Goal: Task Accomplishment & Management: Manage account settings

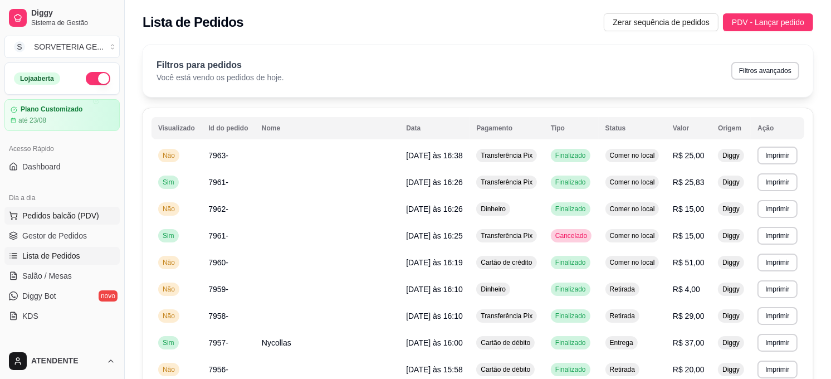
click at [69, 218] on span "Pedidos balcão (PDV)" at bounding box center [60, 215] width 77 height 11
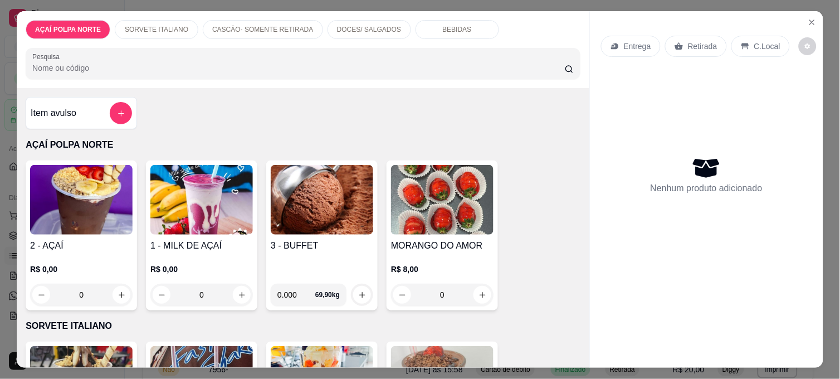
click at [108, 205] on img at bounding box center [81, 200] width 103 height 70
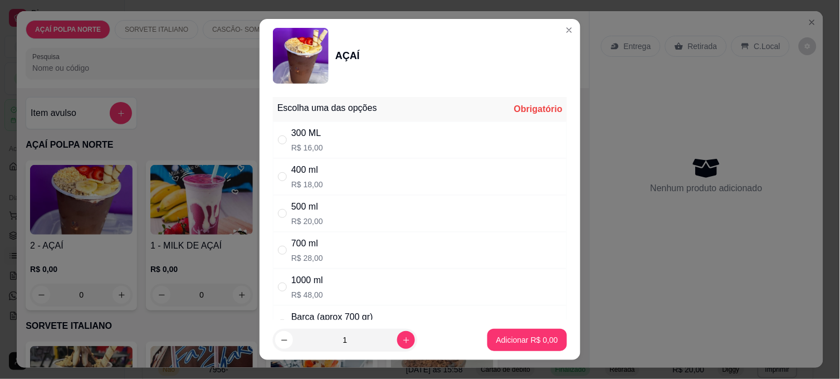
click at [299, 173] on div "400 ml" at bounding box center [307, 169] width 32 height 13
radio input "true"
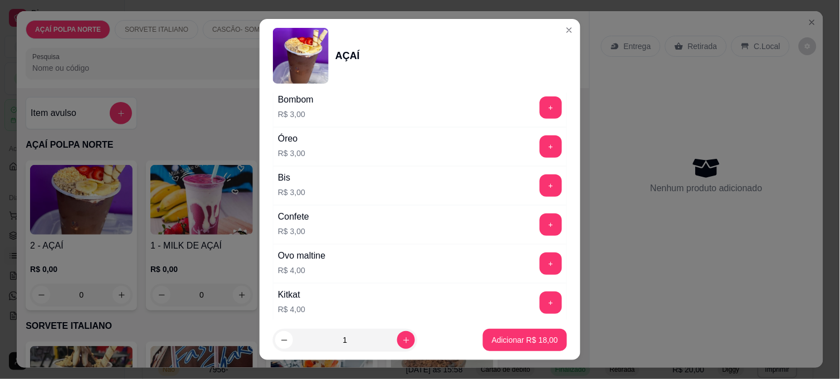
scroll to position [1300, 0]
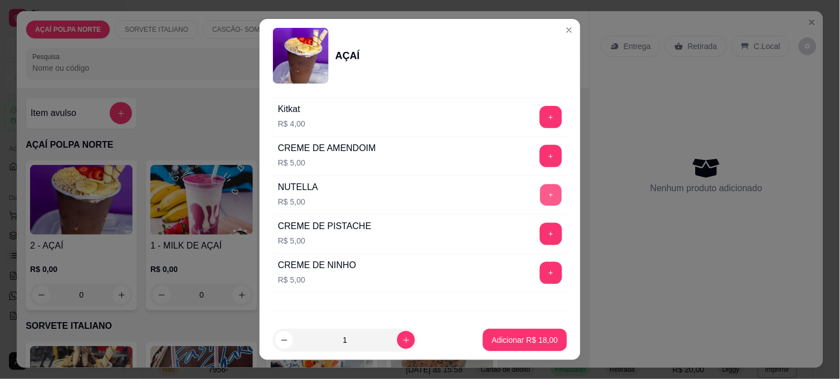
click at [541, 197] on button "+" at bounding box center [552, 195] width 22 height 22
click at [521, 345] on button "Adicionar R$ 23,00" at bounding box center [525, 340] width 82 height 22
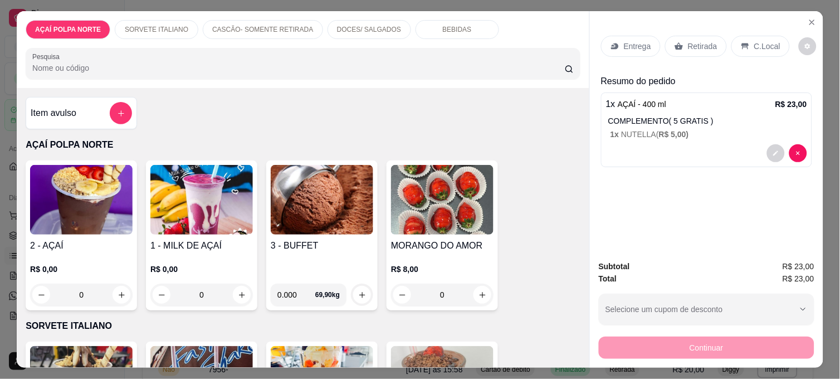
click at [312, 193] on img at bounding box center [322, 200] width 103 height 70
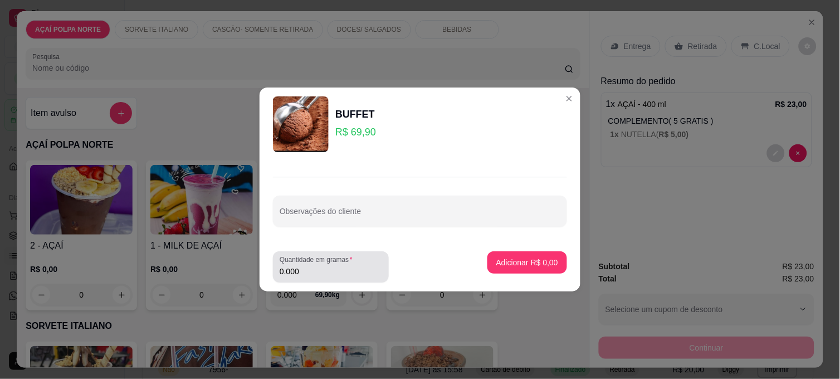
click at [343, 271] on input "0.000" at bounding box center [331, 271] width 103 height 11
type input "0.210"
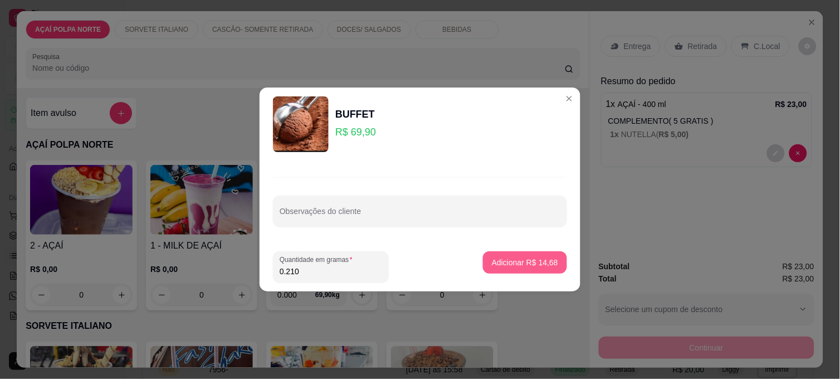
click at [513, 255] on button "Adicionar R$ 14,68" at bounding box center [525, 262] width 84 height 22
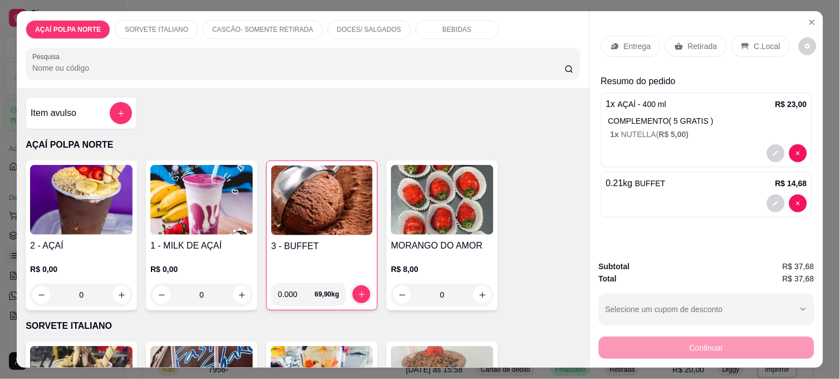
click at [761, 36] on div "C.Local" at bounding box center [761, 46] width 59 height 21
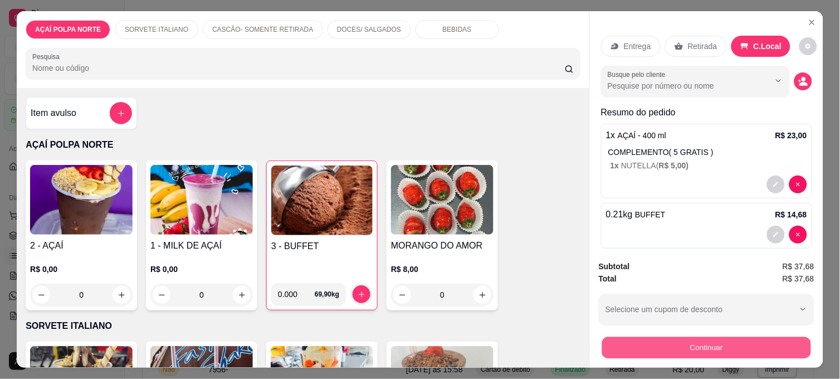
click at [698, 342] on button "Continuar" at bounding box center [706, 348] width 209 height 22
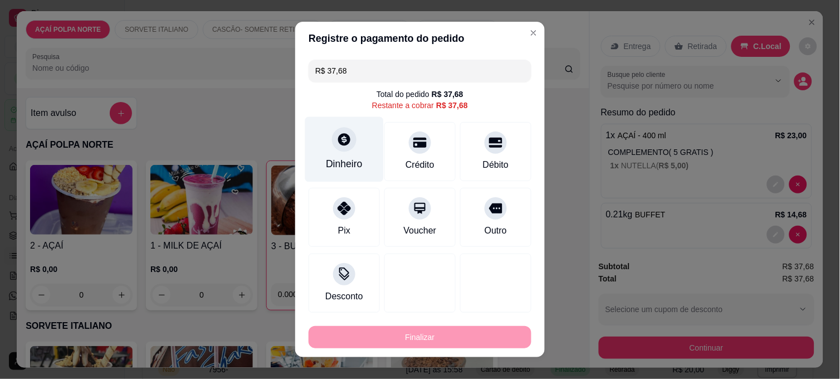
click at [353, 153] on div "Dinheiro" at bounding box center [344, 149] width 79 height 65
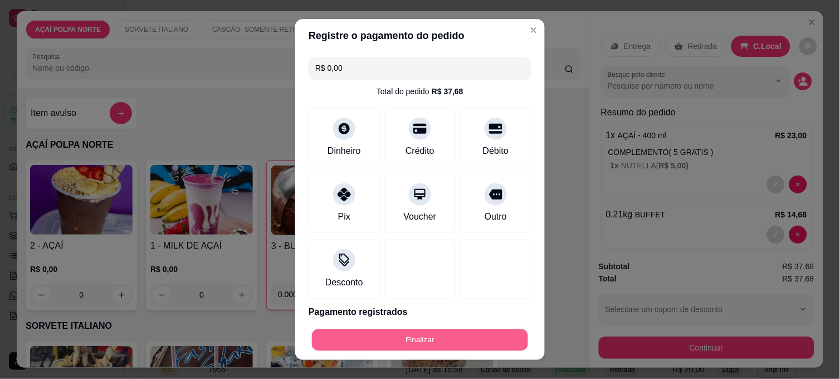
click at [422, 342] on button "Finalizar" at bounding box center [420, 340] width 216 height 22
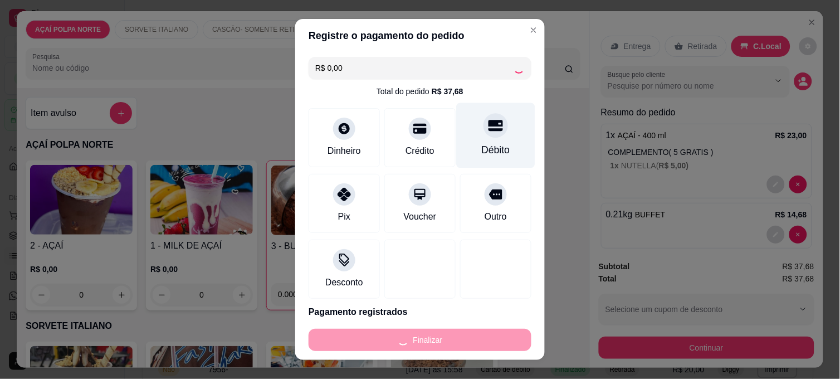
type input "-R$ 37,68"
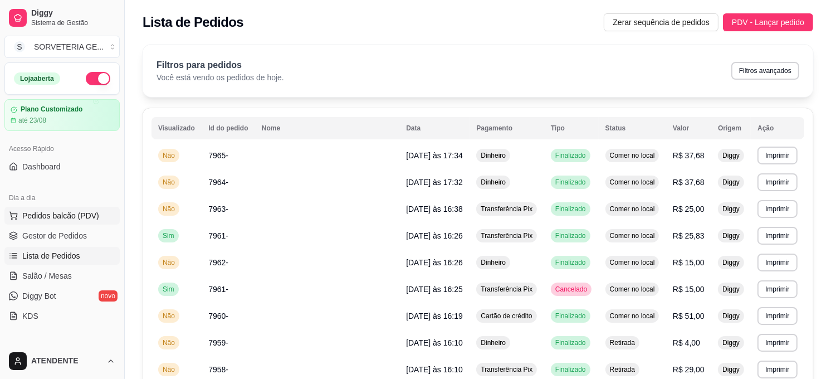
click at [75, 214] on span "Pedidos balcão (PDV)" at bounding box center [60, 215] width 77 height 11
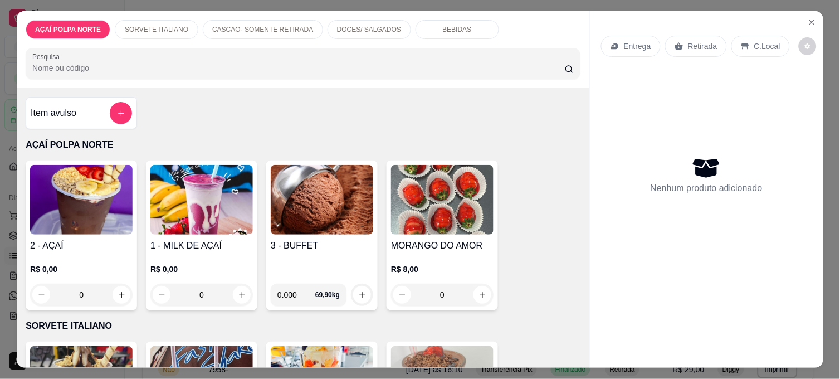
click at [109, 212] on img at bounding box center [81, 200] width 103 height 70
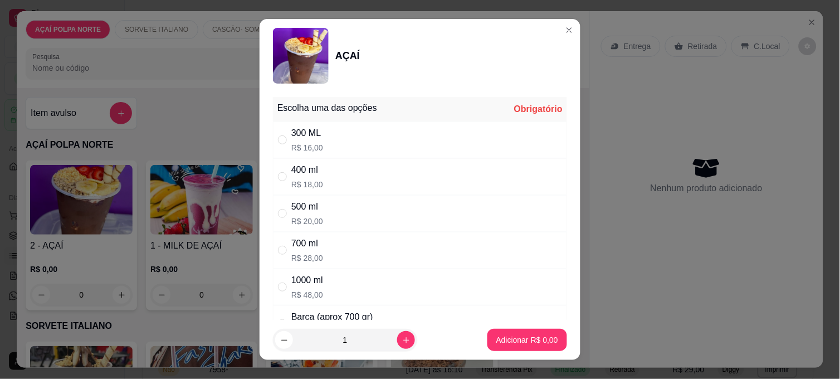
click at [304, 215] on div "500 ml R$ 20,00" at bounding box center [307, 213] width 32 height 27
radio input "true"
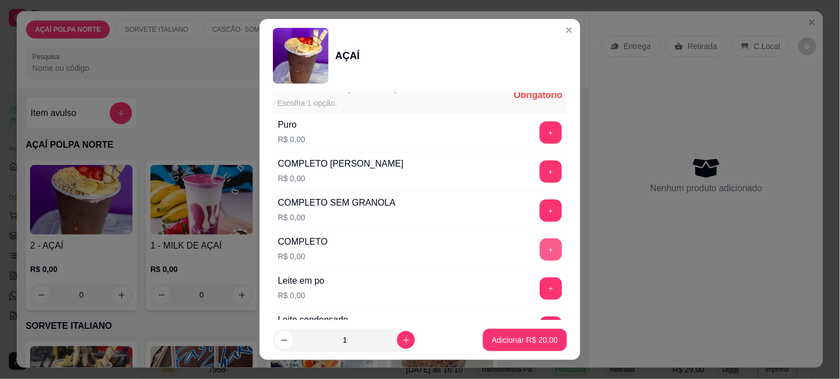
click at [540, 257] on button "+" at bounding box center [551, 249] width 22 height 22
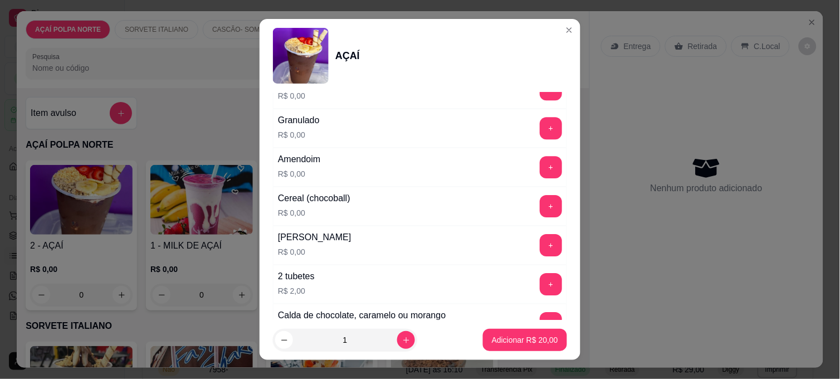
scroll to position [1114, 0]
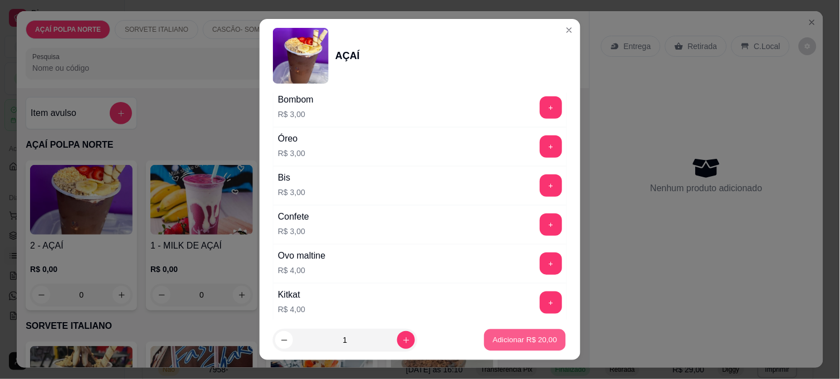
click at [517, 333] on button "Adicionar R$ 20,00" at bounding box center [525, 340] width 82 height 22
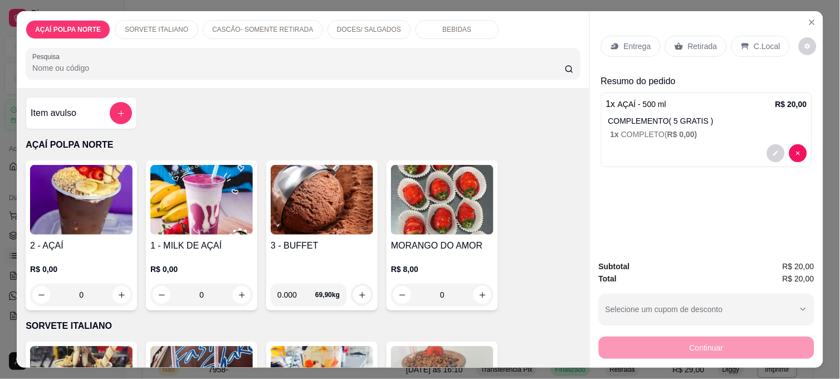
click at [755, 41] on p "C.Local" at bounding box center [768, 46] width 26 height 11
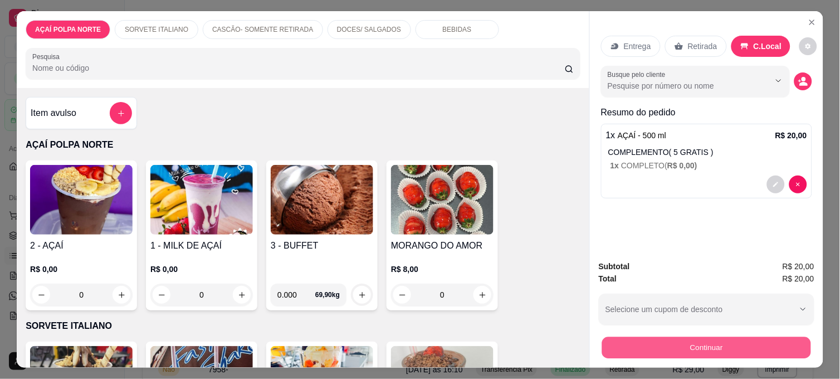
click at [659, 337] on button "Continuar" at bounding box center [706, 348] width 209 height 22
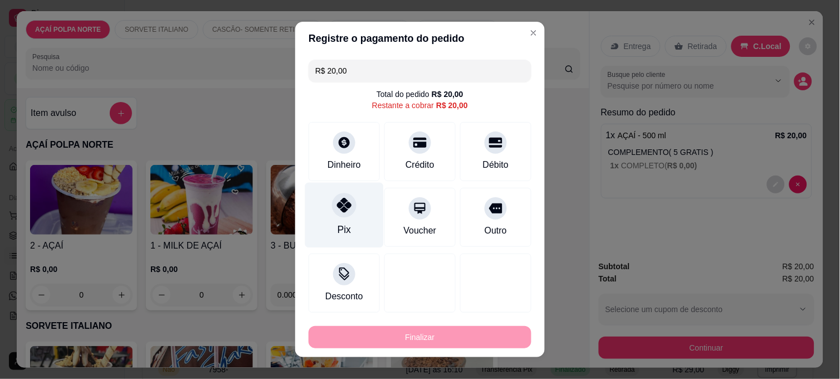
click at [355, 201] on div "Pix" at bounding box center [344, 215] width 79 height 65
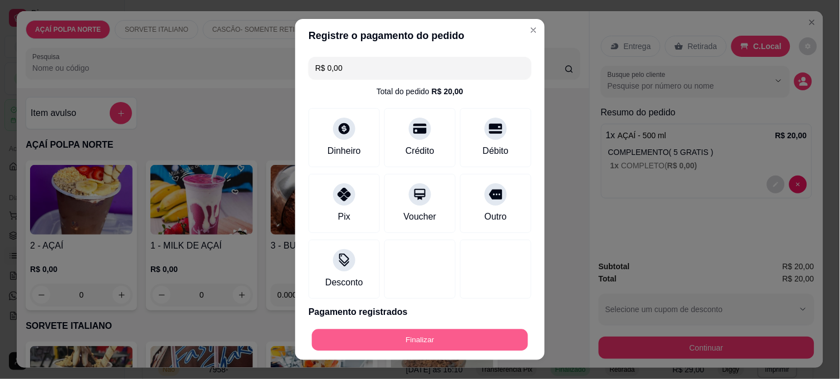
click at [474, 333] on button "Finalizar" at bounding box center [420, 340] width 216 height 22
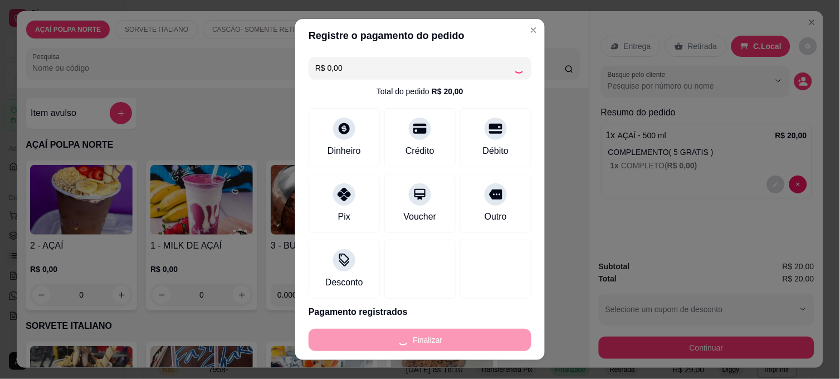
type input "-R$ 20,00"
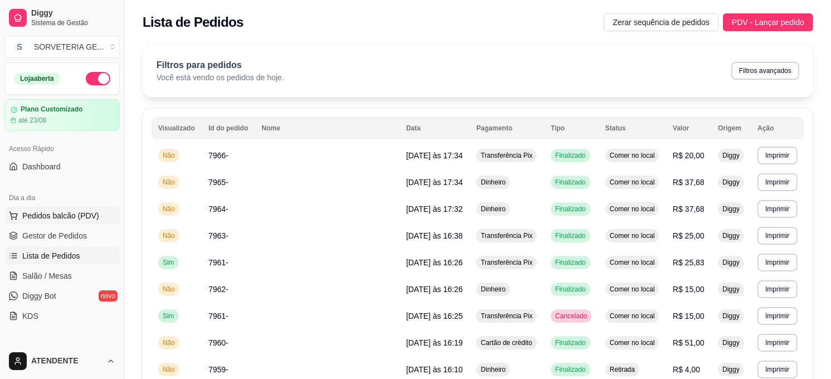
click at [90, 209] on button "Pedidos balcão (PDV)" at bounding box center [61, 216] width 115 height 18
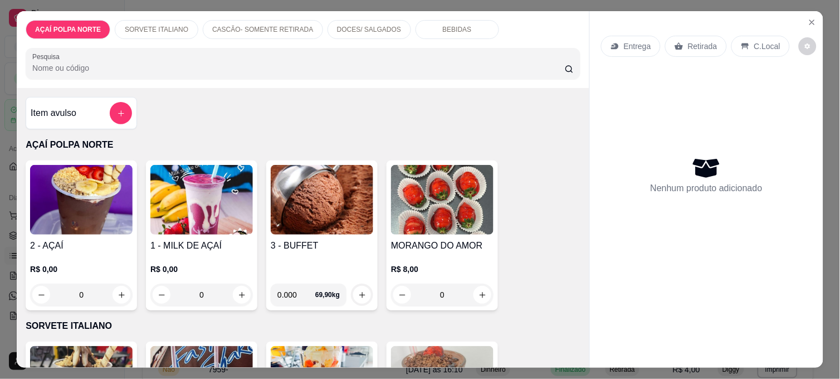
click at [480, 221] on img at bounding box center [442, 200] width 103 height 70
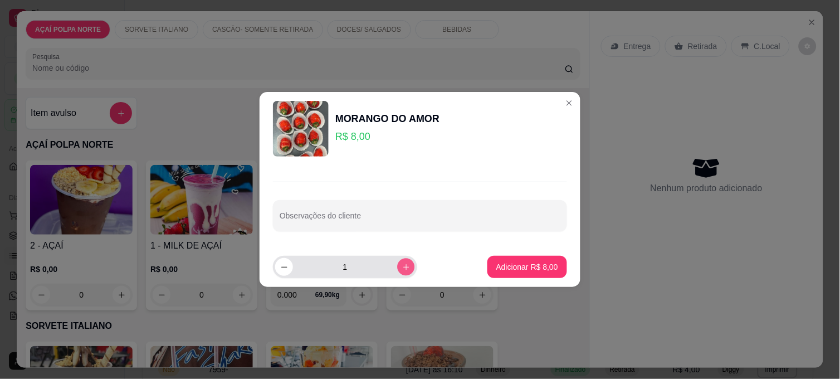
click at [402, 267] on icon "increase-product-quantity" at bounding box center [406, 267] width 8 height 8
click at [402, 268] on icon "increase-product-quantity" at bounding box center [406, 267] width 8 height 8
click at [402, 270] on icon "increase-product-quantity" at bounding box center [406, 267] width 8 height 8
type input "4"
click at [522, 271] on p "Adicionar R$ 32,00" at bounding box center [525, 266] width 65 height 11
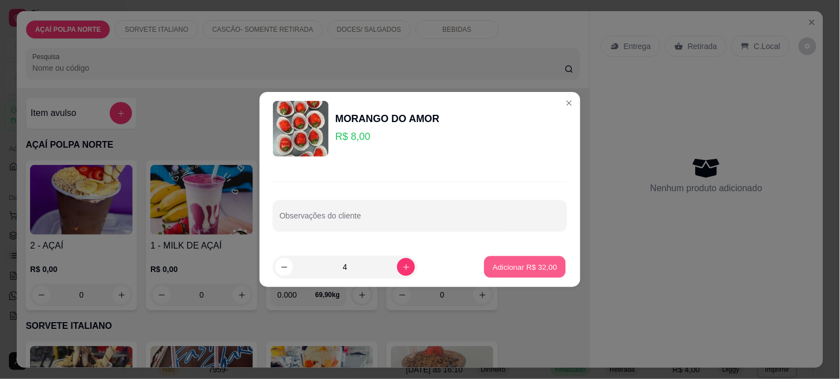
type input "4"
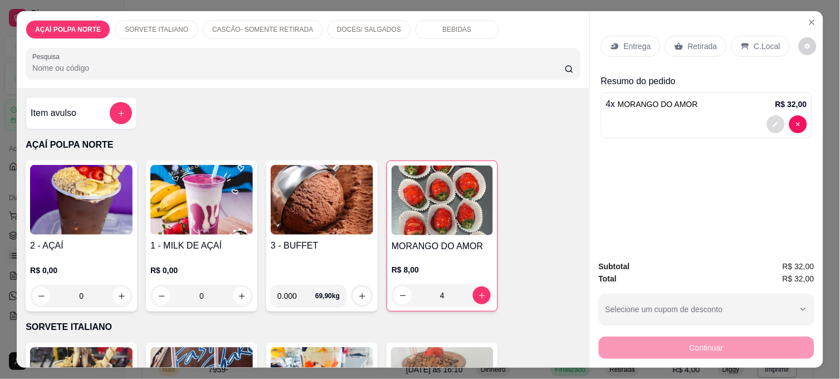
click at [773, 121] on icon "decrease-product-quantity" at bounding box center [776, 124] width 7 height 7
click at [688, 41] on p "Retirada" at bounding box center [703, 46] width 30 height 11
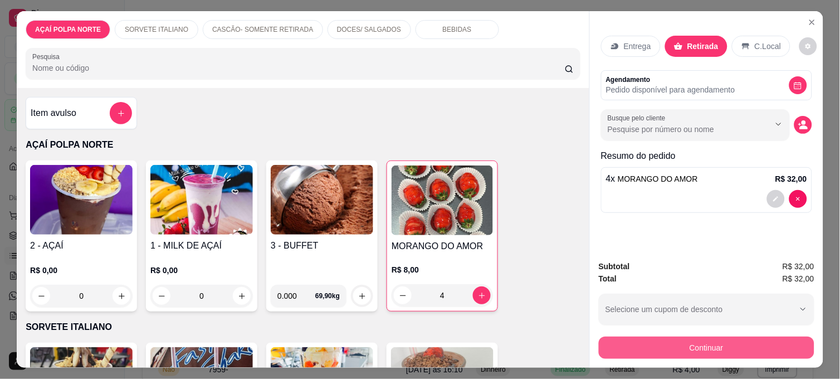
click at [681, 337] on button "Continuar" at bounding box center [707, 348] width 216 height 22
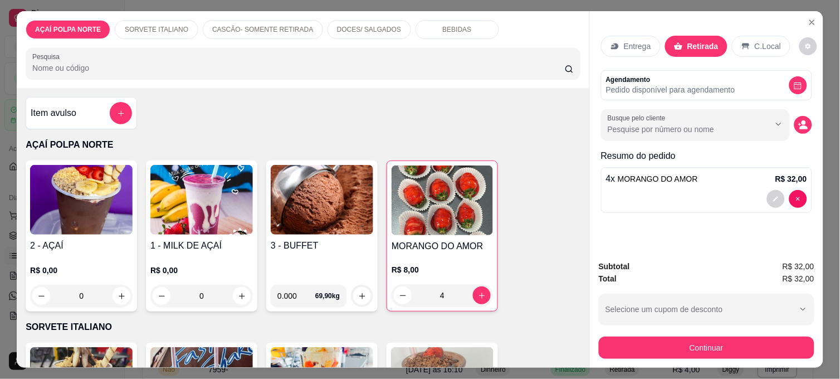
click at [113, 219] on img at bounding box center [81, 200] width 103 height 70
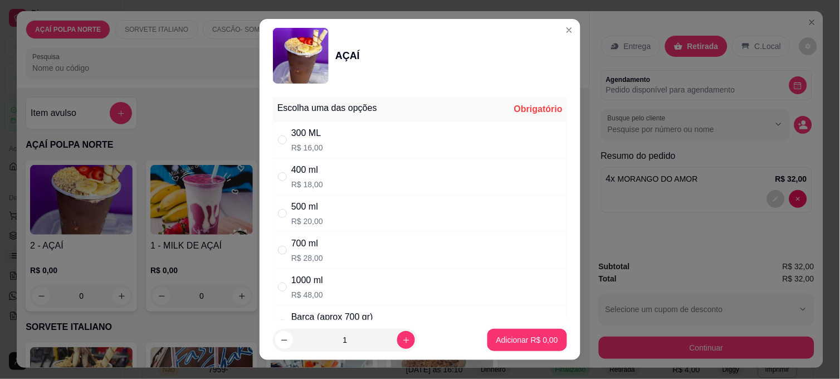
click at [346, 199] on div "500 ml R$ 20,00" at bounding box center [420, 213] width 294 height 37
radio input "true"
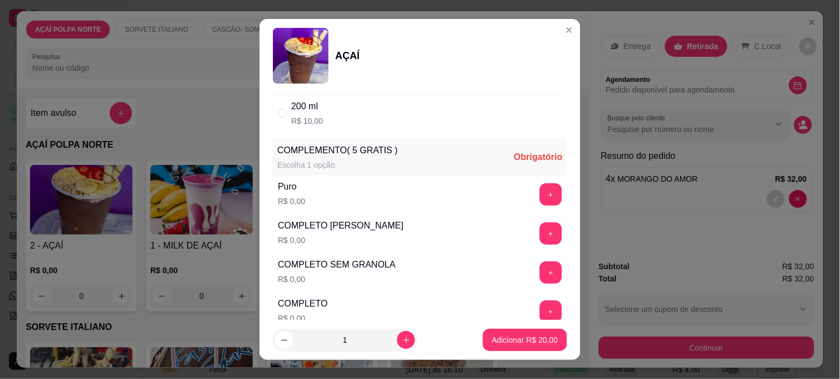
scroll to position [309, 0]
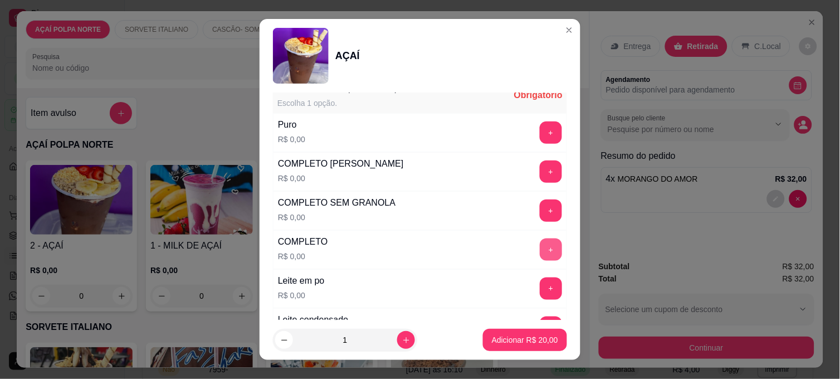
click at [540, 247] on button "+" at bounding box center [551, 249] width 22 height 22
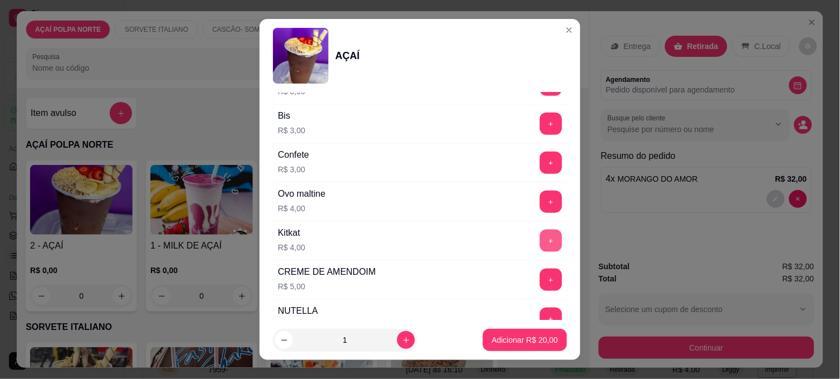
scroll to position [1238, 0]
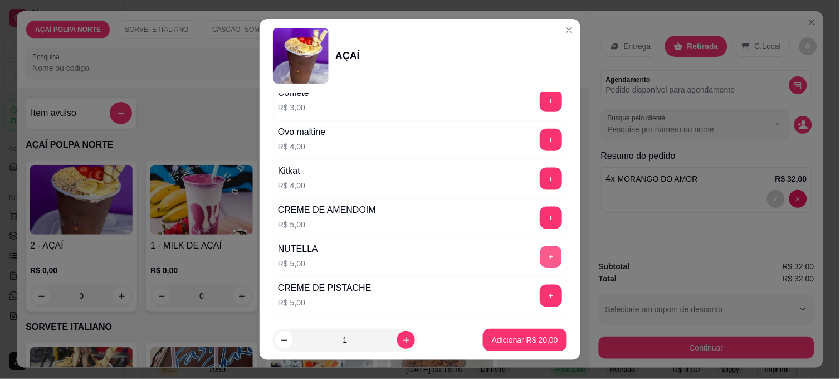
click at [541, 259] on button "+" at bounding box center [552, 257] width 22 height 22
click at [527, 334] on p "Adicionar R$ 25,00" at bounding box center [525, 339] width 65 height 11
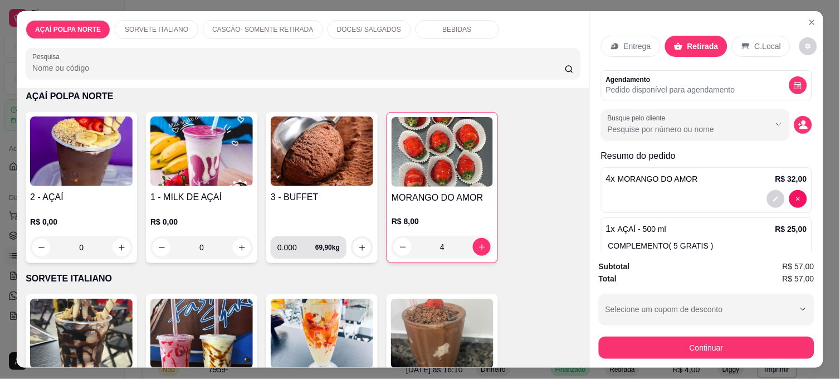
scroll to position [62, 0]
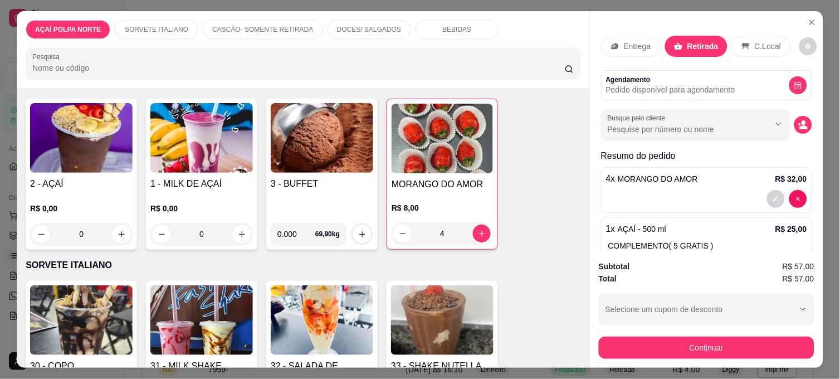
click at [218, 304] on img at bounding box center [201, 320] width 103 height 70
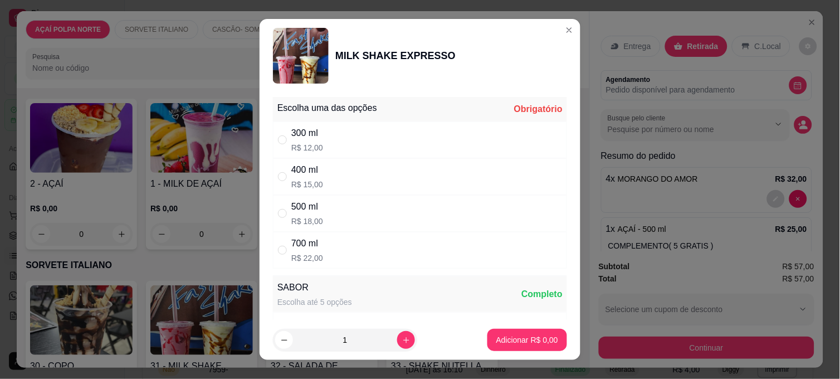
click at [323, 219] on div "500 ml R$ 18,00" at bounding box center [420, 213] width 294 height 37
radio input "true"
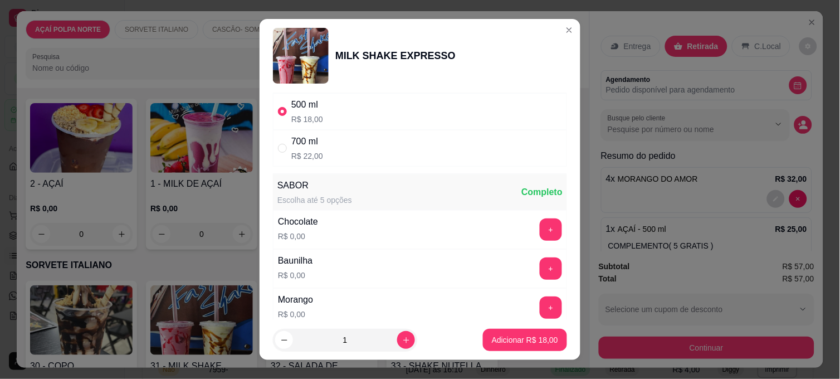
scroll to position [124, 0]
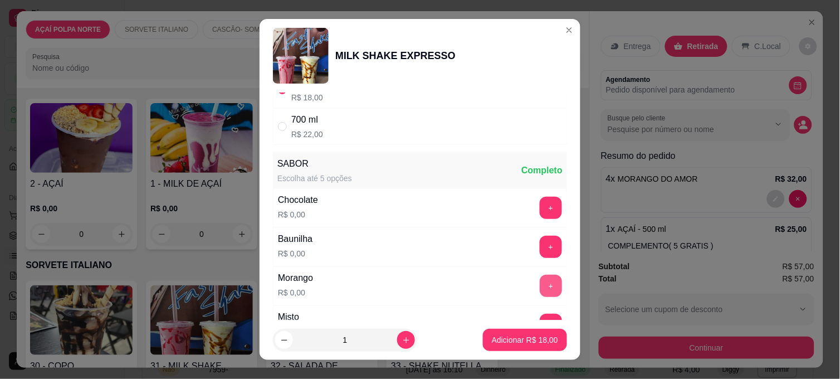
click at [540, 285] on button "+" at bounding box center [551, 286] width 22 height 22
click at [521, 341] on p "Adicionar R$ 18,00" at bounding box center [525, 339] width 66 height 11
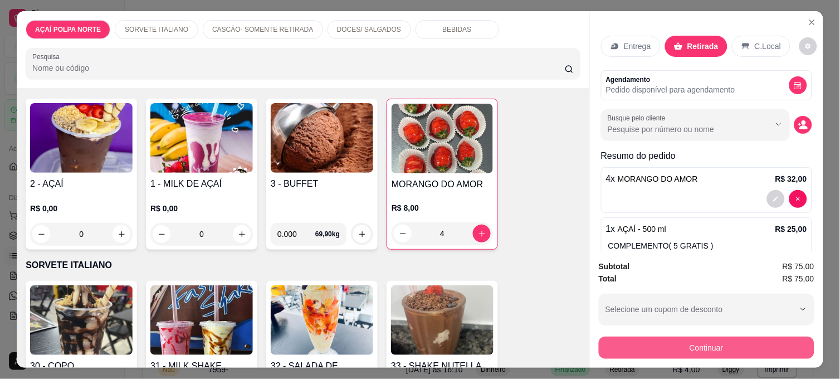
click at [681, 348] on button "Continuar" at bounding box center [707, 348] width 216 height 22
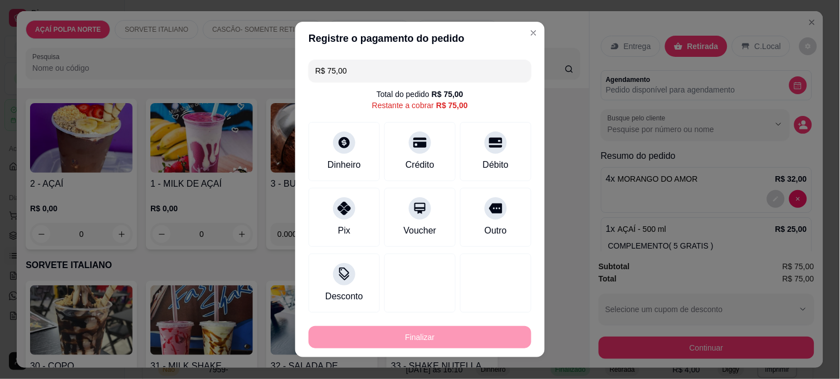
click at [369, 79] on input "R$ 75,00" at bounding box center [420, 71] width 210 height 22
click at [339, 273] on icon at bounding box center [344, 271] width 14 height 14
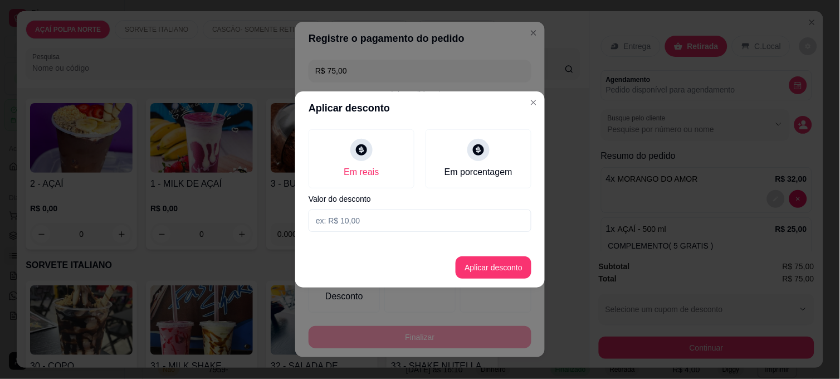
click at [380, 218] on input at bounding box center [420, 221] width 223 height 22
click at [393, 217] on input at bounding box center [420, 221] width 223 height 22
type input "2,00"
click at [517, 275] on button "Aplicar desconto" at bounding box center [494, 267] width 76 height 22
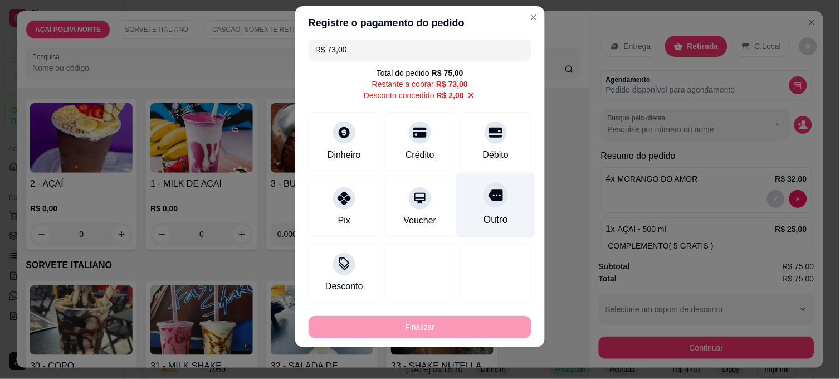
scroll to position [17, 0]
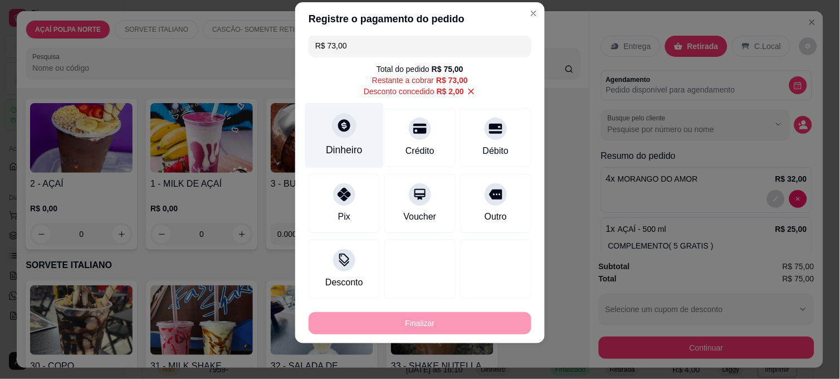
click at [358, 145] on div "Dinheiro" at bounding box center [344, 135] width 79 height 65
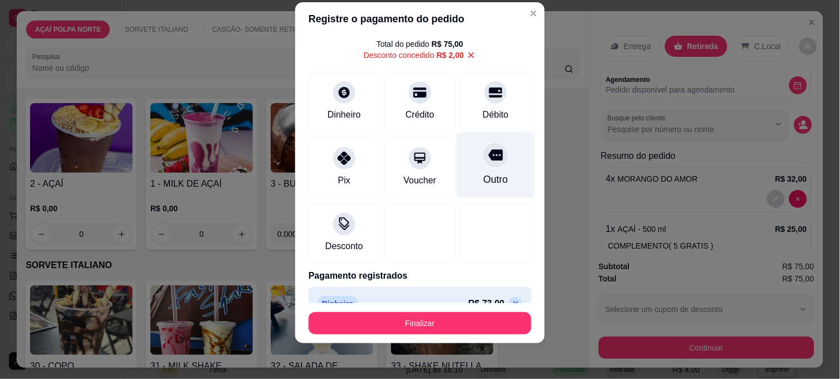
scroll to position [52, 0]
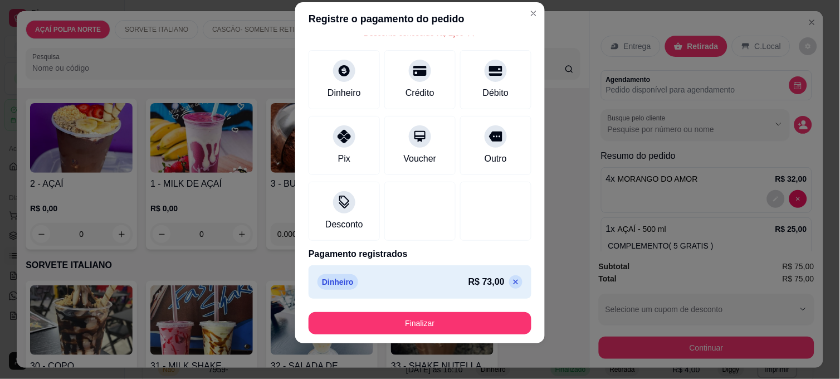
click at [512, 283] on icon at bounding box center [516, 282] width 9 height 9
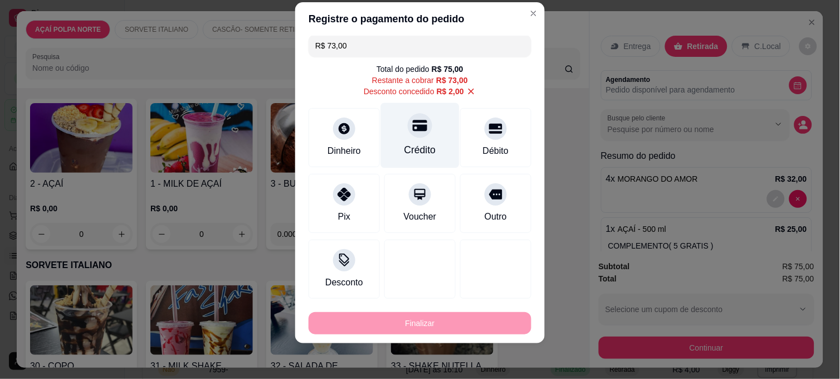
click at [412, 149] on div "Crédito" at bounding box center [421, 150] width 32 height 14
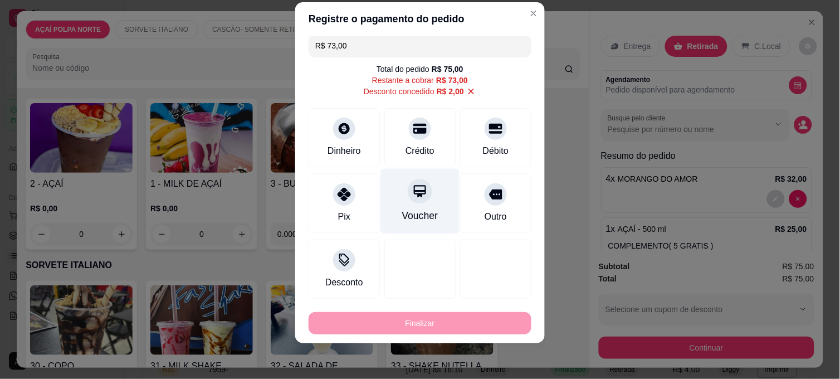
type input "R$ 0,00"
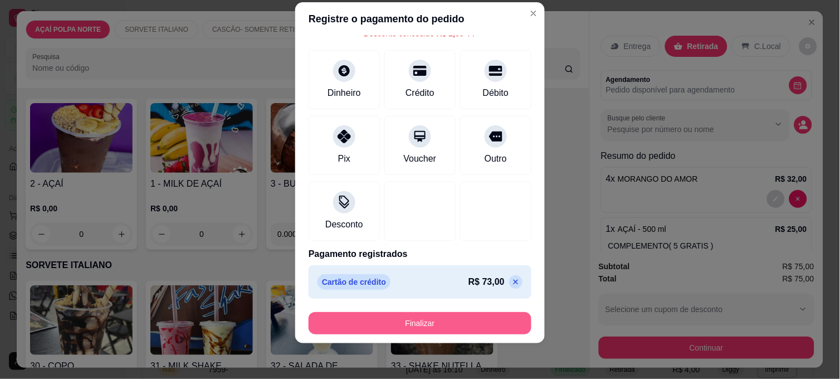
click at [461, 318] on button "Finalizar" at bounding box center [420, 323] width 223 height 22
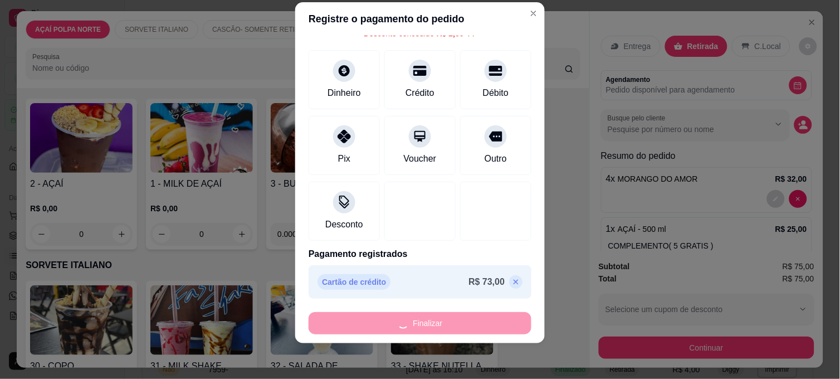
type input "0"
type input "-R$ 75,00"
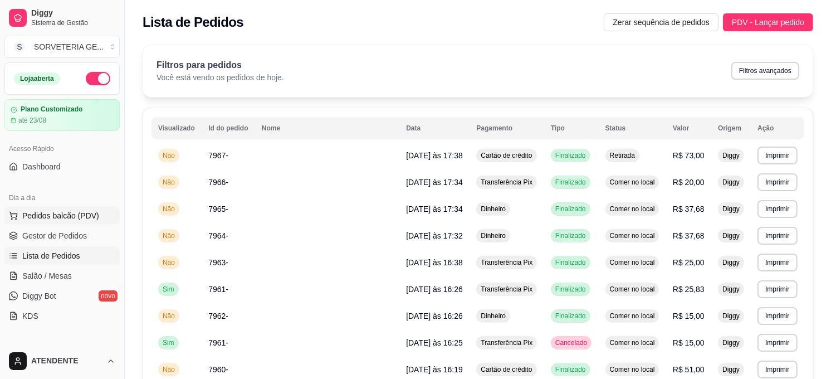
click at [43, 210] on span "Pedidos balcão (PDV)" at bounding box center [60, 215] width 77 height 11
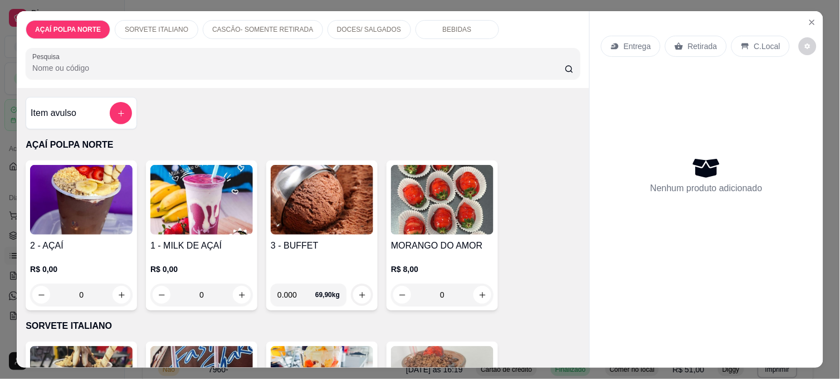
click at [119, 252] on div "R$ 0,00 0" at bounding box center [81, 278] width 103 height 53
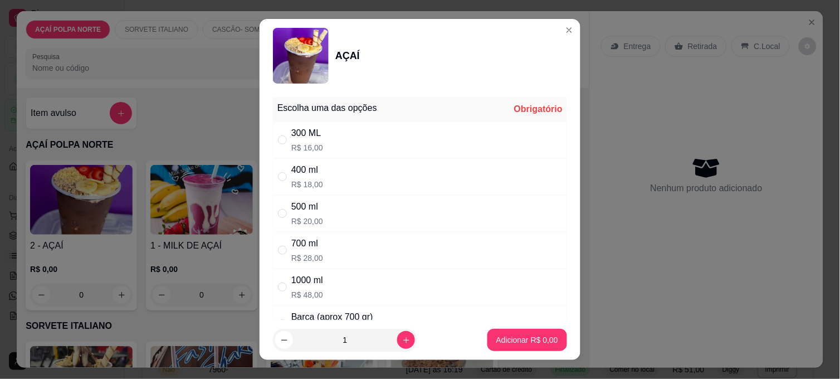
drag, startPoint x: 344, startPoint y: 132, endPoint x: 371, endPoint y: 153, distance: 34.1
click at [344, 132] on div "300 ML R$ 16,00" at bounding box center [420, 139] width 294 height 37
radio input "true"
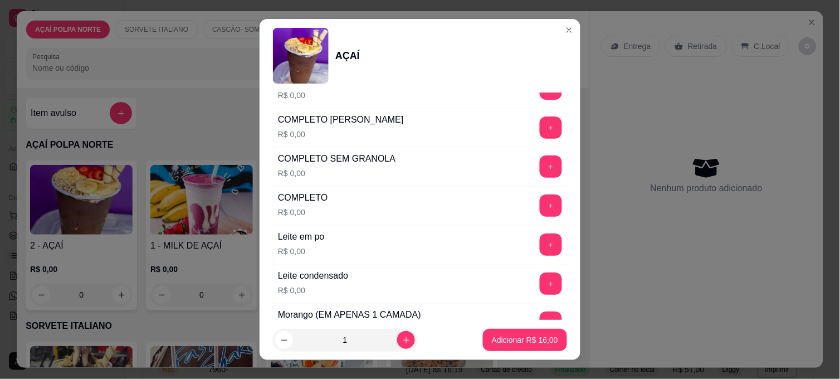
scroll to position [371, 0]
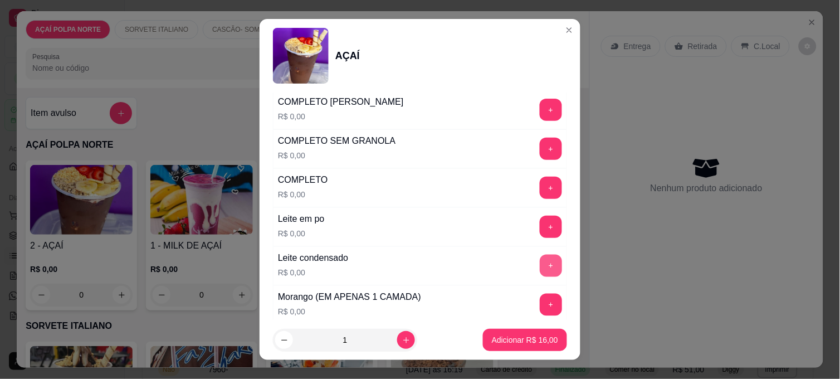
click at [540, 265] on button "+" at bounding box center [551, 266] width 22 height 22
click at [540, 224] on button "+" at bounding box center [551, 227] width 22 height 22
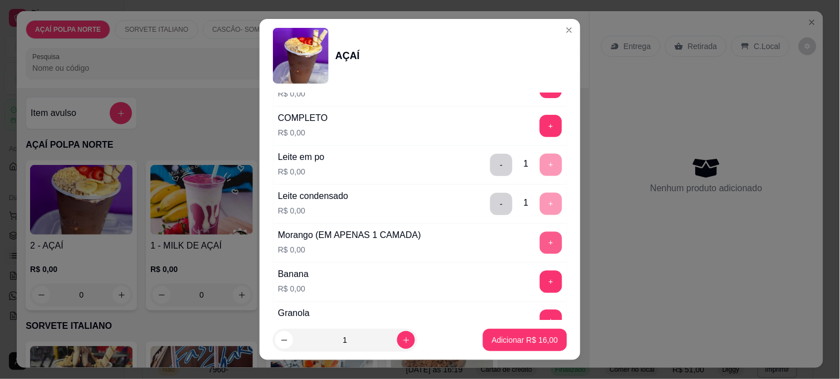
click at [540, 242] on button "+" at bounding box center [551, 243] width 22 height 22
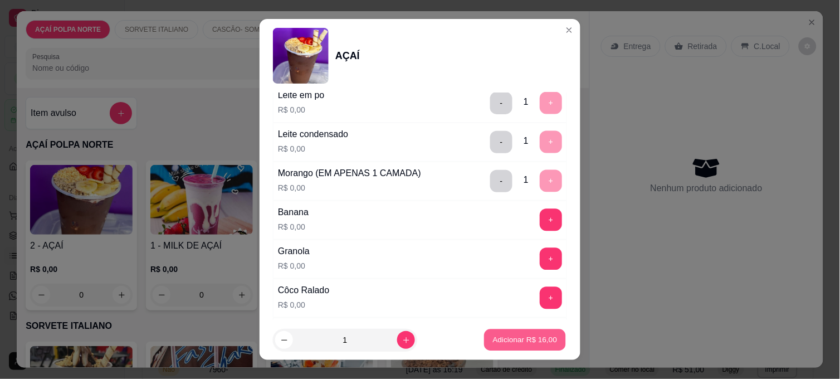
click at [520, 333] on button "Adicionar R$ 16,00" at bounding box center [525, 340] width 82 height 22
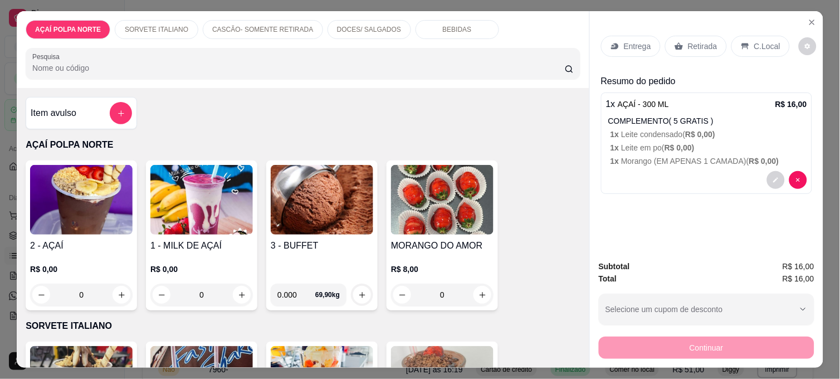
click at [699, 47] on div "Retirada" at bounding box center [696, 46] width 62 height 21
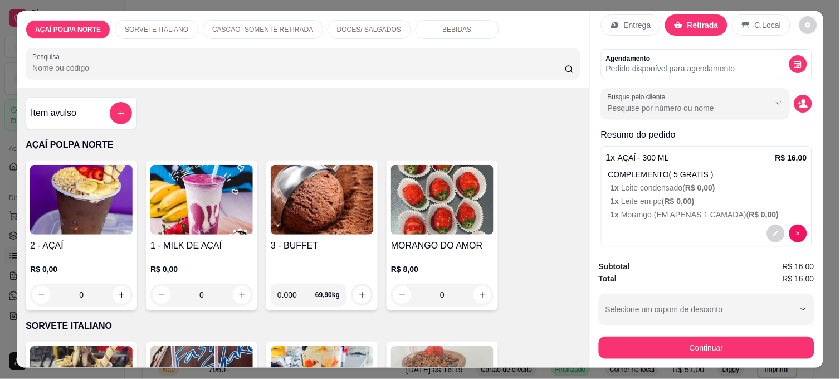
scroll to position [33, 0]
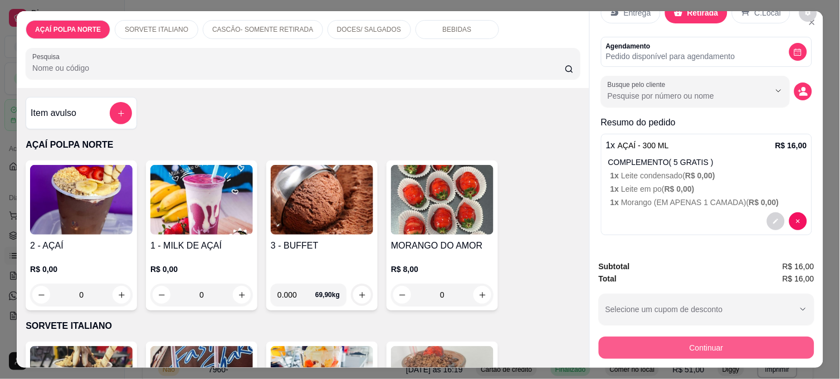
click at [687, 346] on button "Continuar" at bounding box center [707, 348] width 216 height 22
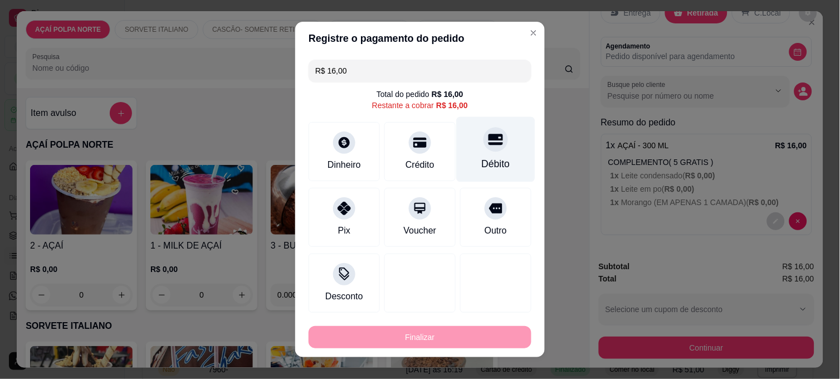
drag, startPoint x: 457, startPoint y: 155, endPoint x: 461, endPoint y: 164, distance: 10.0
click at [459, 155] on div "Débito" at bounding box center [496, 149] width 79 height 65
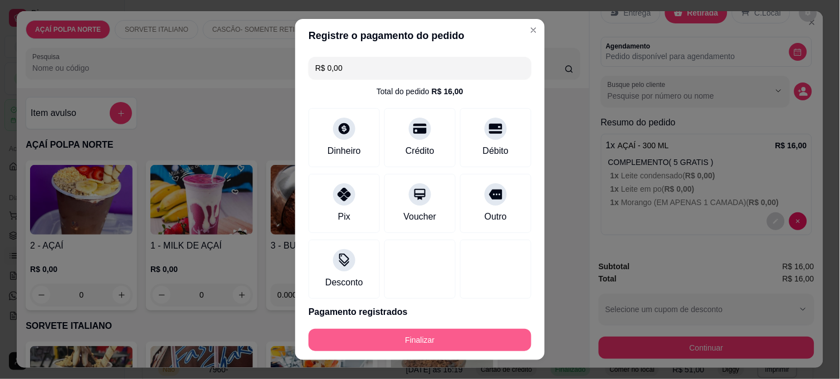
click at [478, 338] on button "Finalizar" at bounding box center [420, 340] width 223 height 22
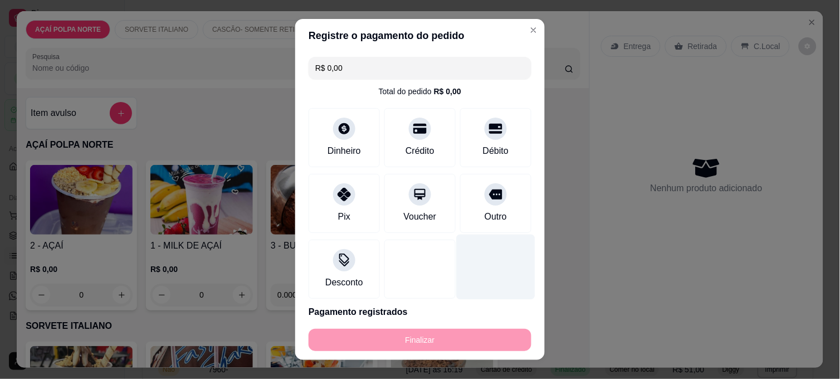
type input "-R$ 16,00"
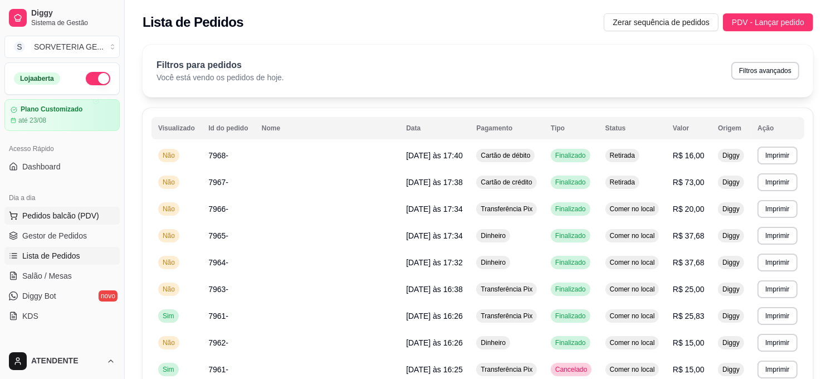
click at [93, 213] on span "Pedidos balcão (PDV)" at bounding box center [60, 215] width 77 height 11
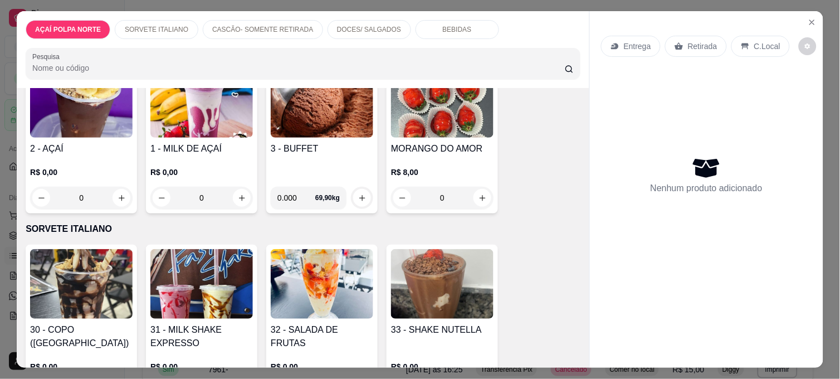
scroll to position [62, 0]
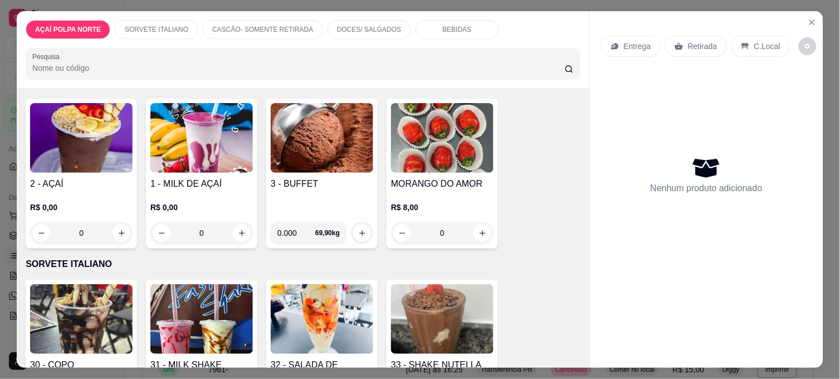
click at [441, 177] on h4 "MORANGO DO AMOR" at bounding box center [442, 183] width 103 height 13
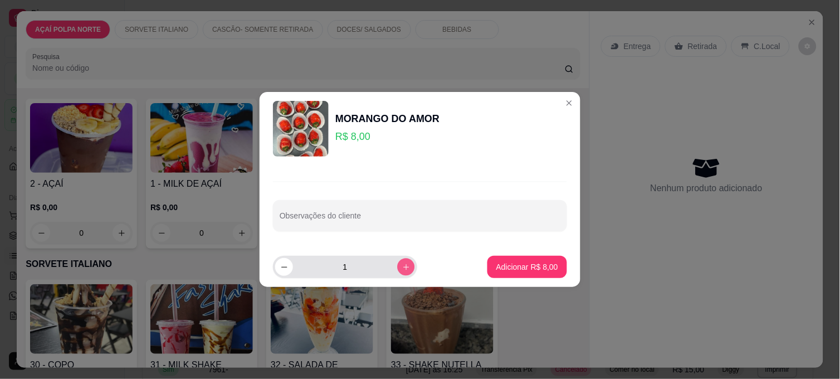
click at [398, 273] on button "increase-product-quantity" at bounding box center [405, 266] width 17 height 17
type input "2"
click at [500, 269] on p "Adicionar R$ 16,00" at bounding box center [525, 266] width 66 height 11
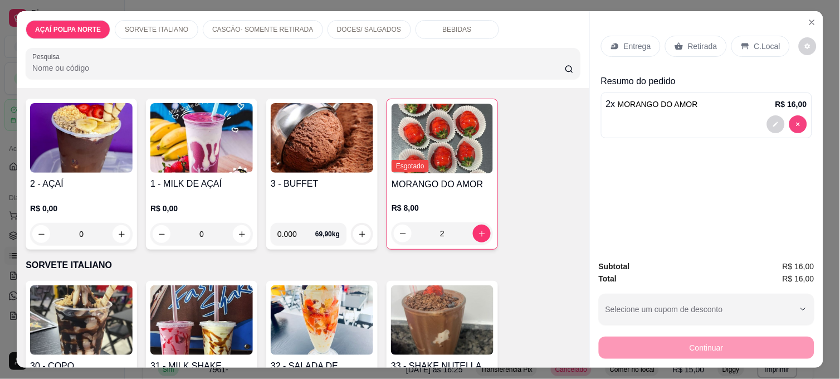
type input "0"
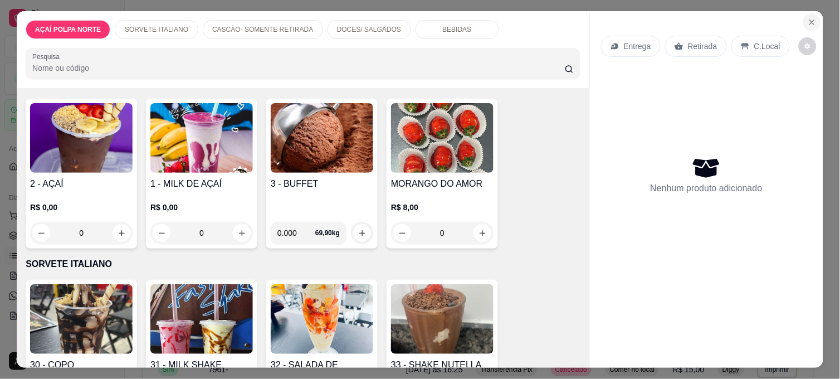
click at [810, 20] on icon "Close" at bounding box center [812, 22] width 4 height 4
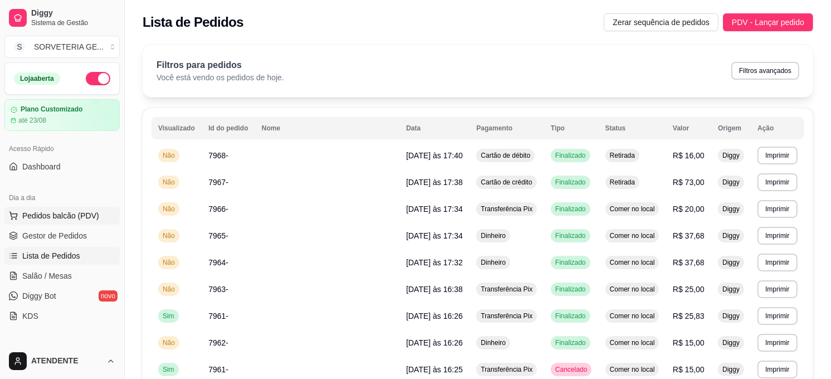
click at [67, 212] on span "Pedidos balcão (PDV)" at bounding box center [60, 215] width 77 height 11
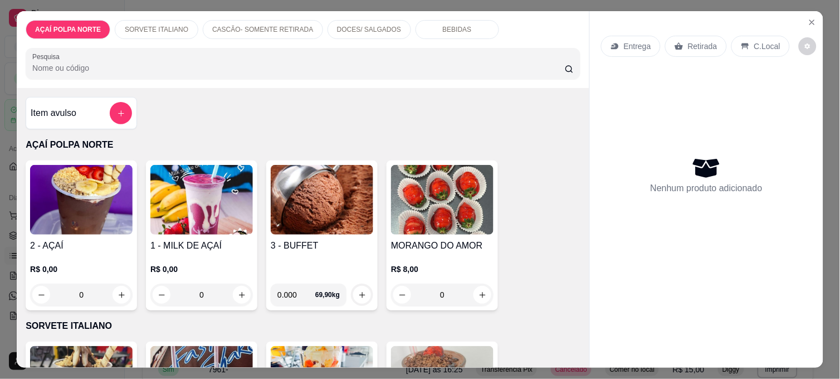
click at [57, 196] on img at bounding box center [81, 200] width 103 height 70
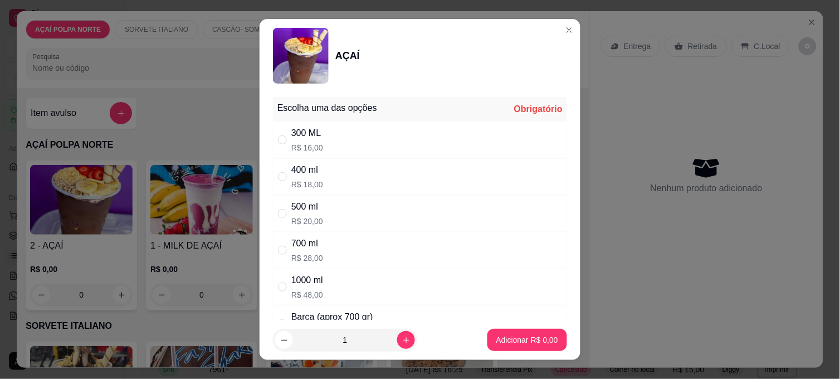
click at [312, 181] on p "R$ 18,00" at bounding box center [307, 184] width 32 height 11
radio input "true"
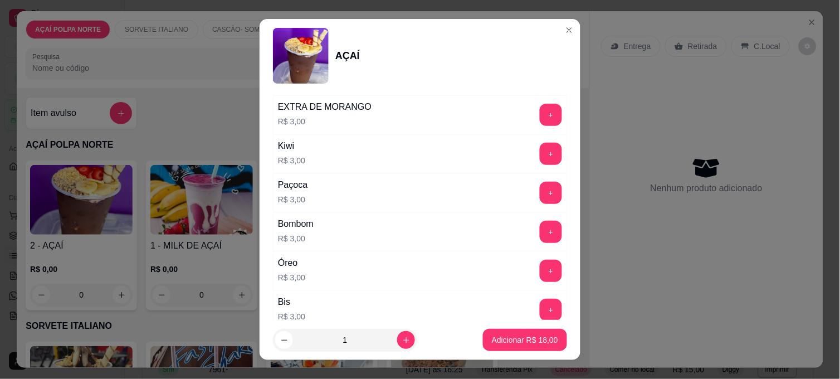
scroll to position [1300, 0]
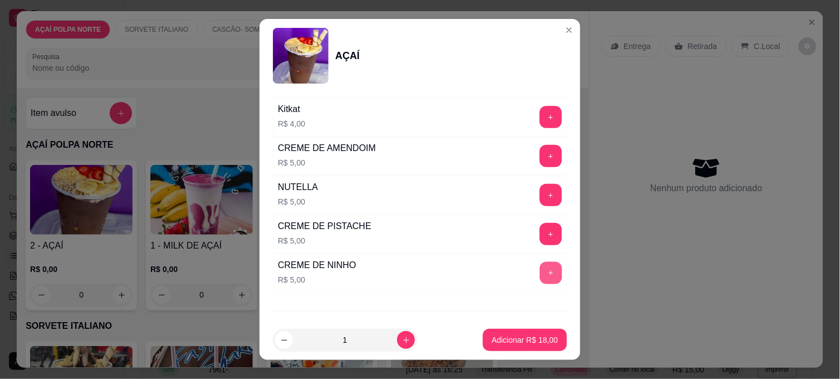
click at [540, 274] on button "+" at bounding box center [551, 273] width 22 height 22
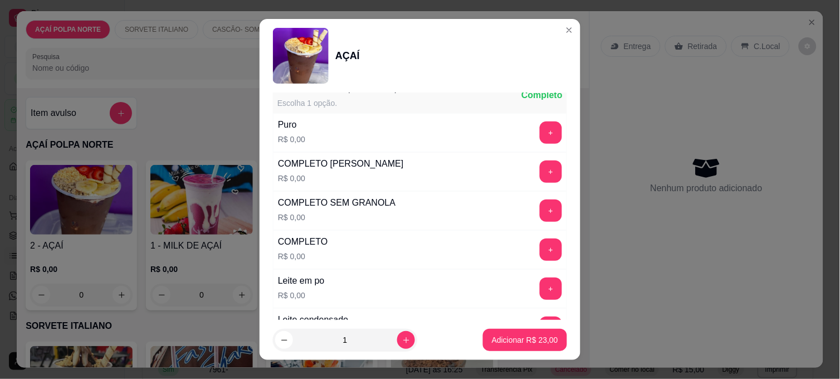
scroll to position [371, 0]
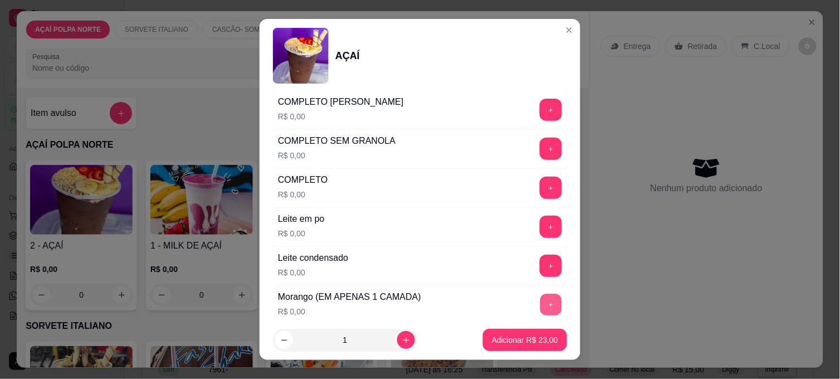
click at [541, 301] on button "+" at bounding box center [552, 305] width 22 height 22
click at [540, 226] on button "+" at bounding box center [551, 227] width 22 height 22
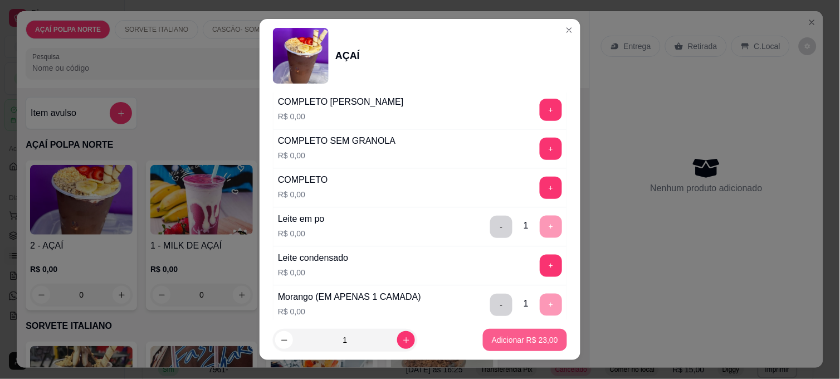
click at [517, 340] on p "Adicionar R$ 23,00" at bounding box center [525, 339] width 66 height 11
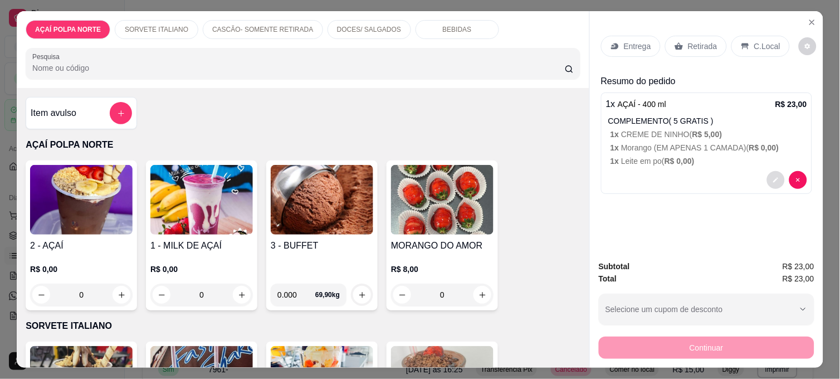
click at [767, 176] on button "decrease-product-quantity" at bounding box center [776, 180] width 18 height 18
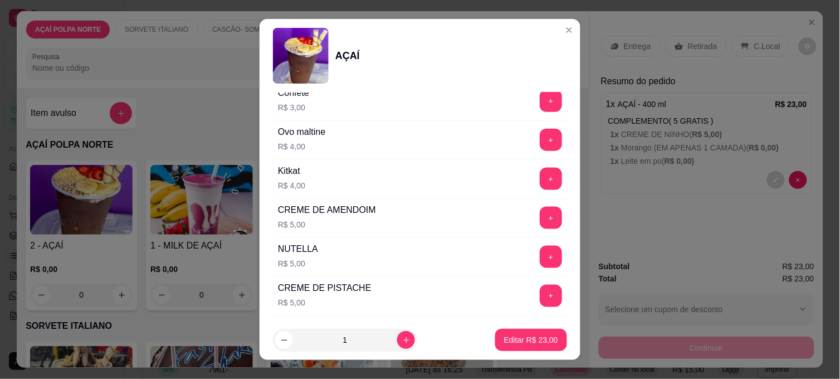
scroll to position [1360, 0]
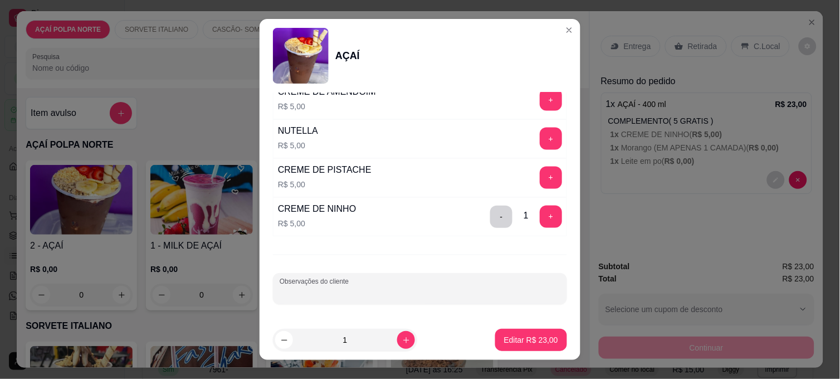
click at [361, 290] on input "Observações do cliente" at bounding box center [420, 293] width 281 height 11
type input "morango no meio"
click at [530, 338] on p "Editar R$ 23,00" at bounding box center [531, 339] width 54 height 11
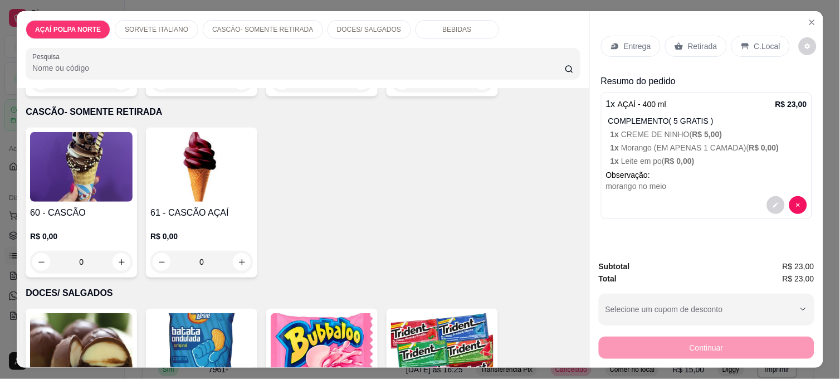
scroll to position [433, 0]
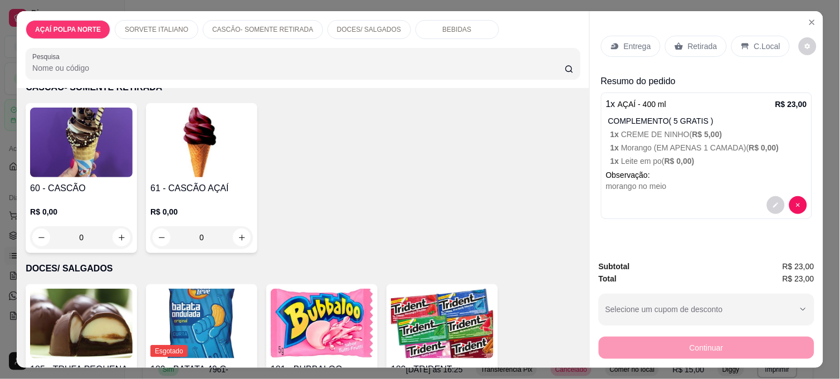
click at [104, 195] on div "R$ 0,00 0" at bounding box center [81, 221] width 103 height 53
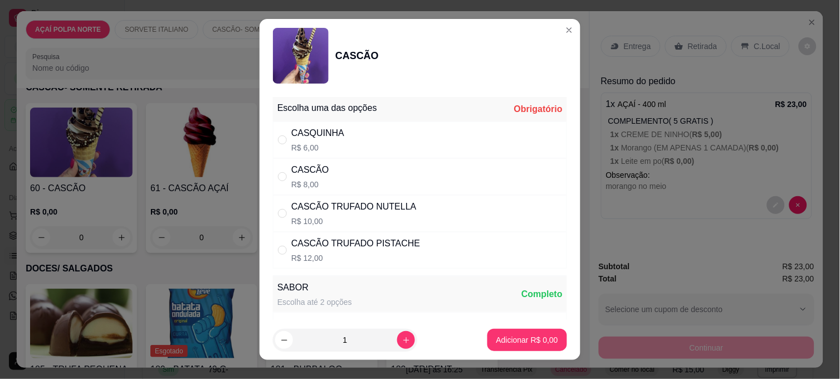
click at [405, 205] on div "CASCÃO TRUFADO NUTELLA R$ 10,00" at bounding box center [420, 213] width 294 height 37
radio input "true"
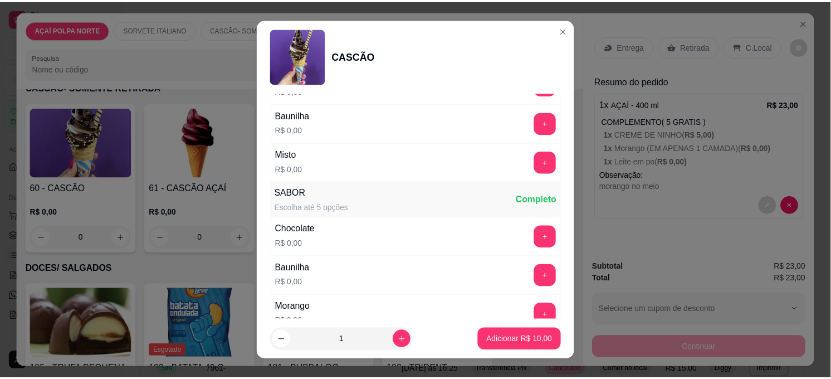
scroll to position [186, 0]
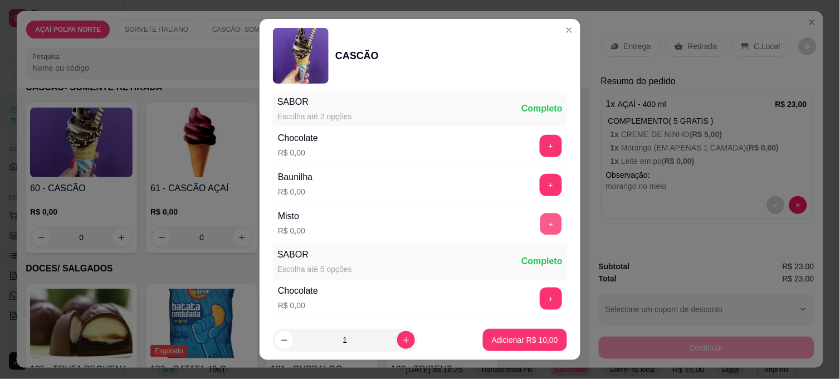
click at [541, 220] on button "+" at bounding box center [552, 224] width 22 height 22
click at [536, 344] on p "Adicionar R$ 10,00" at bounding box center [525, 339] width 65 height 11
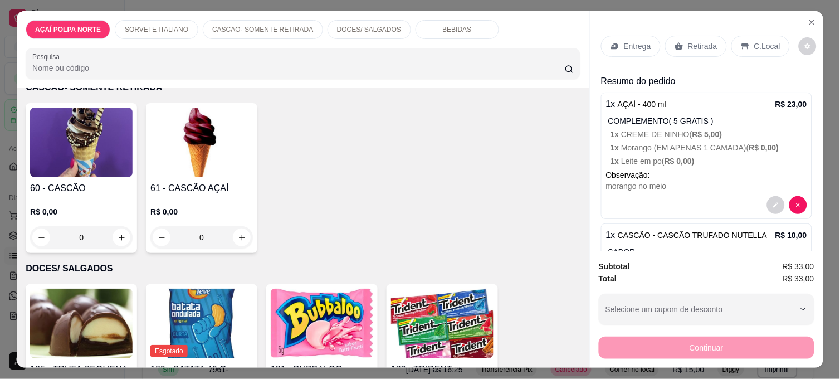
click at [755, 41] on p "C.Local" at bounding box center [768, 46] width 26 height 11
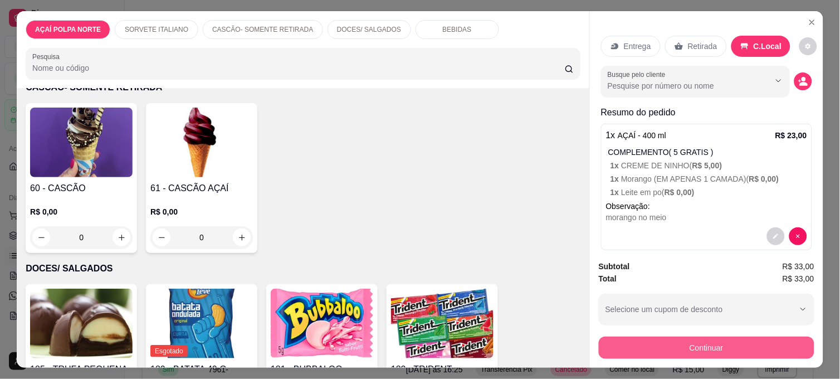
click at [653, 337] on button "Continuar" at bounding box center [707, 348] width 216 height 22
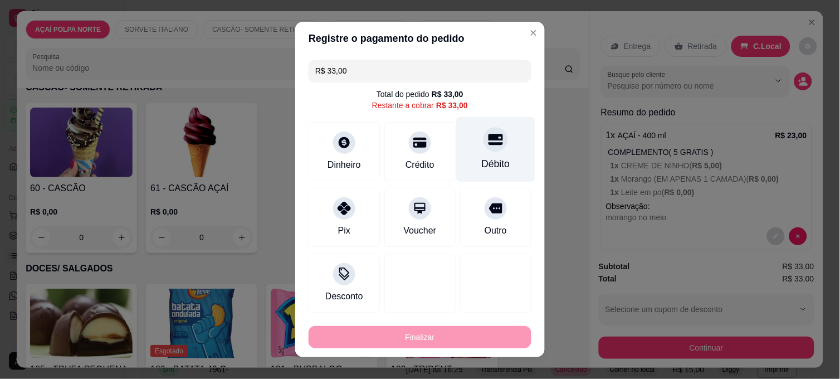
click at [494, 145] on div at bounding box center [496, 139] width 25 height 25
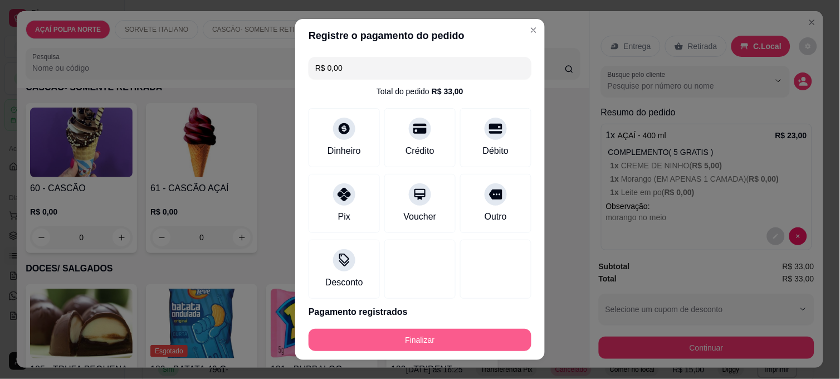
click at [486, 334] on button "Finalizar" at bounding box center [420, 340] width 223 height 22
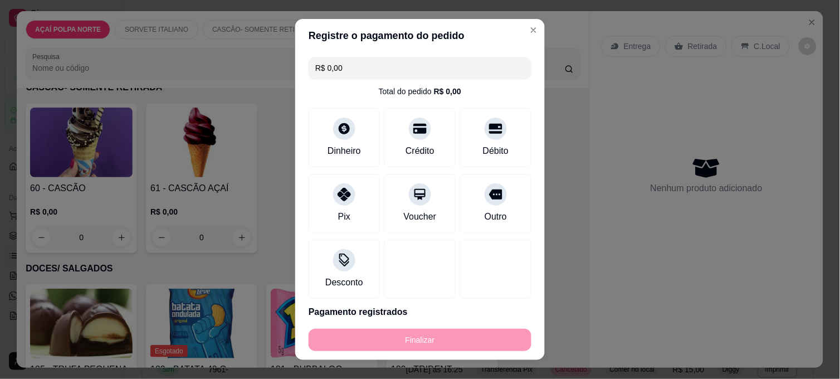
type input "-R$ 33,00"
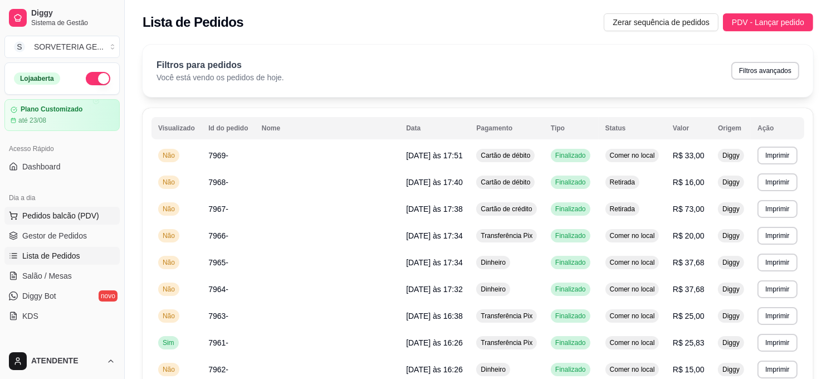
click at [87, 218] on span "Pedidos balcão (PDV)" at bounding box center [60, 215] width 77 height 11
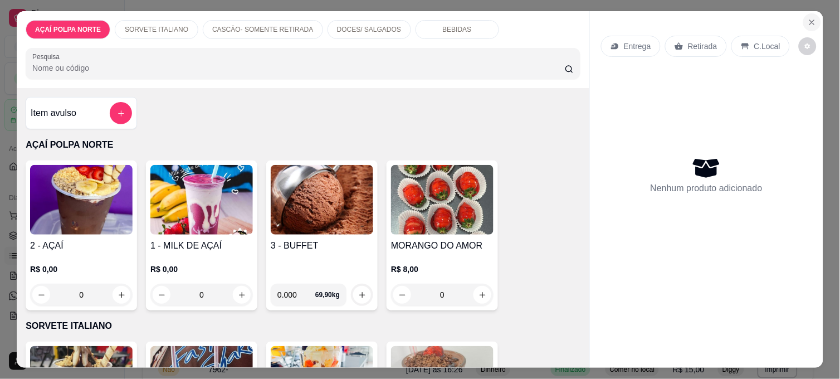
click at [810, 18] on icon "Close" at bounding box center [812, 22] width 9 height 9
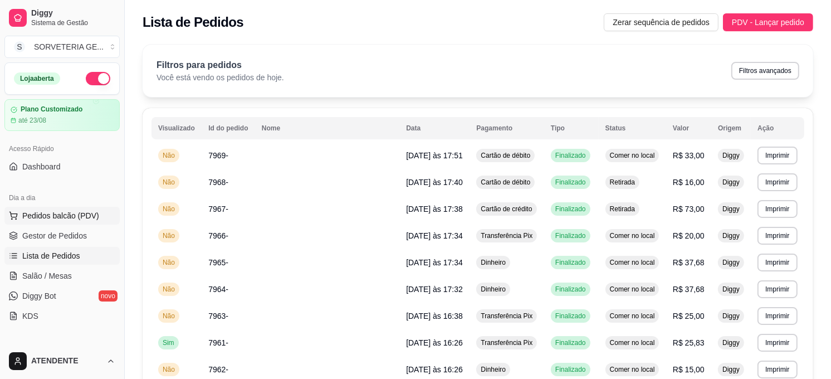
click at [89, 217] on span "Pedidos balcão (PDV)" at bounding box center [60, 215] width 77 height 11
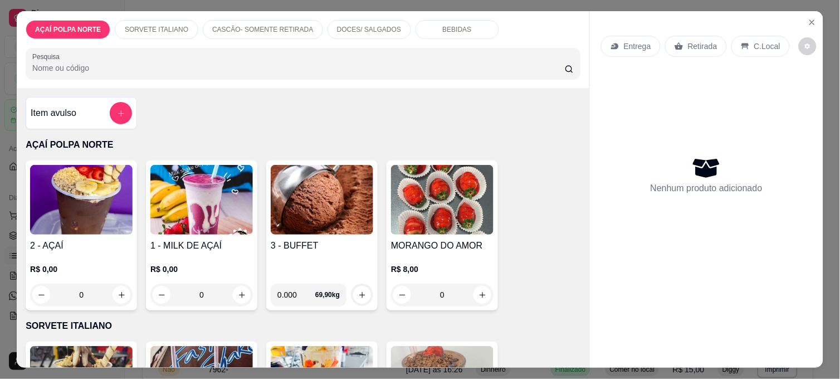
click at [424, 239] on h4 "MORANGO DO AMOR" at bounding box center [442, 245] width 103 height 13
click at [810, 18] on icon "Close" at bounding box center [812, 22] width 9 height 9
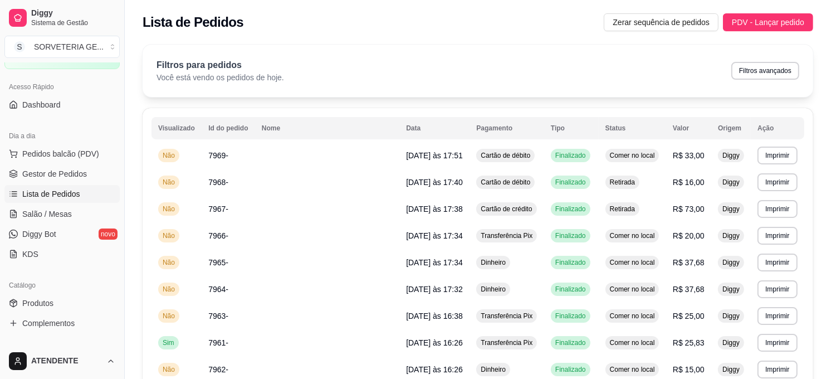
scroll to position [124, 0]
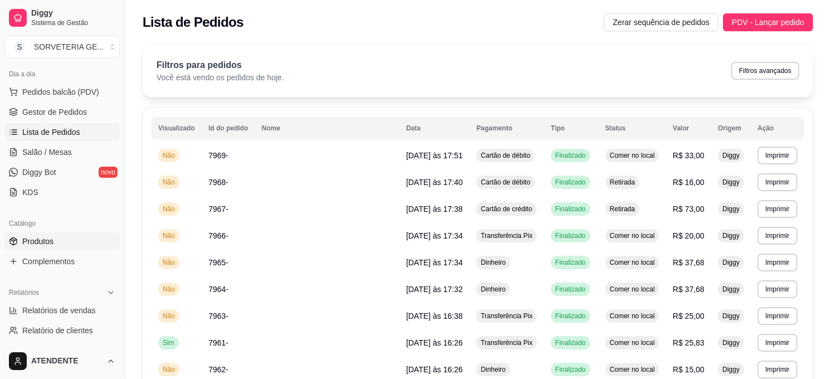
click at [87, 238] on link "Produtos" at bounding box center [61, 241] width 115 height 18
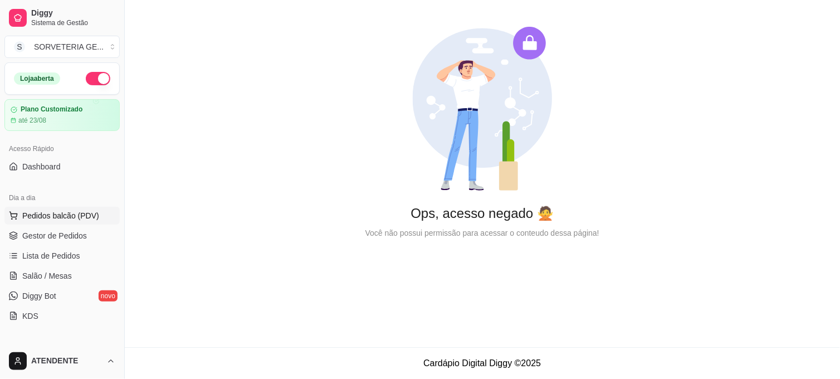
click at [56, 216] on span "Pedidos balcão (PDV)" at bounding box center [60, 215] width 77 height 11
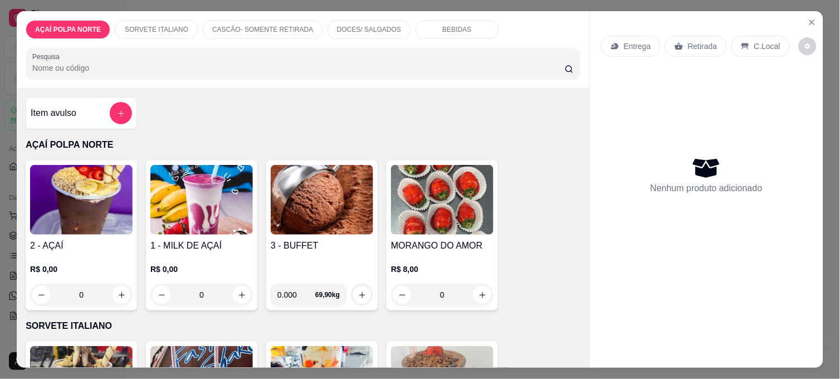
click at [453, 227] on img at bounding box center [442, 200] width 103 height 70
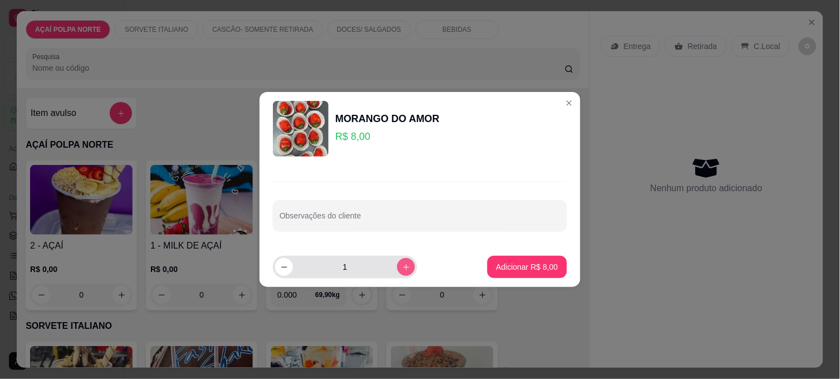
click at [402, 268] on icon "increase-product-quantity" at bounding box center [406, 267] width 8 height 8
type input "2"
click at [539, 272] on button "Adicionar R$ 16,00" at bounding box center [525, 267] width 82 height 22
type input "2"
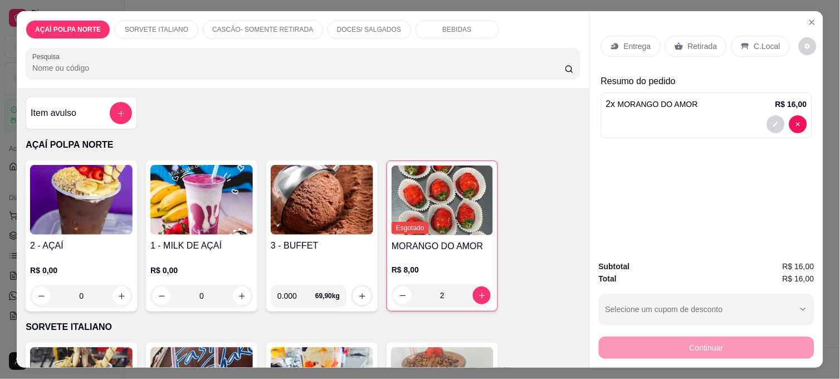
click at [762, 42] on p "C.Local" at bounding box center [768, 46] width 26 height 11
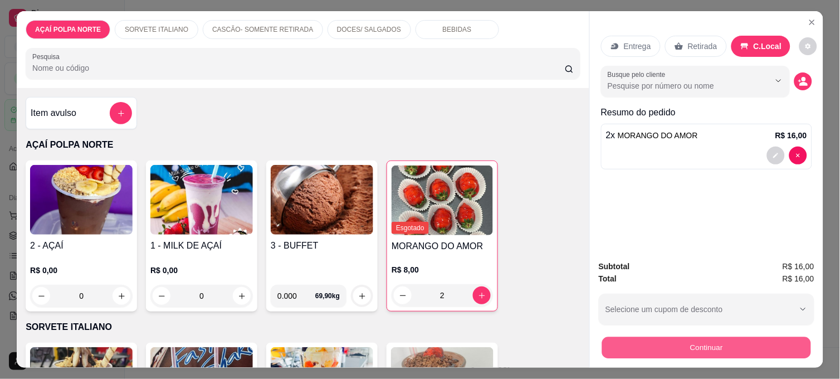
click at [791, 347] on button "Continuar" at bounding box center [706, 348] width 209 height 22
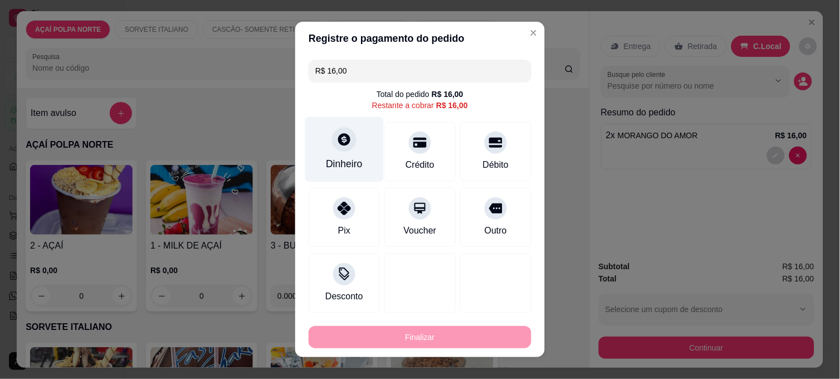
click at [343, 163] on div "Dinheiro" at bounding box center [344, 164] width 37 height 14
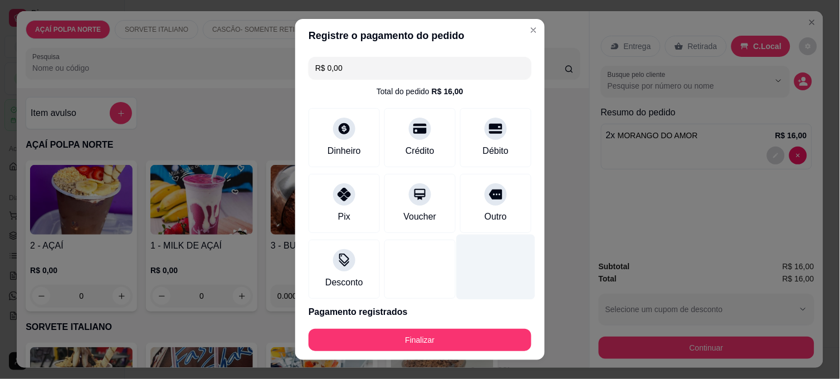
type input "R$ 0,00"
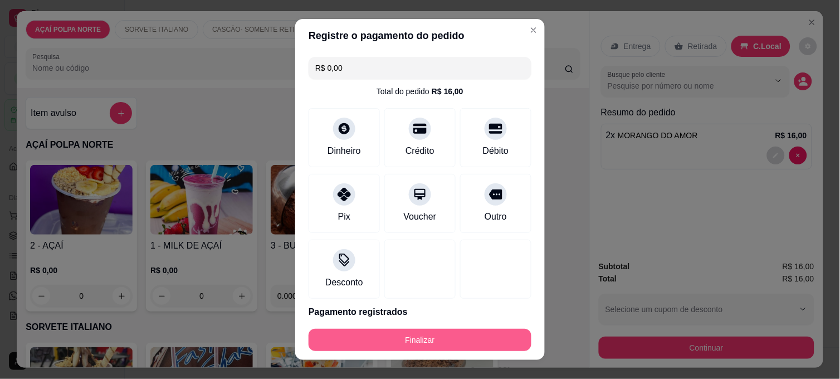
click at [480, 342] on button "Finalizar" at bounding box center [420, 340] width 223 height 22
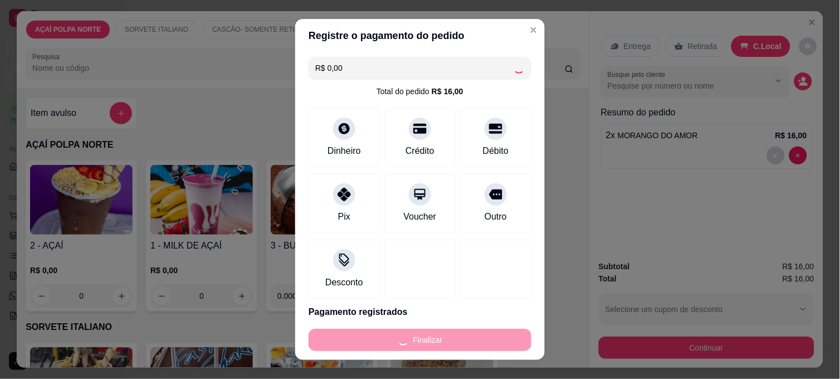
type input "0"
type input "-R$ 16,00"
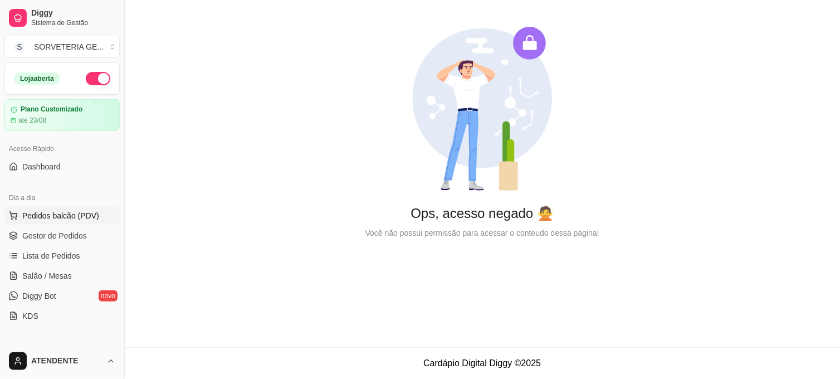
click at [86, 219] on span "Pedidos balcão (PDV)" at bounding box center [60, 215] width 77 height 11
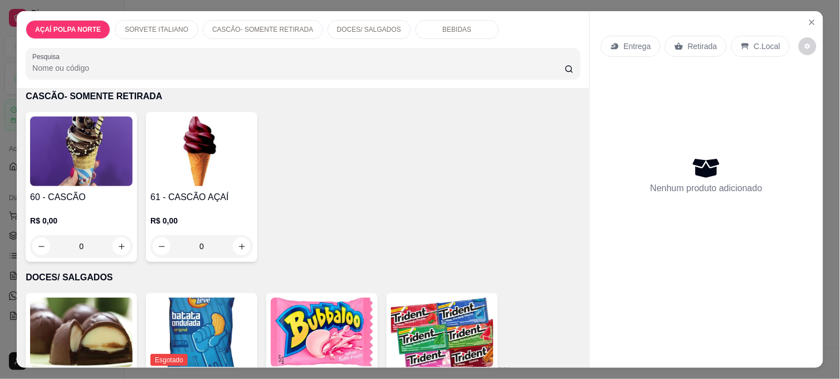
scroll to position [433, 0]
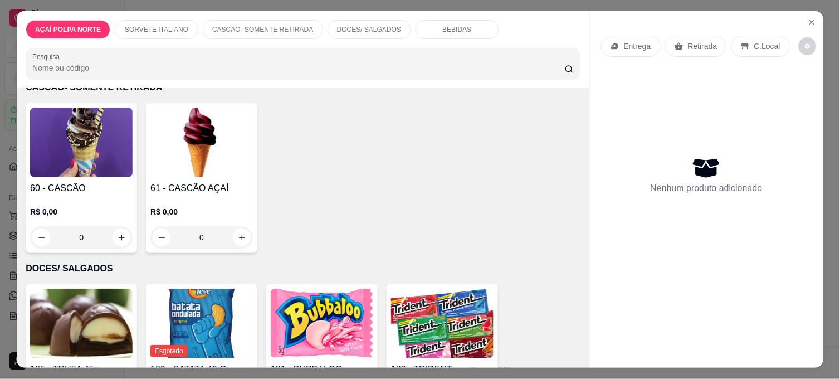
click at [77, 188] on h4 "60 - CASCÃO" at bounding box center [81, 188] width 103 height 13
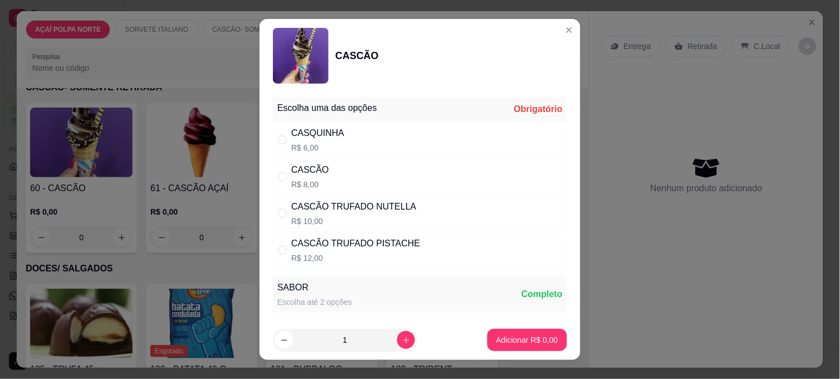
click at [385, 205] on div "CASCÃO TRUFADO NUTELLA" at bounding box center [353, 206] width 125 height 13
radio input "true"
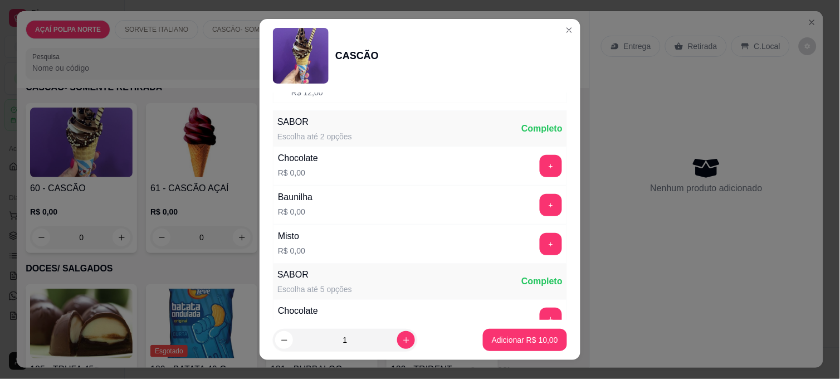
scroll to position [186, 0]
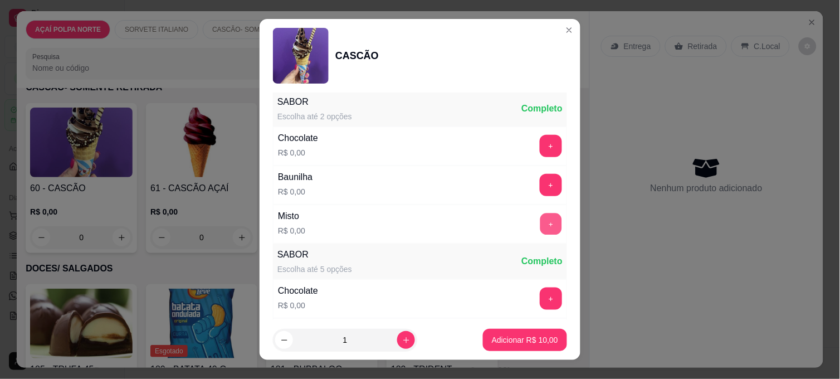
click at [541, 222] on button "+" at bounding box center [552, 224] width 22 height 22
click at [536, 342] on p "Adicionar R$ 10,00" at bounding box center [525, 339] width 65 height 11
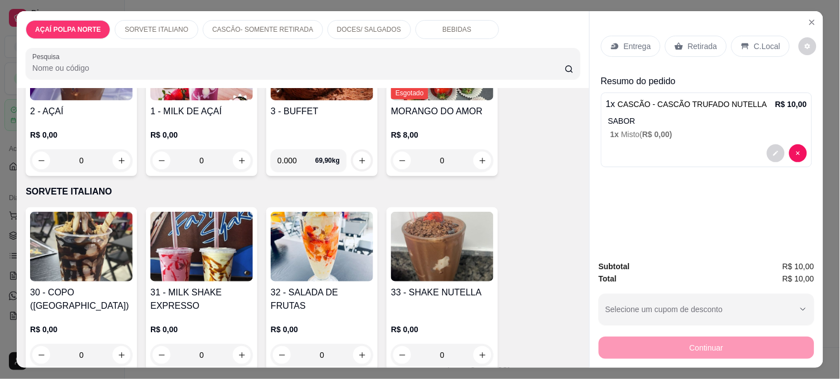
scroll to position [124, 0]
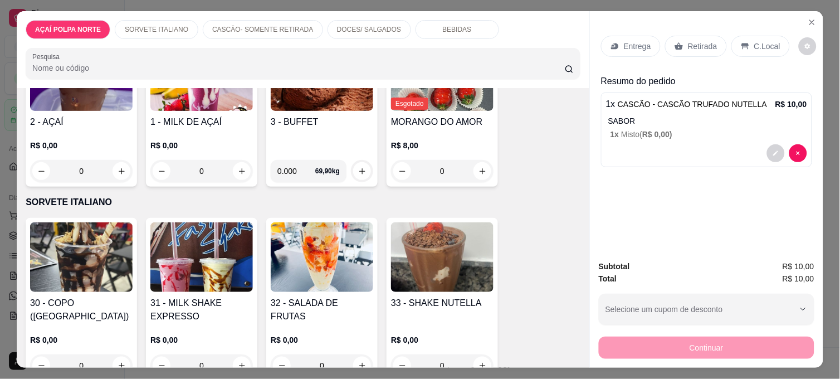
click at [191, 237] on img at bounding box center [201, 257] width 103 height 70
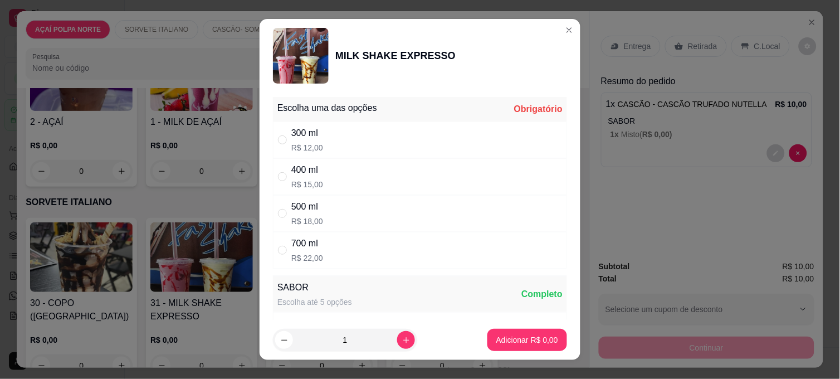
click at [377, 131] on div "300 ml R$ 12,00" at bounding box center [420, 139] width 294 height 37
radio input "true"
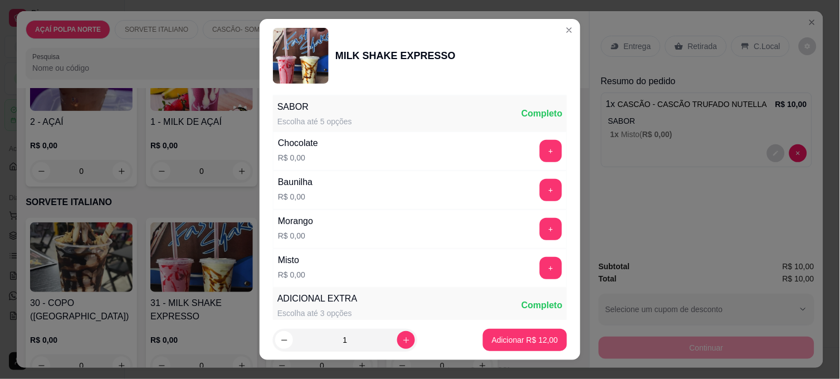
scroll to position [186, 0]
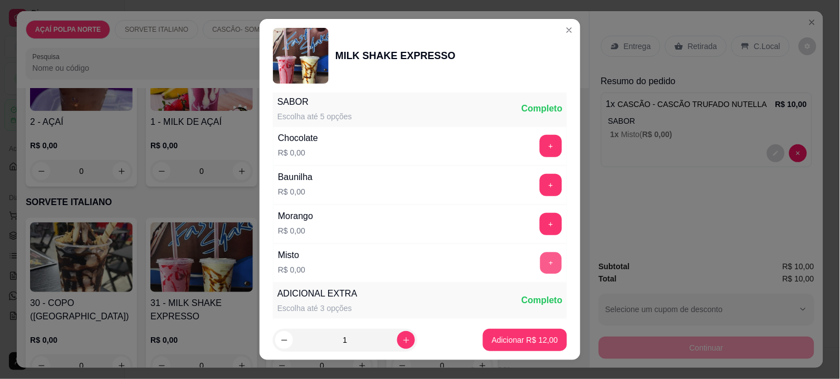
click at [541, 260] on button "+" at bounding box center [552, 263] width 22 height 22
click at [538, 340] on p "Adicionar R$ 12,00" at bounding box center [525, 339] width 65 height 11
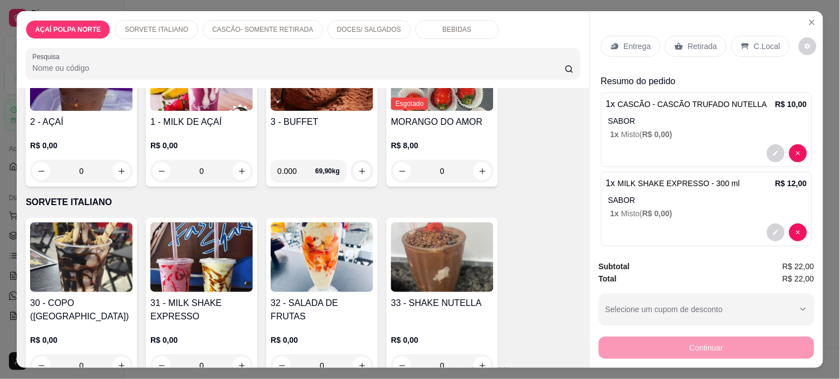
click at [755, 41] on p "C.Local" at bounding box center [768, 46] width 26 height 11
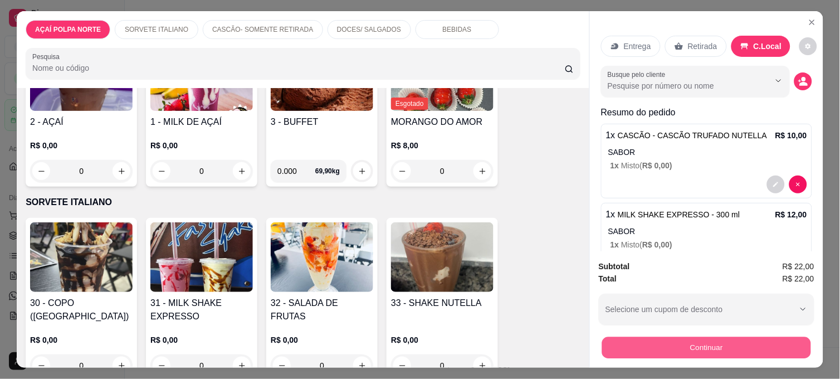
click at [749, 341] on button "Continuar" at bounding box center [706, 348] width 209 height 22
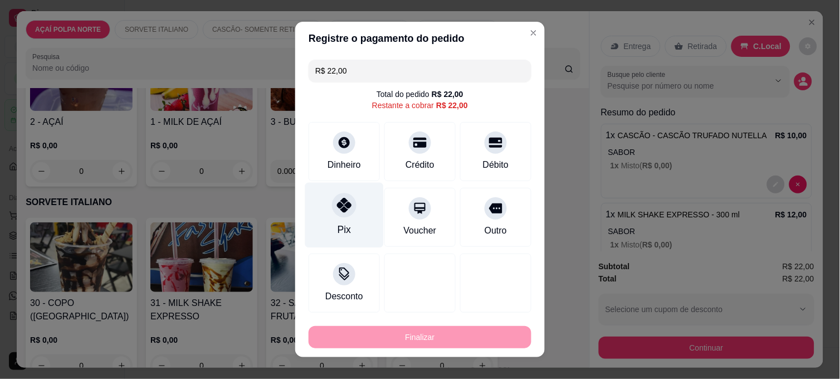
click at [344, 208] on icon at bounding box center [344, 205] width 14 height 14
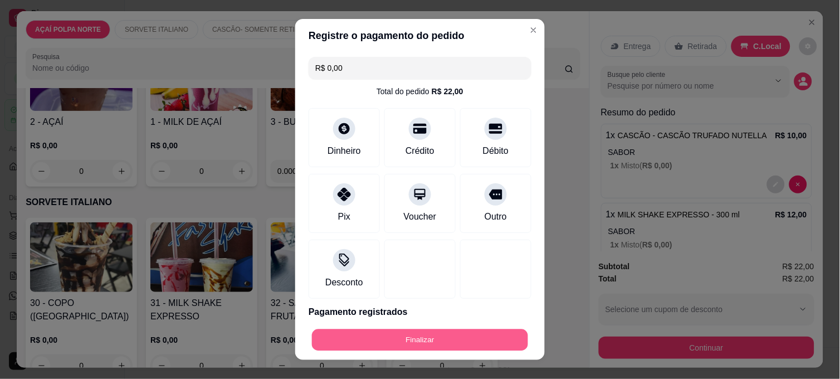
click at [481, 334] on button "Finalizar" at bounding box center [420, 340] width 216 height 22
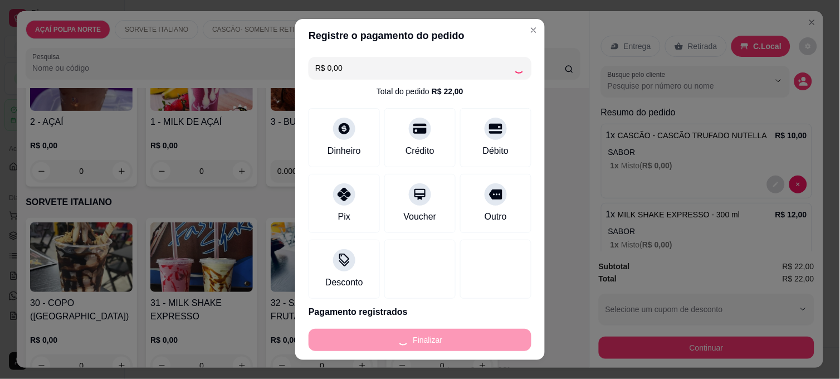
type input "-R$ 22,00"
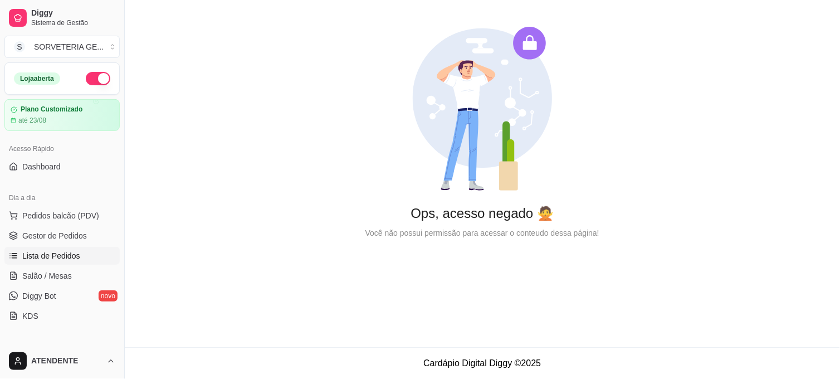
click at [74, 252] on span "Lista de Pedidos" at bounding box center [51, 255] width 58 height 11
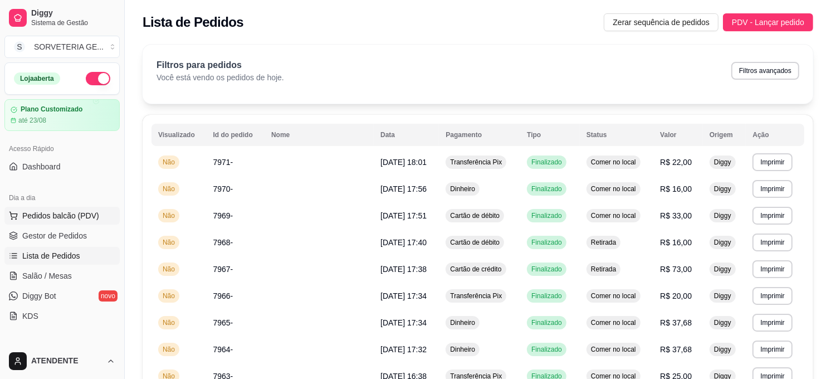
click at [79, 213] on span "Pedidos balcão (PDV)" at bounding box center [60, 215] width 77 height 11
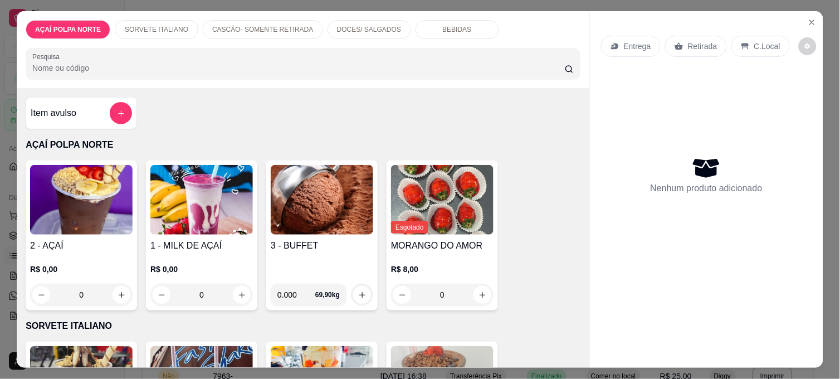
click at [95, 227] on img at bounding box center [81, 200] width 103 height 70
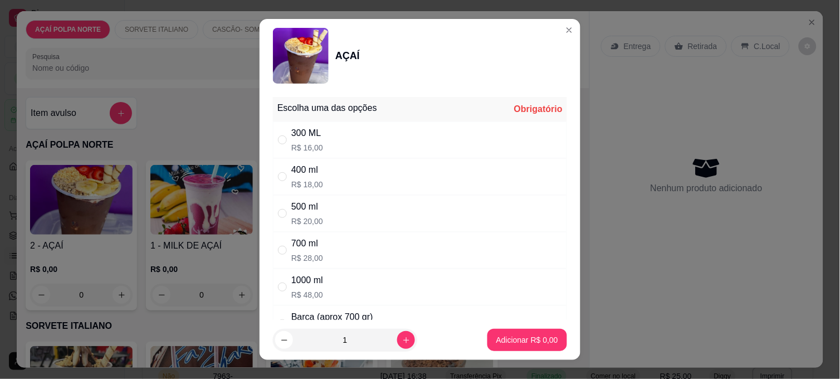
click at [323, 138] on div "300 ML R$ 16,00" at bounding box center [420, 139] width 294 height 37
radio input "true"
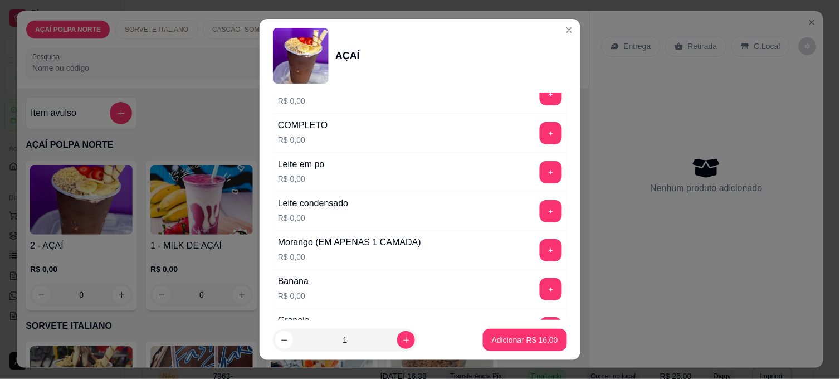
scroll to position [433, 0]
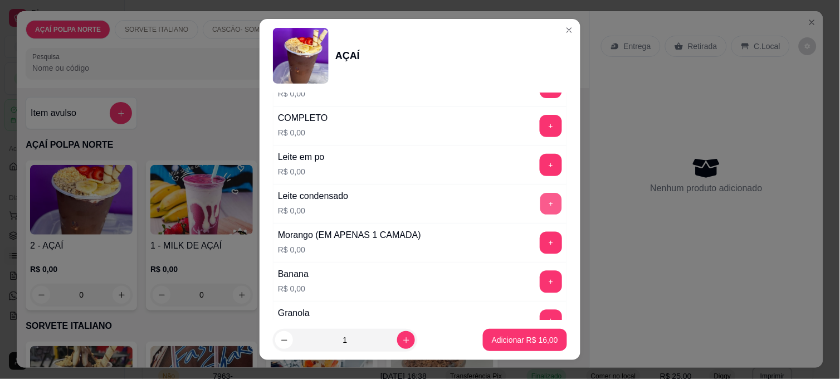
click at [541, 201] on button "+" at bounding box center [552, 204] width 22 height 22
click at [540, 166] on button "+" at bounding box center [551, 165] width 22 height 22
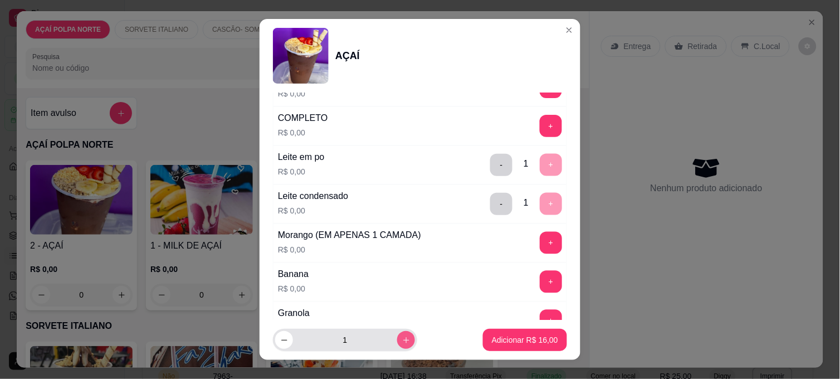
click at [402, 343] on icon "increase-product-quantity" at bounding box center [406, 340] width 8 height 8
type input "2"
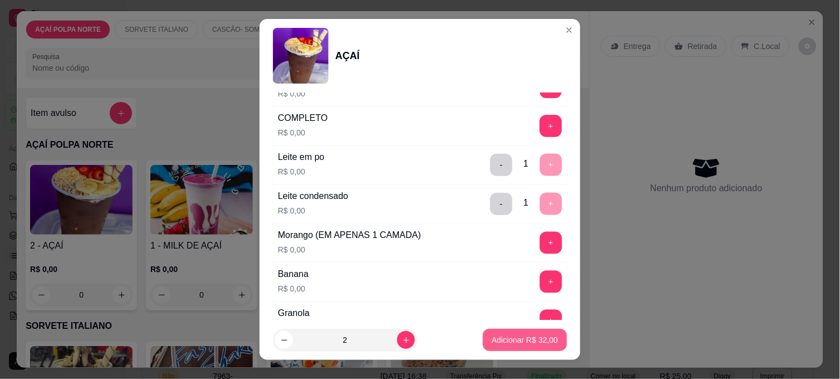
click at [494, 342] on p "Adicionar R$ 32,00" at bounding box center [525, 339] width 66 height 11
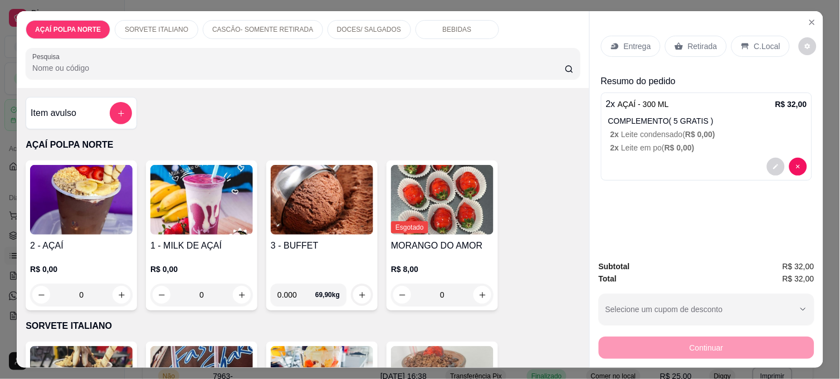
click at [755, 41] on p "C.Local" at bounding box center [768, 46] width 26 height 11
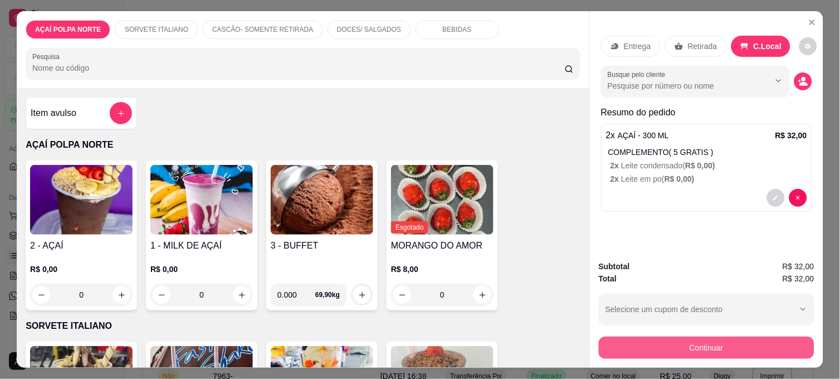
click at [700, 338] on button "Continuar" at bounding box center [707, 348] width 216 height 22
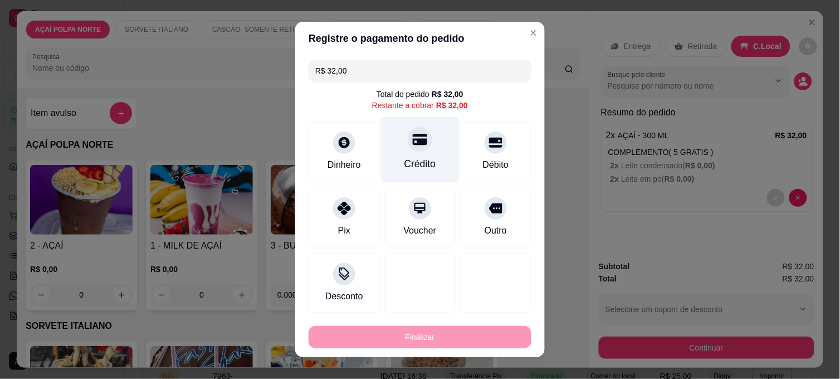
click at [415, 157] on div "Crédito" at bounding box center [421, 164] width 32 height 14
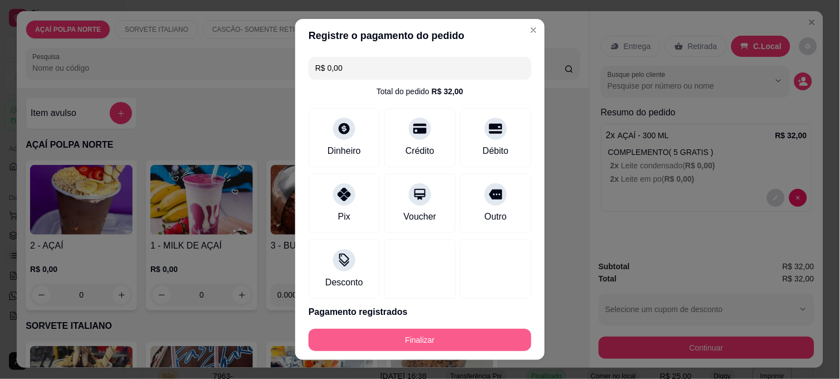
click at [475, 344] on button "Finalizar" at bounding box center [420, 340] width 223 height 22
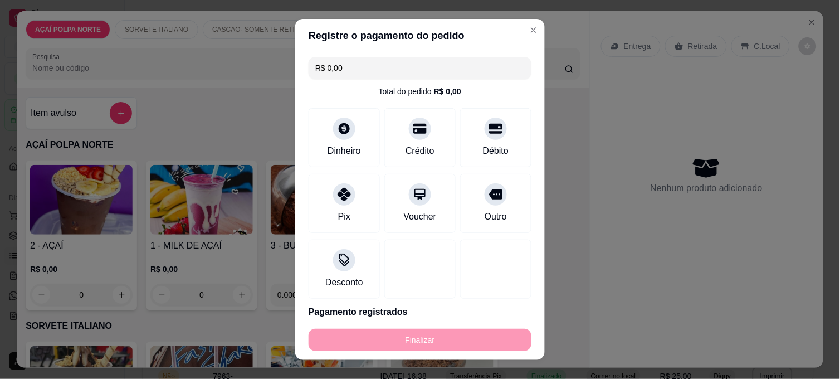
type input "-R$ 32,00"
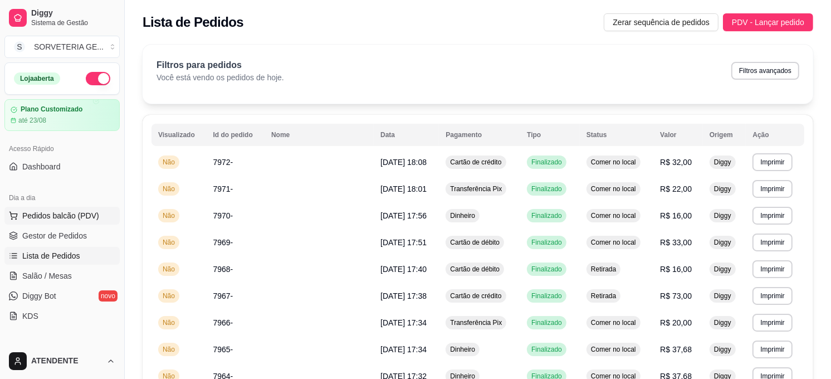
click at [64, 218] on span "Pedidos balcão (PDV)" at bounding box center [60, 215] width 77 height 11
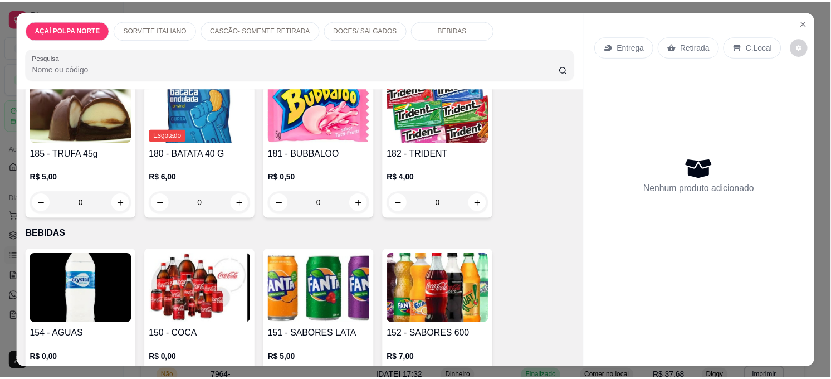
scroll to position [681, 0]
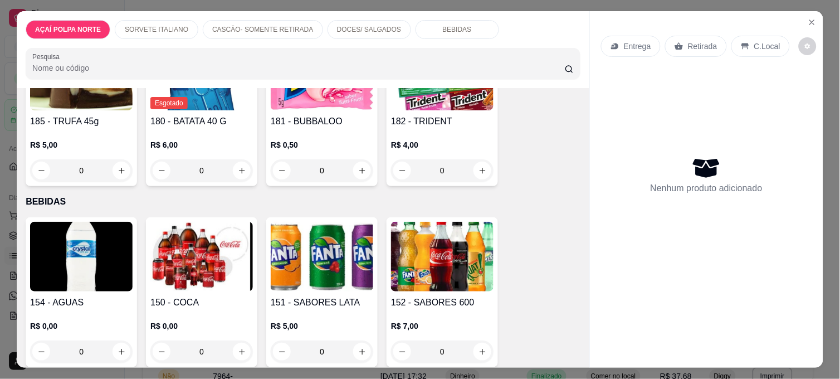
click at [109, 255] on img at bounding box center [81, 257] width 103 height 70
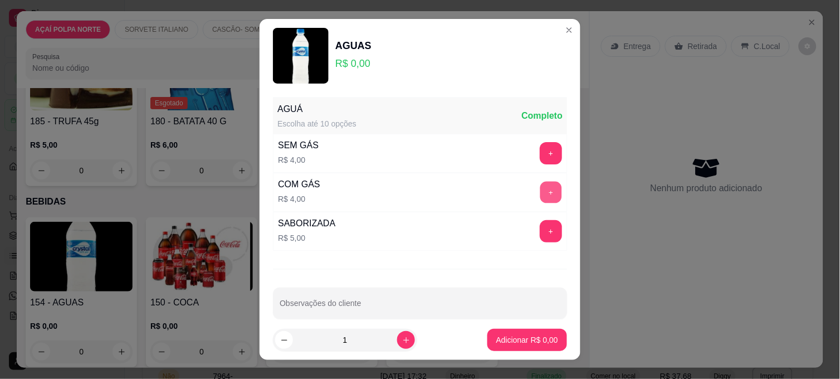
click at [541, 188] on button "+" at bounding box center [552, 193] width 22 height 22
click at [525, 337] on p "Adicionar R$ 4,00" at bounding box center [528, 339] width 62 height 11
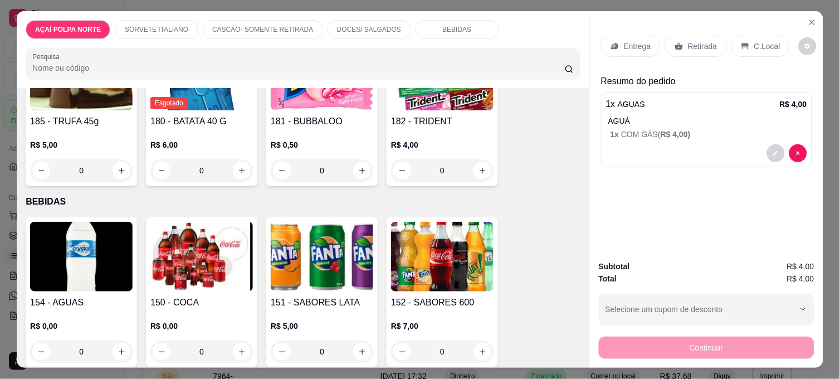
click at [758, 36] on div "C.Local" at bounding box center [761, 46] width 59 height 21
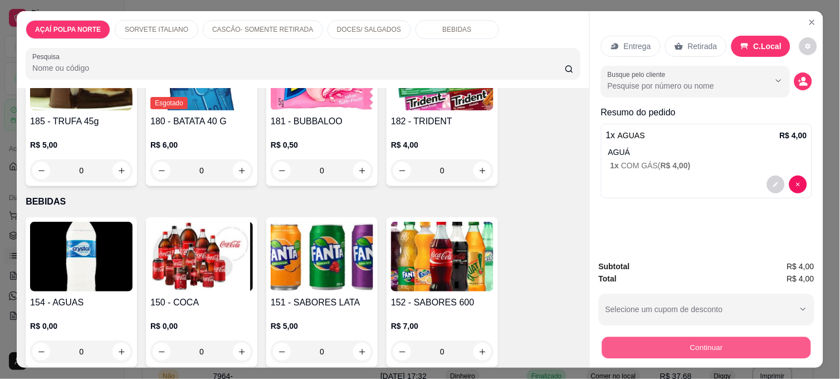
click at [737, 337] on button "Continuar" at bounding box center [706, 348] width 209 height 22
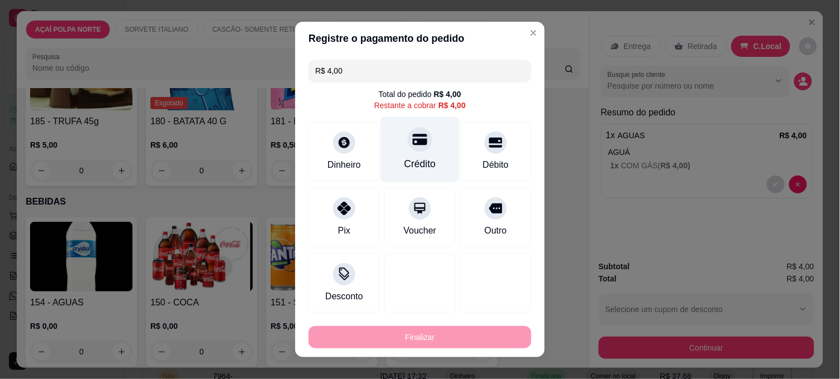
click at [425, 147] on div "Crédito" at bounding box center [420, 149] width 79 height 65
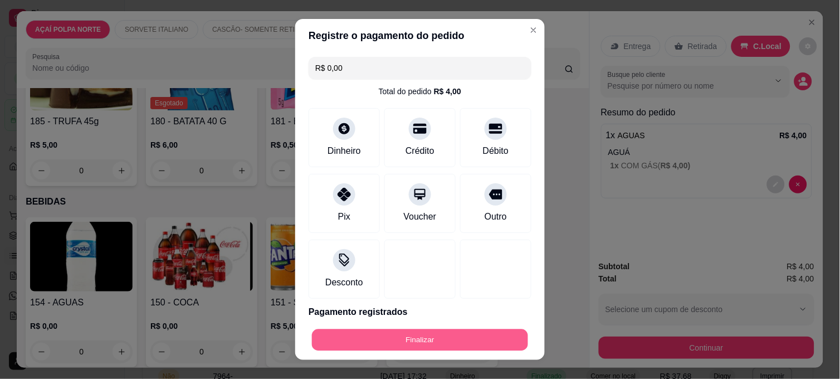
click at [440, 338] on button "Finalizar" at bounding box center [420, 340] width 216 height 22
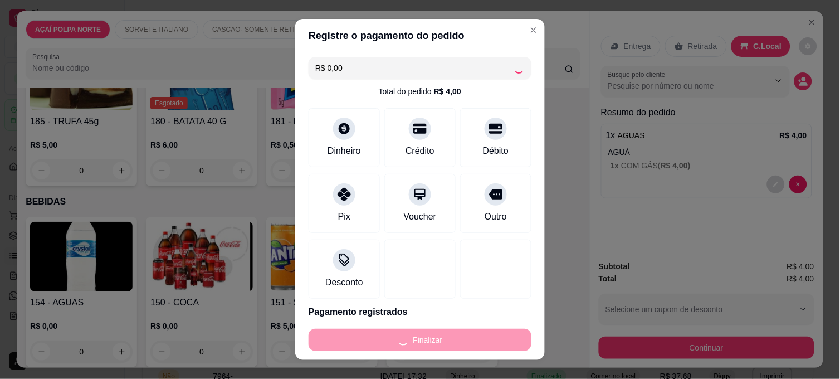
type input "-R$ 4,00"
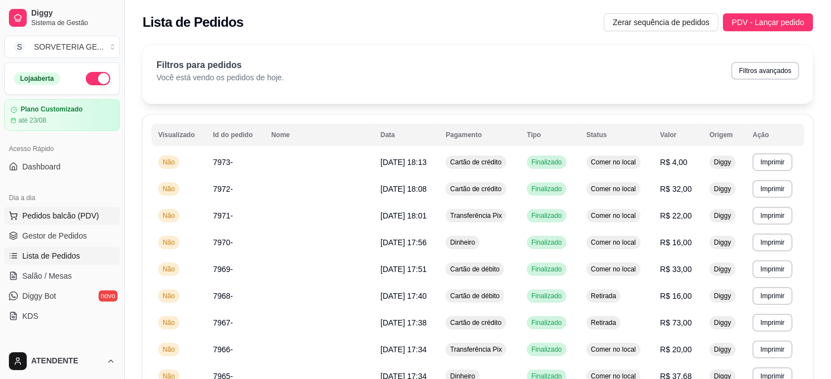
click at [56, 212] on span "Pedidos balcão (PDV)" at bounding box center [60, 215] width 77 height 11
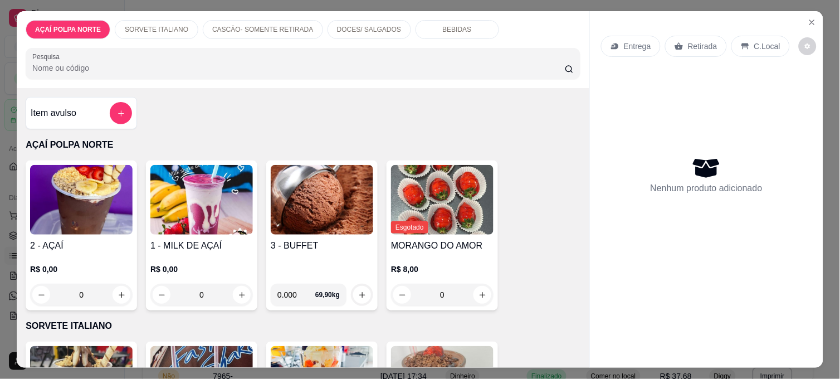
click at [91, 108] on div "Item avulso" at bounding box center [81, 113] width 101 height 22
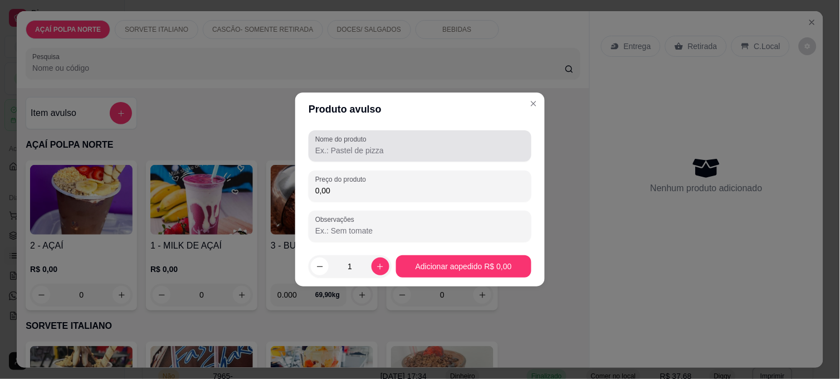
click at [349, 153] on input "Nome do produto" at bounding box center [420, 150] width 210 height 11
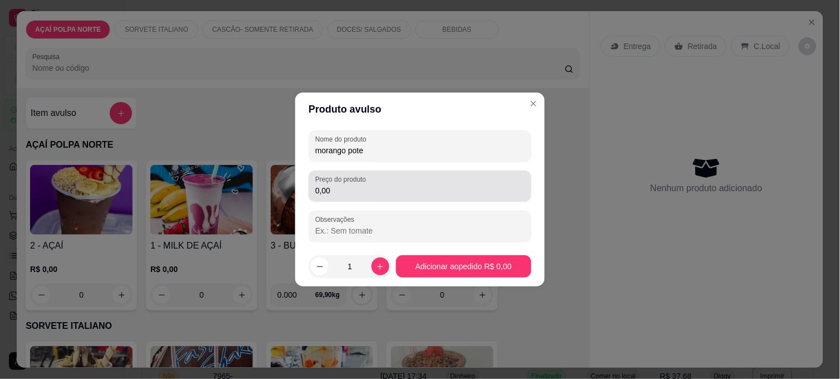
type input "morango pote"
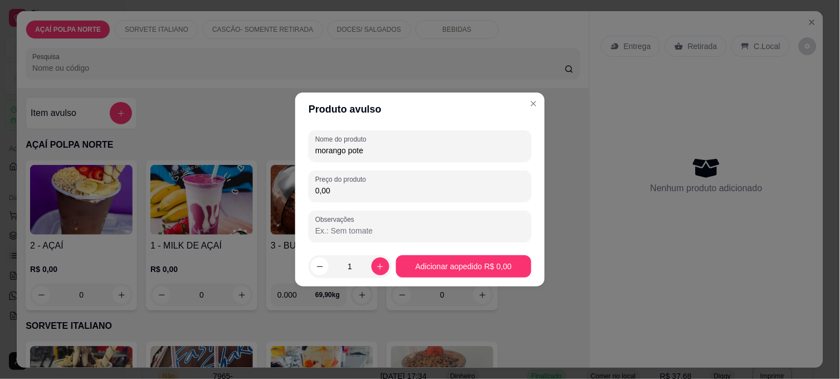
click at [349, 192] on input "0,00" at bounding box center [420, 190] width 210 height 11
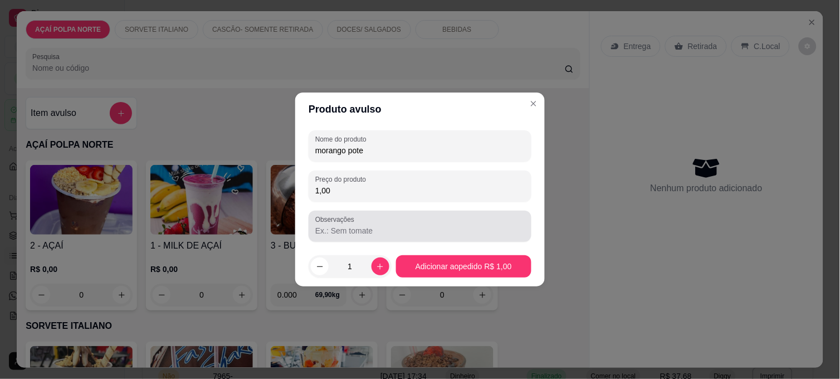
type input "10,00"
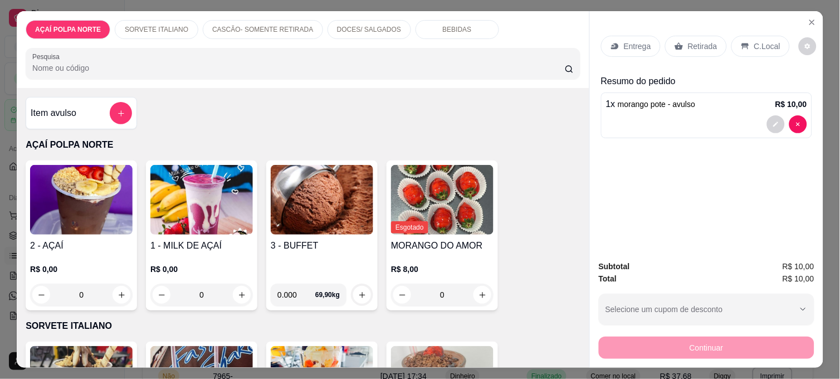
click at [762, 41] on p "C.Local" at bounding box center [768, 46] width 26 height 11
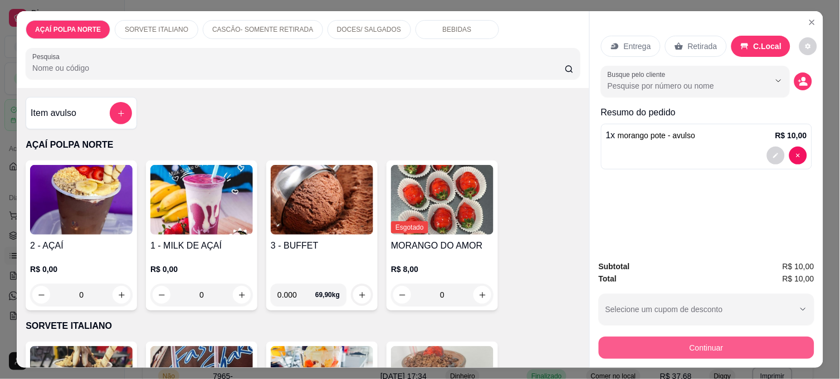
click at [688, 343] on button "Continuar" at bounding box center [707, 348] width 216 height 22
click at [694, 337] on button "Continuar" at bounding box center [707, 348] width 216 height 22
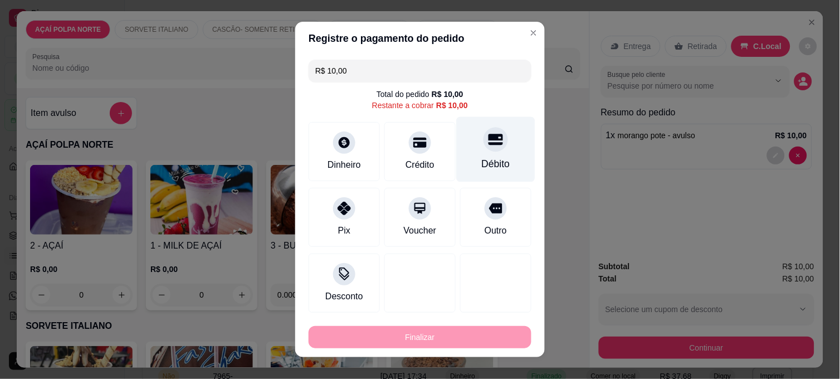
click at [478, 151] on div "Débito" at bounding box center [496, 149] width 79 height 65
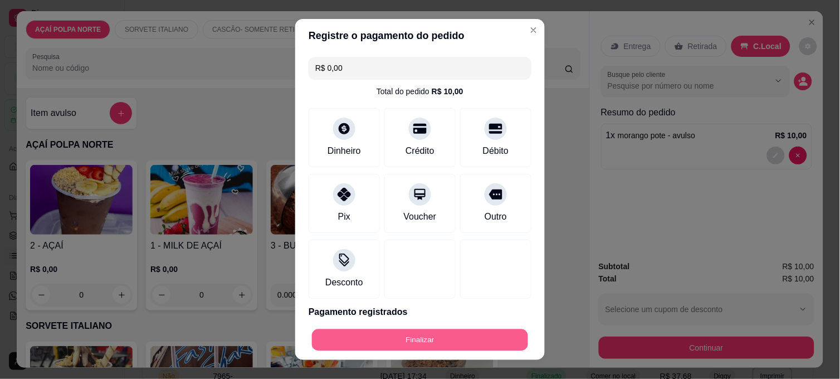
click at [432, 341] on button "Finalizar" at bounding box center [420, 340] width 216 height 22
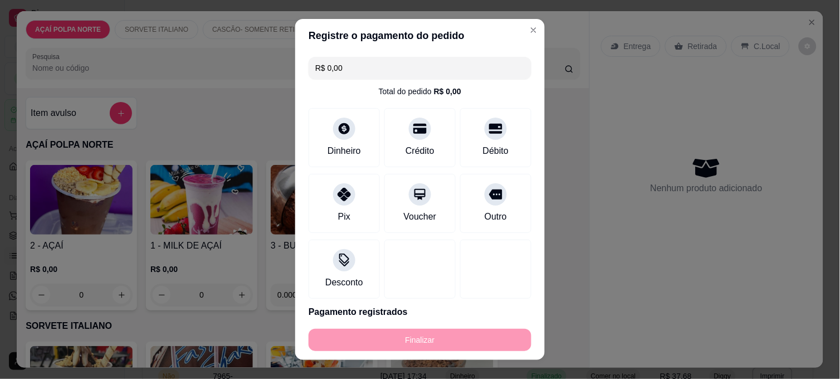
type input "-R$ 10,00"
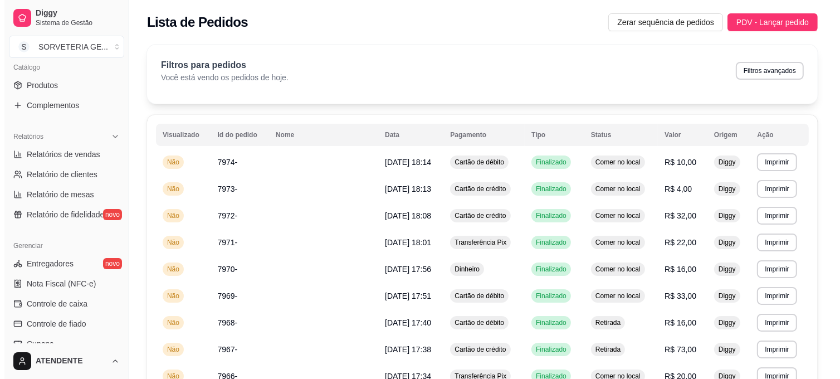
scroll to position [309, 0]
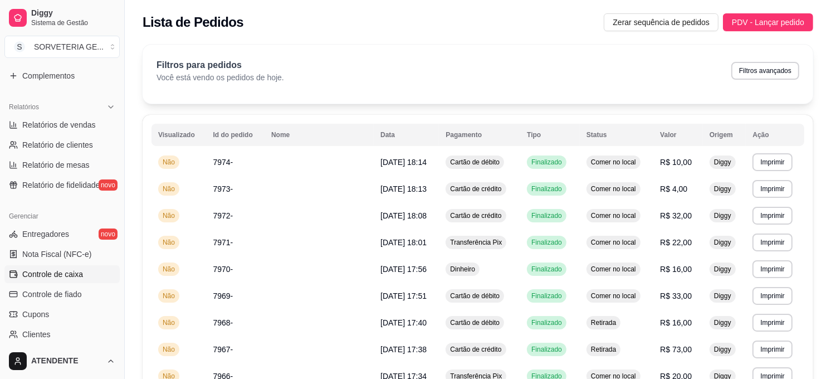
click at [74, 275] on span "Controle de caixa" at bounding box center [52, 274] width 61 height 11
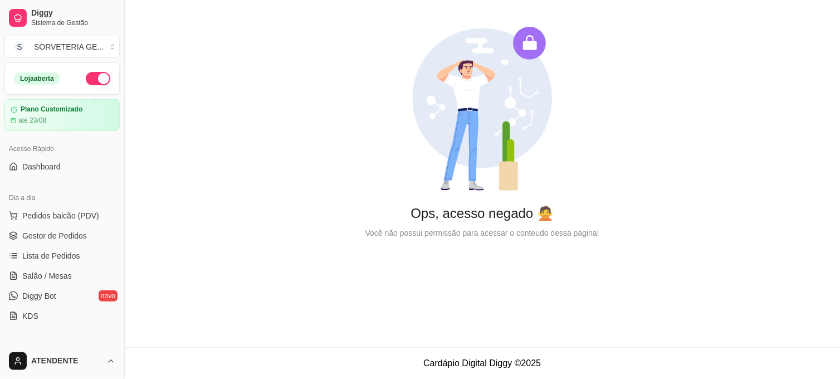
click at [243, 225] on div "Ops, acesso negado 🙅 Você não possui permissão para acessar o conteudo dessa pá…" at bounding box center [482, 133] width 715 height 266
click at [254, 233] on div "Você não possui permissão para acessar o conteudo dessa página!" at bounding box center [483, 233] width 680 height 12
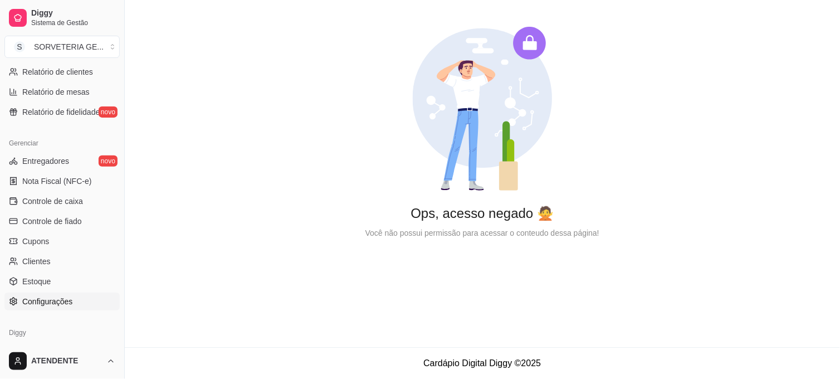
scroll to position [422, 0]
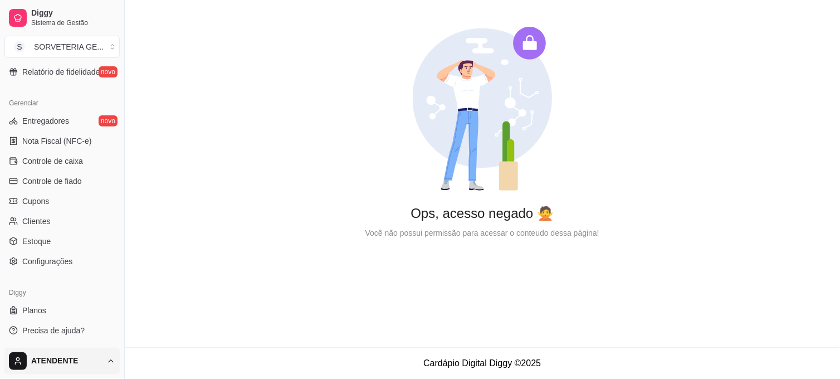
click at [101, 354] on html "Diggy Sistema de Gestão S SORVETERIA GE ... Loja aberta Plano Customizado até 2…" at bounding box center [420, 189] width 840 height 379
click at [67, 314] on span "Configurações" at bounding box center [50, 315] width 50 height 11
click at [86, 361] on html "Diggy Sistema de Gestão S SORVETERIA GE ... Loja aberta Plano Customizado até 2…" at bounding box center [420, 189] width 840 height 379
click at [51, 314] on span "Configurações" at bounding box center [50, 315] width 50 height 11
click at [270, 304] on main "Ops, acesso negado 🙅 Você não possui permissão para acessar o conteudo dessa pá…" at bounding box center [482, 173] width 715 height 347
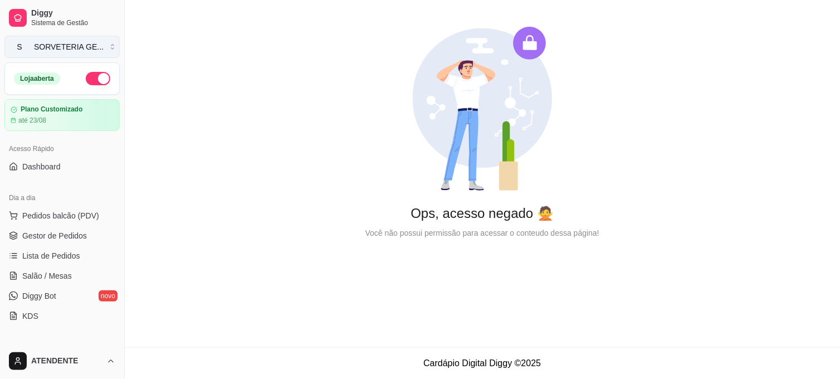
click at [105, 46] on button "S SORVETERIA GE ..." at bounding box center [61, 47] width 115 height 22
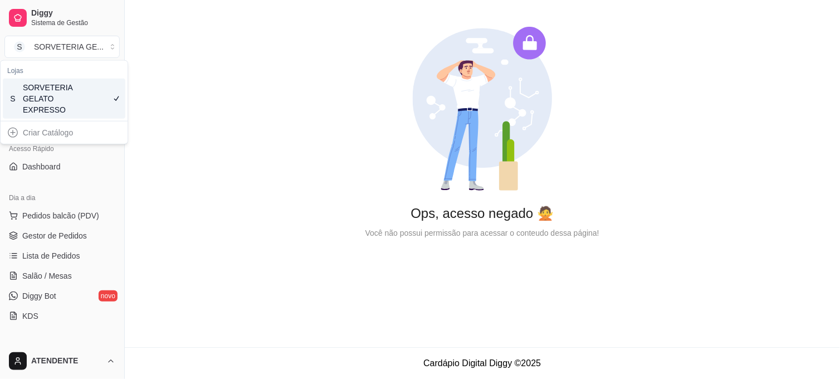
click at [71, 131] on div "Criar Catálogo" at bounding box center [64, 133] width 123 height 18
click at [101, 20] on span "Sistema de Gestão" at bounding box center [73, 22] width 84 height 9
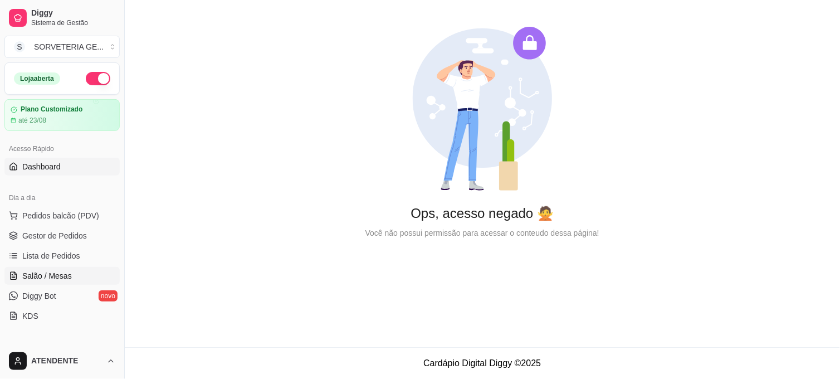
click at [51, 278] on span "Salão / Mesas" at bounding box center [47, 275] width 50 height 11
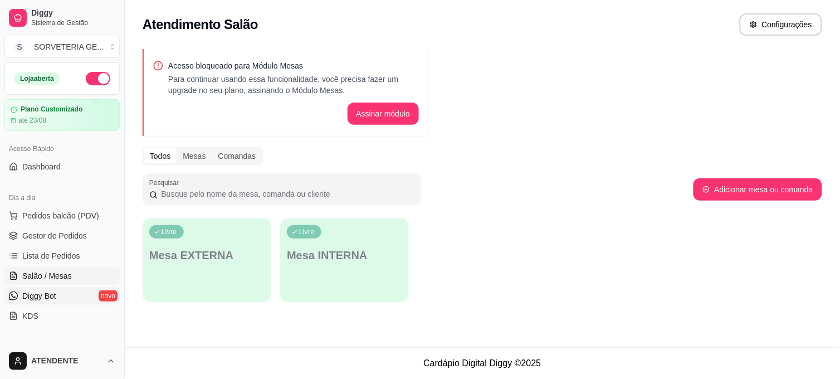
click at [65, 289] on link "Diggy Bot novo" at bounding box center [61, 296] width 115 height 18
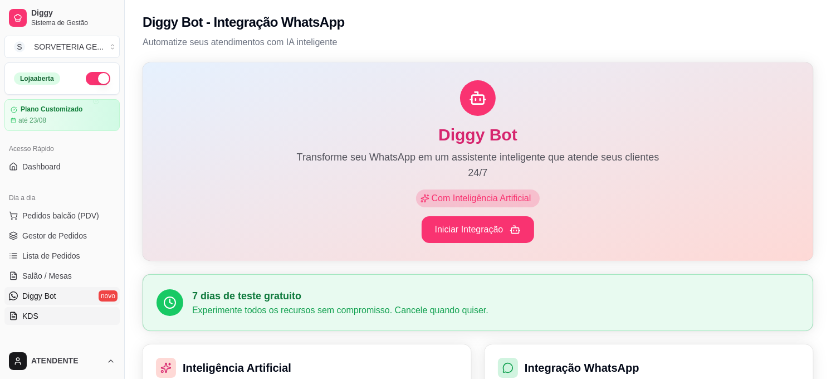
click at [43, 311] on link "KDS" at bounding box center [61, 316] width 115 height 18
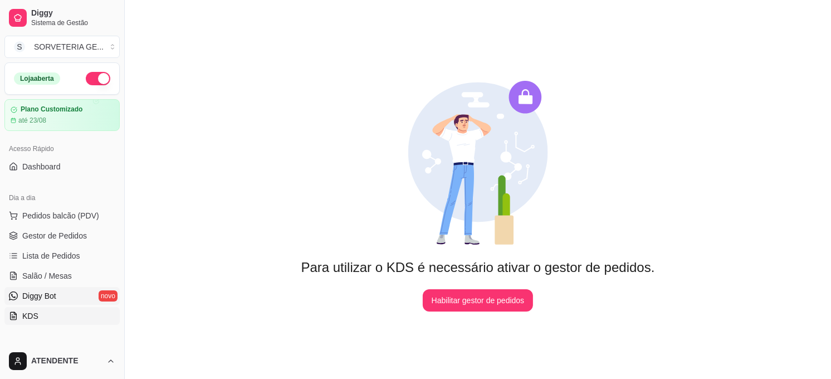
click at [53, 293] on span "Diggy Bot" at bounding box center [39, 295] width 34 height 11
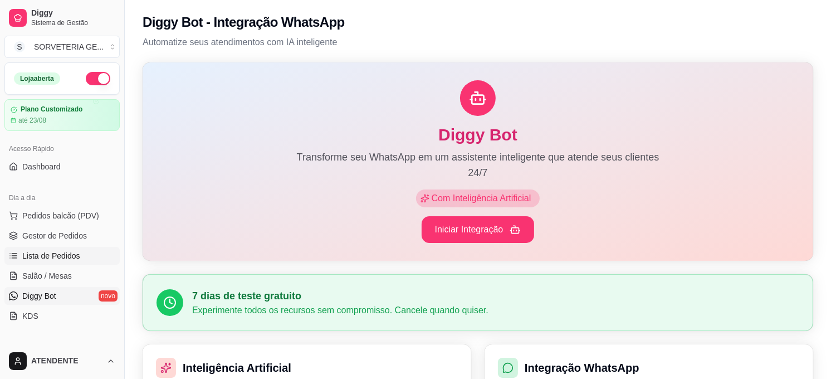
click at [62, 260] on span "Lista de Pedidos" at bounding box center [51, 255] width 58 height 11
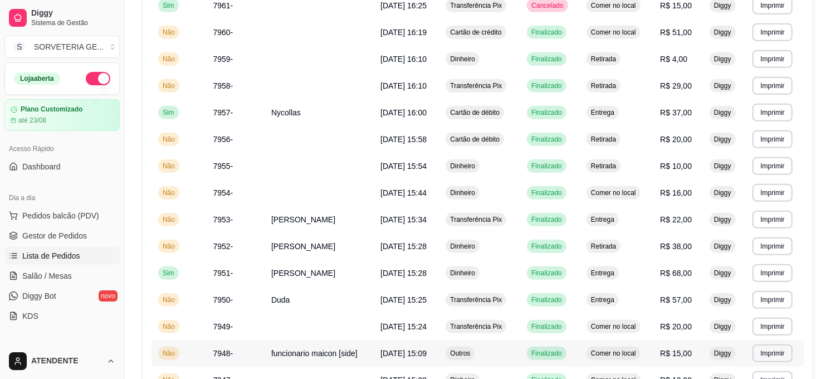
scroll to position [653, 0]
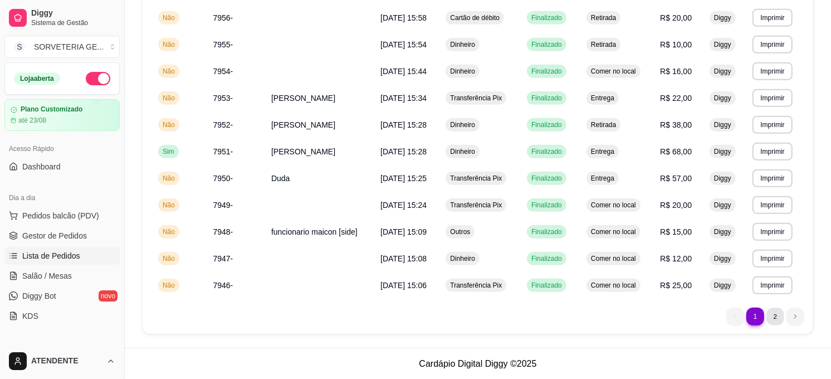
click at [776, 313] on li "2" at bounding box center [775, 316] width 17 height 17
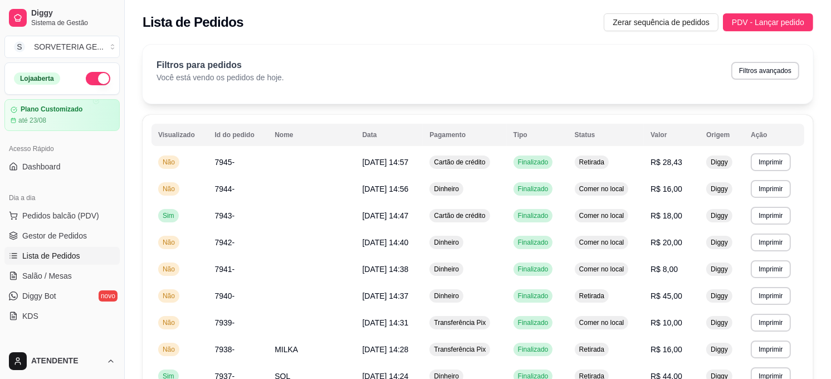
scroll to position [252, 0]
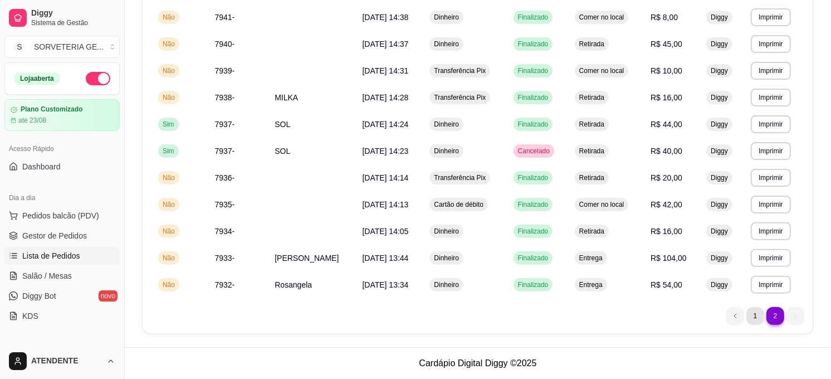
click at [753, 313] on li "1" at bounding box center [756, 316] width 18 height 18
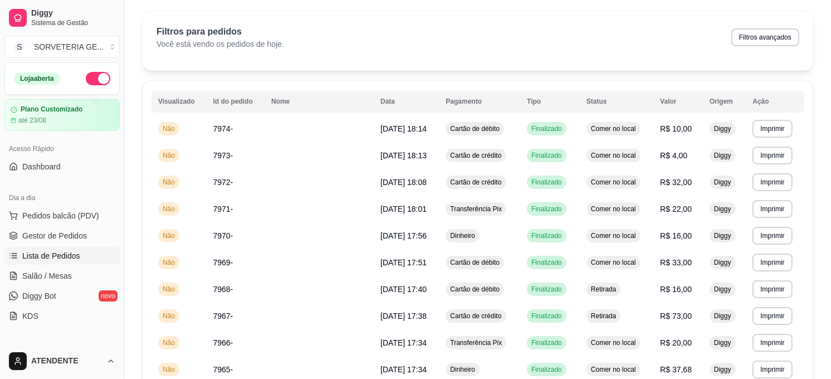
scroll to position [0, 0]
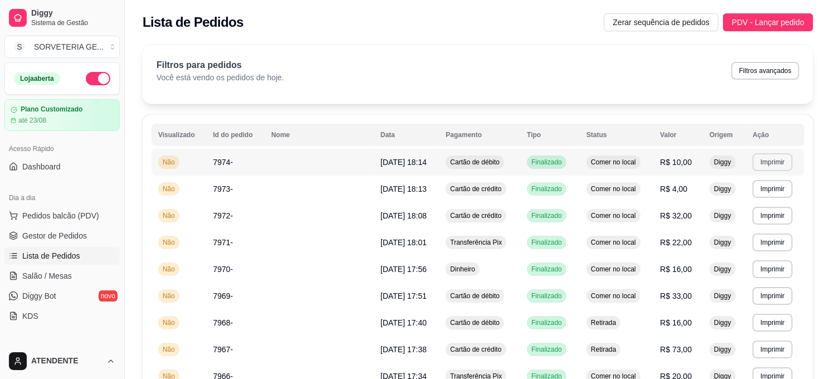
click at [768, 164] on button "Imprimir" at bounding box center [773, 162] width 40 height 18
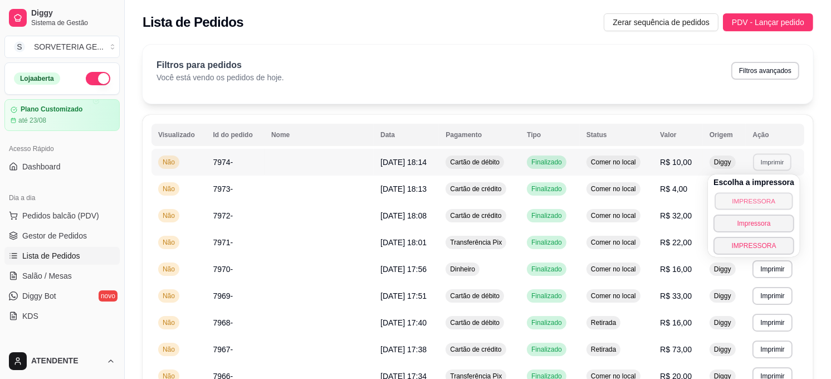
click at [751, 198] on button "IMPRESSORA" at bounding box center [754, 200] width 78 height 17
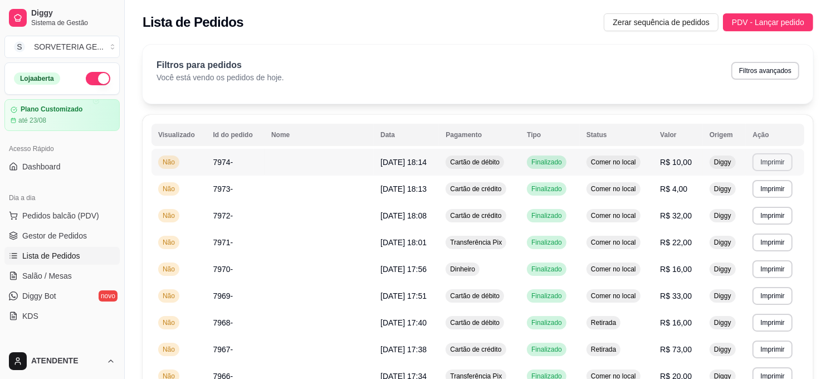
click at [773, 160] on button "Imprimir" at bounding box center [773, 162] width 40 height 18
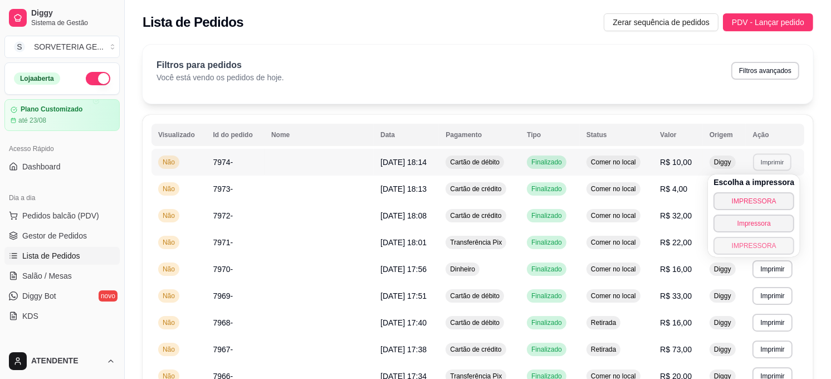
click at [759, 244] on button "IMPRESSORA" at bounding box center [754, 246] width 81 height 18
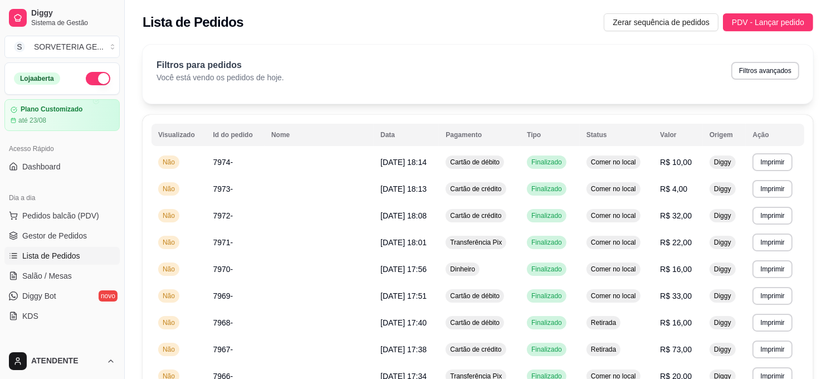
drag, startPoint x: 381, startPoint y: 94, endPoint x: 377, endPoint y: 76, distance: 18.3
click at [377, 76] on div "Filtros para pedidos Você está vendo os pedidos de hoje. Filtros avançados" at bounding box center [478, 71] width 643 height 25
click at [765, 81] on div "Filtros para pedidos Você está vendo os pedidos de hoje. Filtros avançados" at bounding box center [478, 71] width 643 height 25
click at [764, 69] on button "Filtros avançados" at bounding box center [766, 71] width 68 height 18
select select "0"
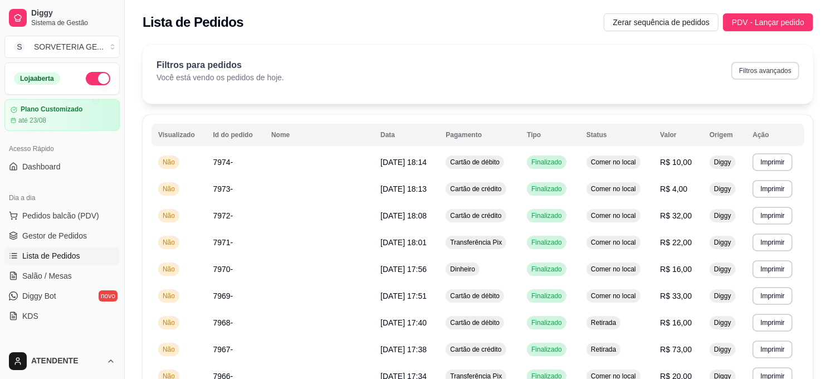
click at [784, 75] on button "Filtros avançados" at bounding box center [766, 71] width 68 height 18
select select "0"
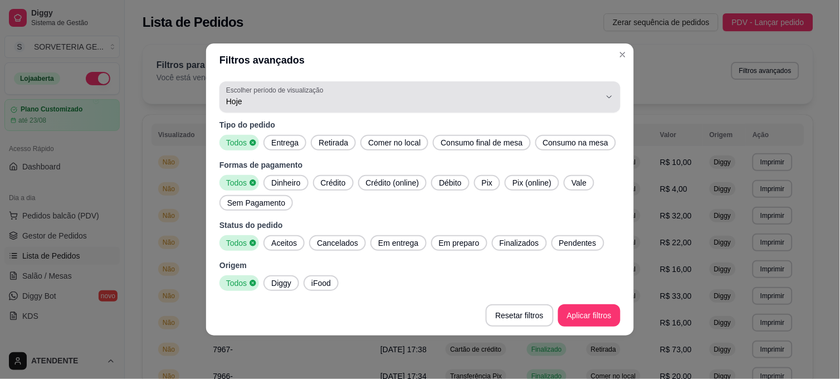
click at [280, 97] on span "Hoje" at bounding box center [413, 101] width 374 height 11
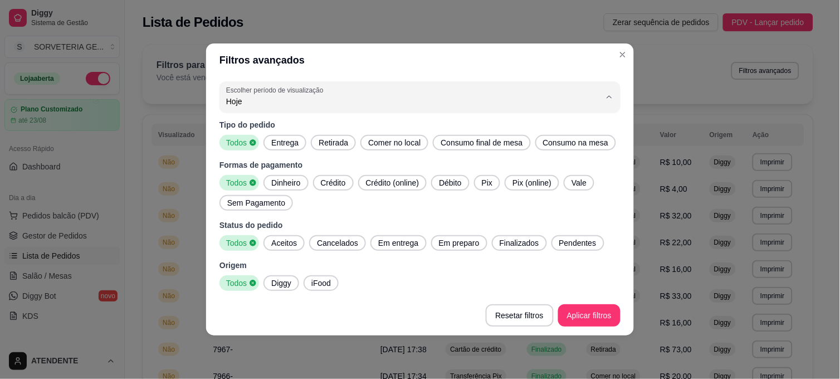
click at [272, 242] on span "Customizado" at bounding box center [414, 237] width 357 height 11
type input "-1"
select select "-1"
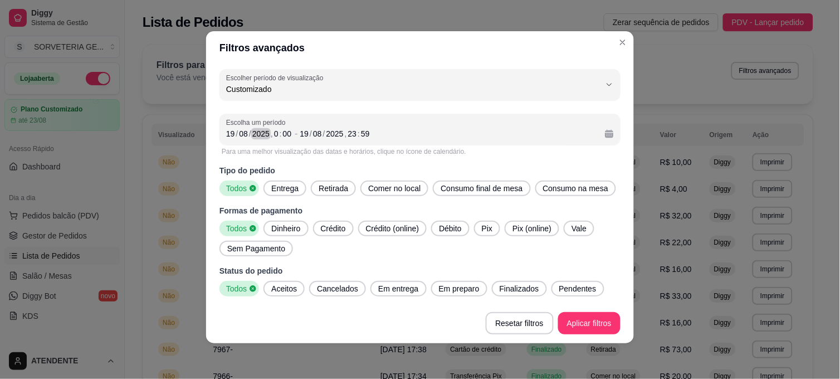
click at [251, 134] on div "2025" at bounding box center [261, 133] width 20 height 11
click at [225, 130] on div "19" at bounding box center [230, 133] width 11 height 11
click at [299, 132] on div "19" at bounding box center [304, 133] width 11 height 11
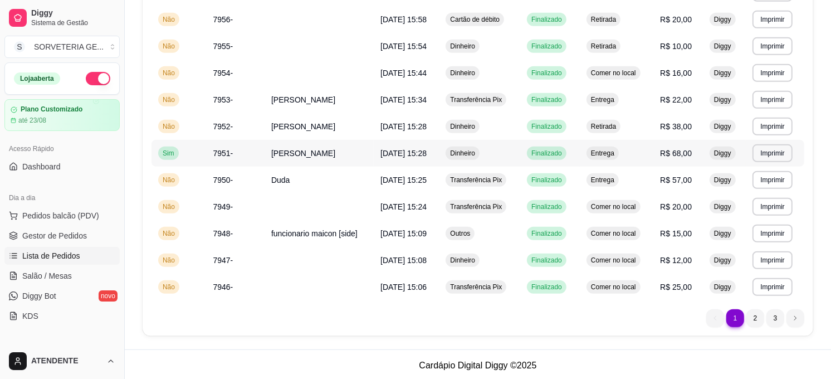
scroll to position [653, 0]
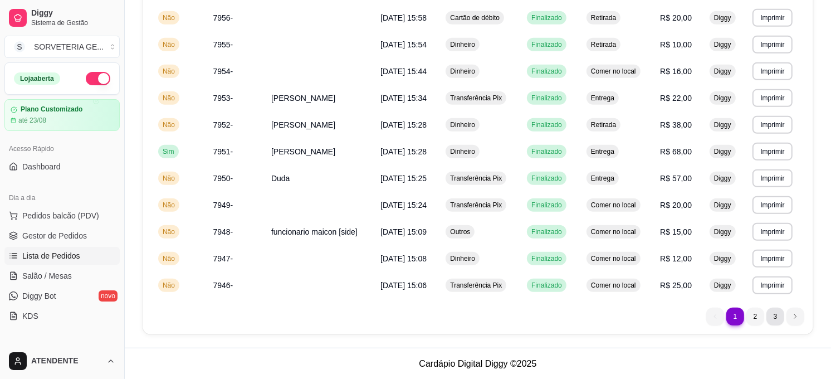
click at [775, 316] on li "3" at bounding box center [776, 317] width 18 height 18
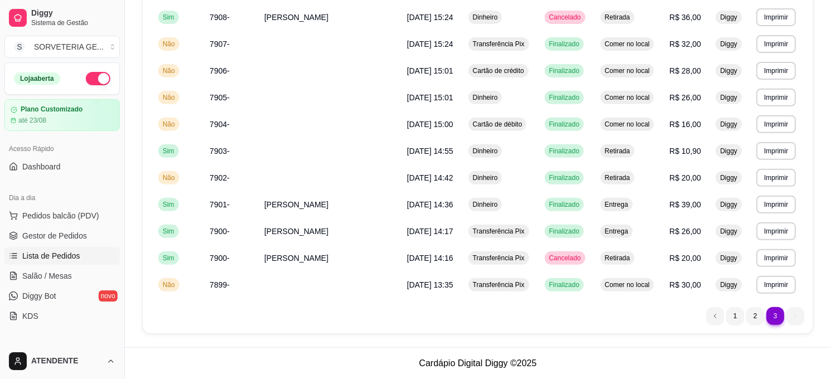
scroll to position [385, 0]
click at [733, 315] on li "1" at bounding box center [736, 317] width 18 height 18
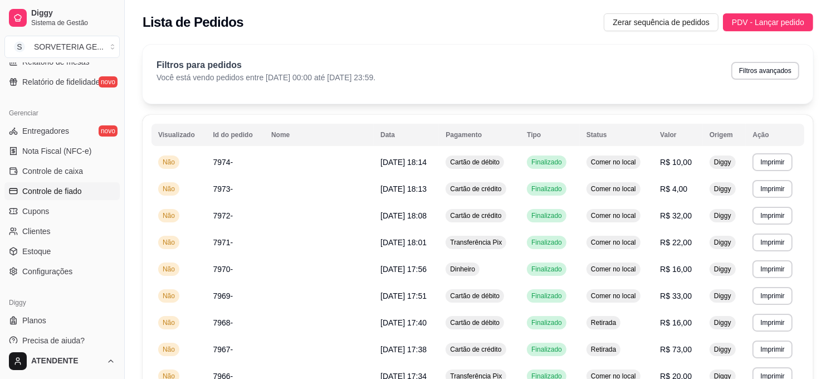
scroll to position [422, 0]
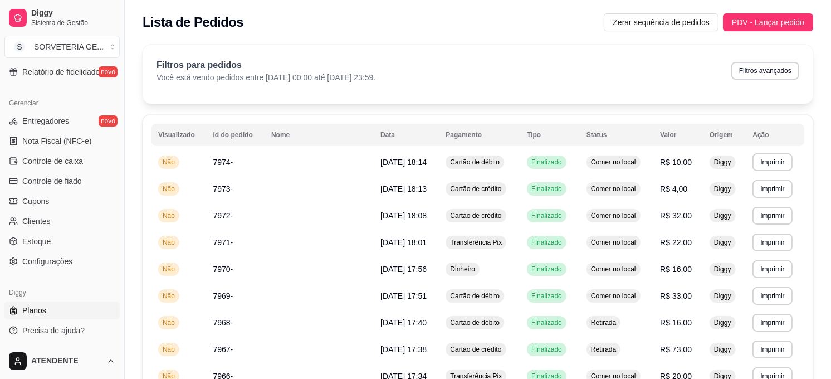
click at [45, 309] on span "Planos" at bounding box center [34, 310] width 24 height 11
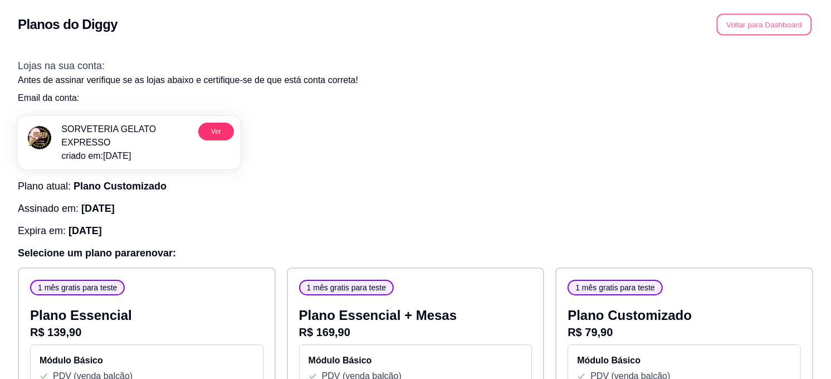
click at [794, 26] on button "Voltar para Dashboard" at bounding box center [764, 25] width 95 height 22
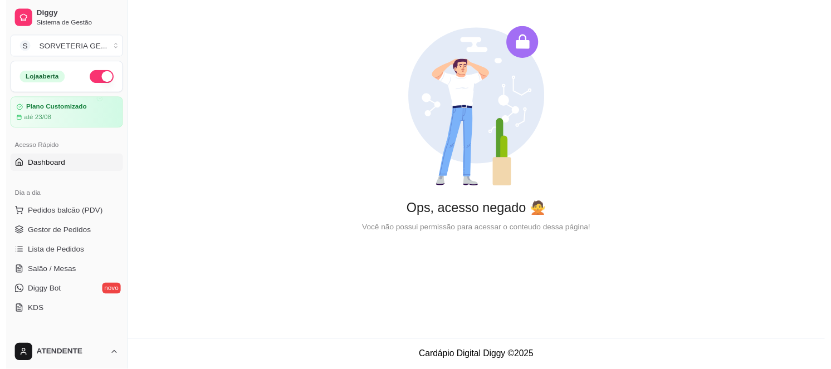
scroll to position [309, 0]
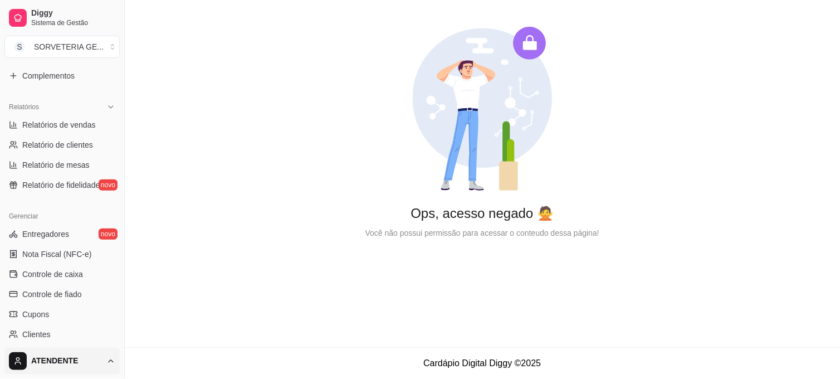
click at [89, 361] on html "Diggy Sistema de Gestão S SORVETERIA GE ... Loja aberta Plano Customizado até 2…" at bounding box center [420, 189] width 840 height 379
click at [57, 337] on div "Sair" at bounding box center [62, 334] width 119 height 18
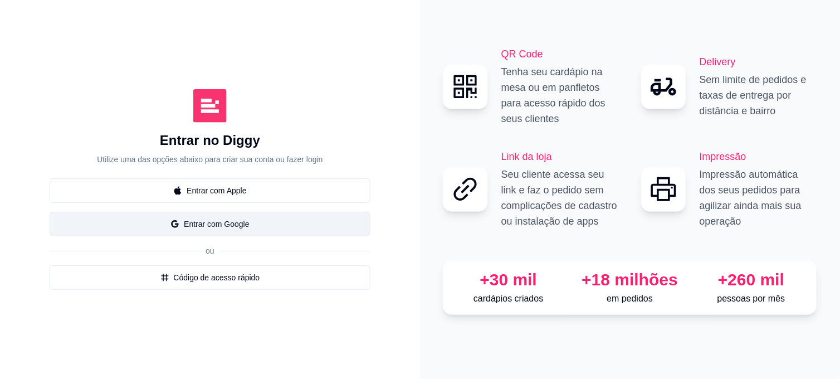
click at [232, 220] on button "Entrar com Google" at bounding box center [210, 224] width 321 height 25
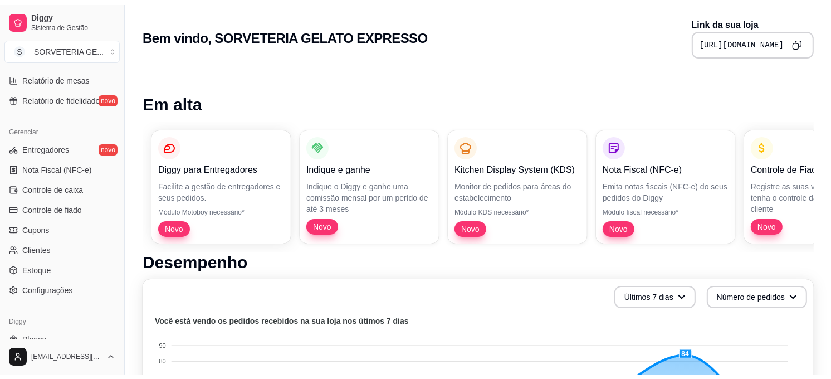
scroll to position [422, 0]
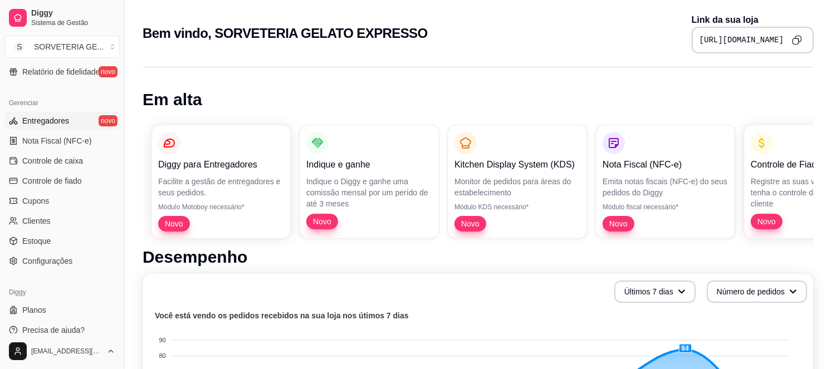
click at [63, 115] on span "Entregadores" at bounding box center [45, 120] width 47 height 11
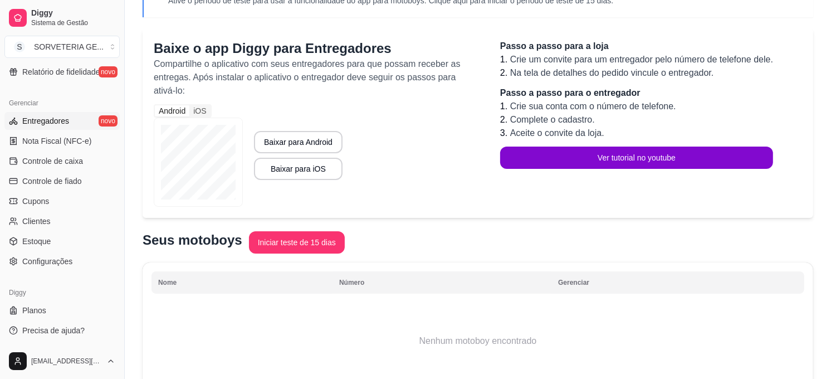
scroll to position [124, 0]
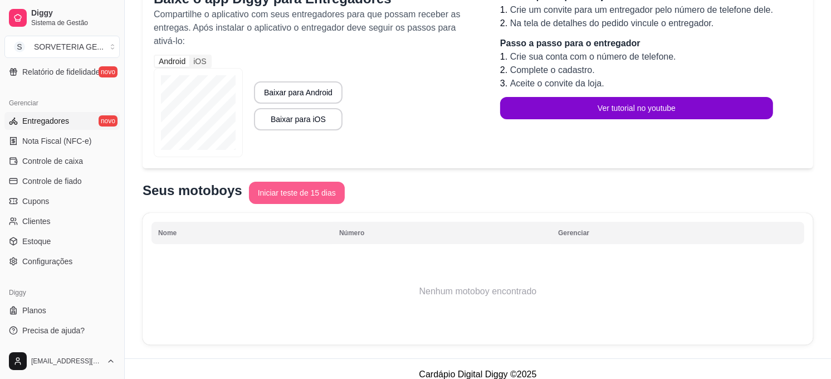
click at [324, 191] on button "Iniciar teste de 15 dias" at bounding box center [297, 193] width 96 height 22
click at [293, 192] on button "Convidar entregador" at bounding box center [293, 193] width 86 height 22
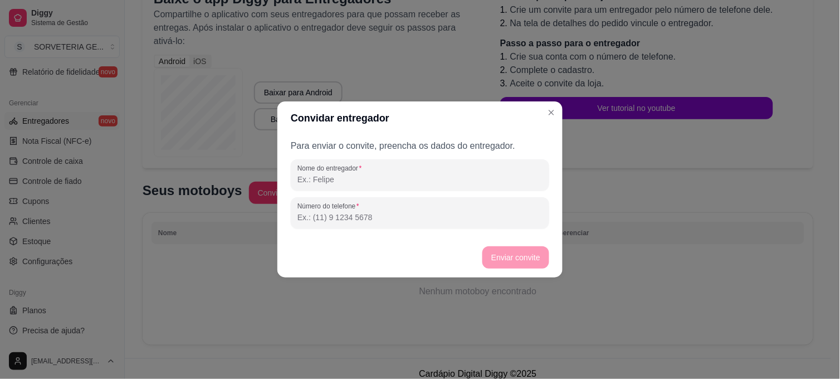
click at [361, 178] on input "Nome do entregador" at bounding box center [420, 179] width 245 height 11
type input "l"
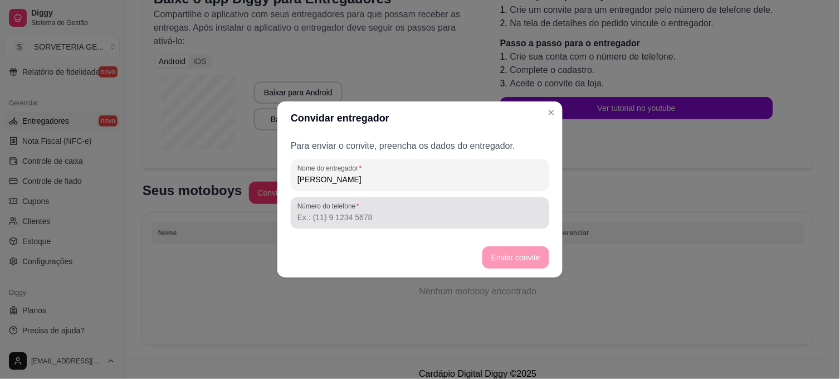
type input "LUIS HENRIQUE"
click at [376, 219] on input "Número do telefone" at bounding box center [420, 217] width 245 height 11
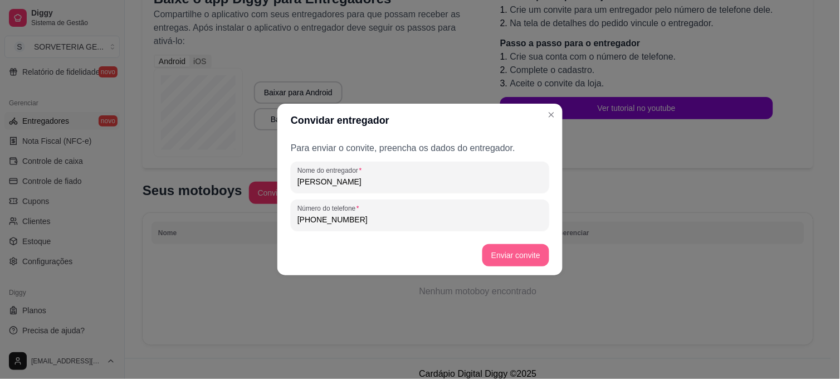
type input "(46) 9 9935-8042"
click at [526, 255] on button "Enviar convite" at bounding box center [516, 256] width 65 height 22
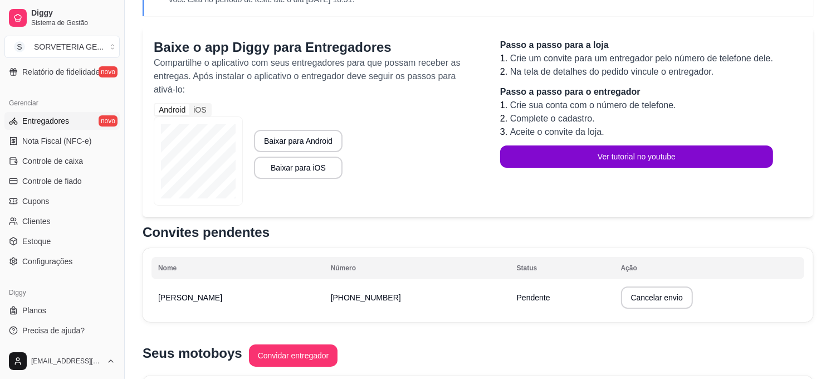
scroll to position [62, 0]
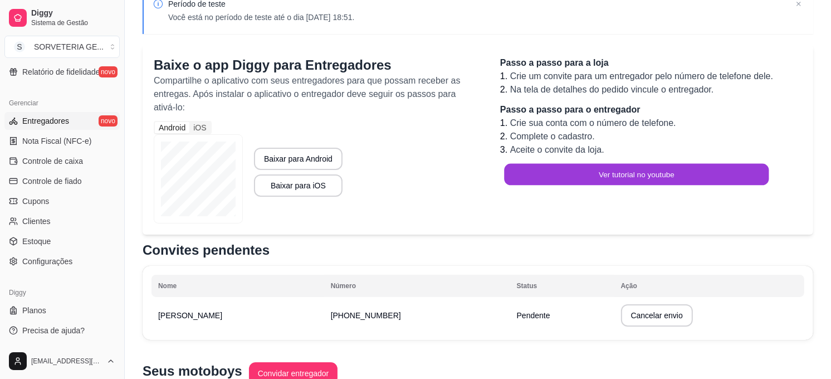
click at [650, 171] on button "Ver tutorial no youtube" at bounding box center [636, 175] width 265 height 22
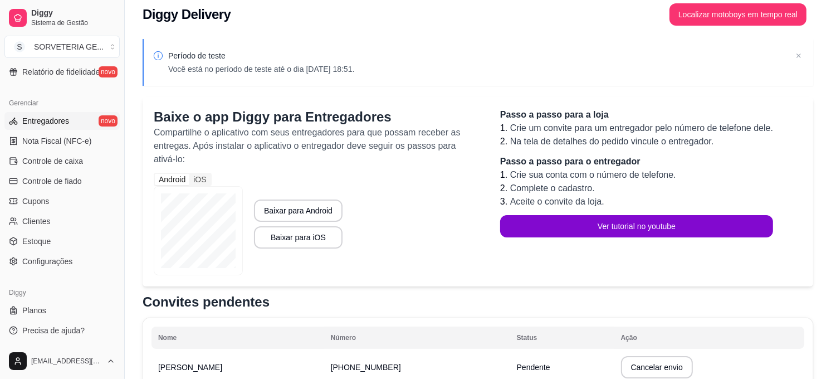
scroll to position [0, 0]
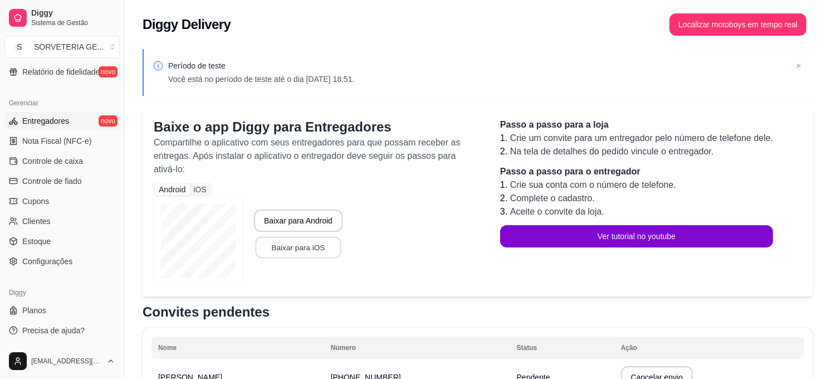
click at [284, 251] on button "Baixar para iOS" at bounding box center [298, 248] width 86 height 22
click at [203, 187] on div "iOS" at bounding box center [199, 189] width 21 height 11
click at [189, 184] on input "iOS" at bounding box center [189, 184] width 0 height 0
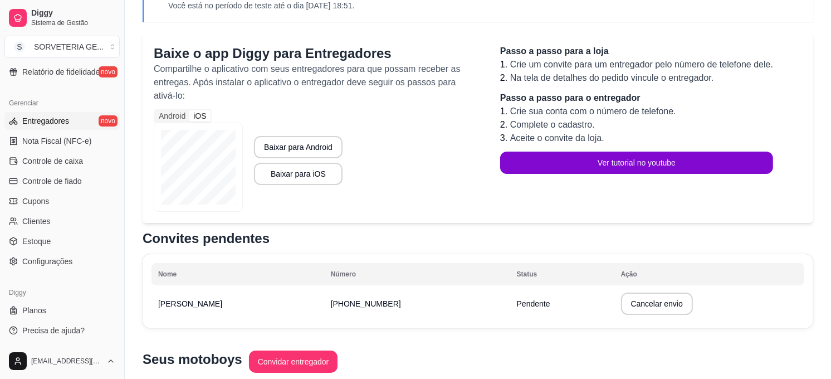
scroll to position [186, 0]
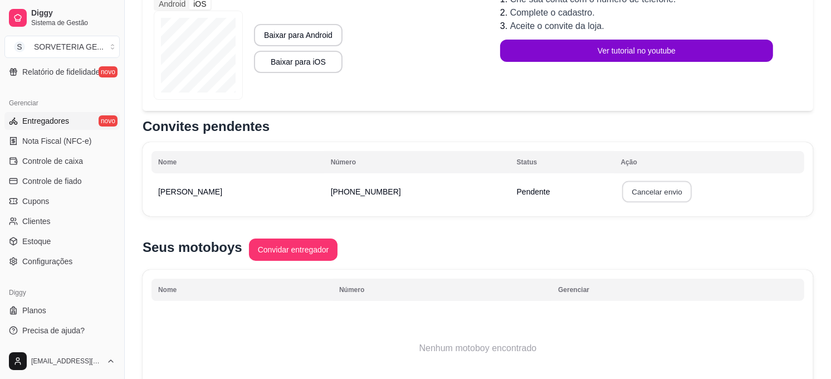
click at [644, 191] on button "Cancelar envio" at bounding box center [657, 192] width 70 height 22
click at [650, 277] on button "Confirmar" at bounding box center [649, 272] width 41 height 17
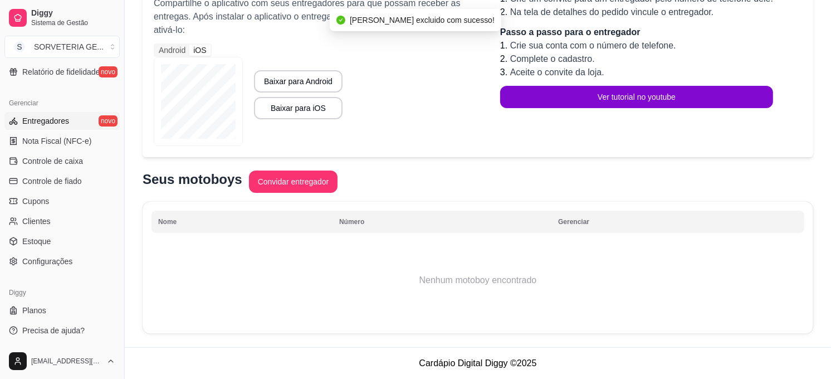
scroll to position [135, 0]
click at [282, 184] on button "Convidar entregador" at bounding box center [293, 182] width 89 height 22
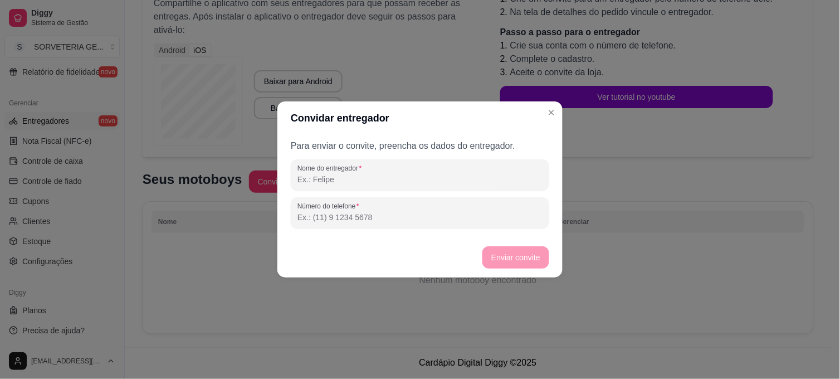
click at [387, 175] on input "Nome do entregador" at bounding box center [420, 179] width 245 height 11
type input "LUIS HENRIQUE"
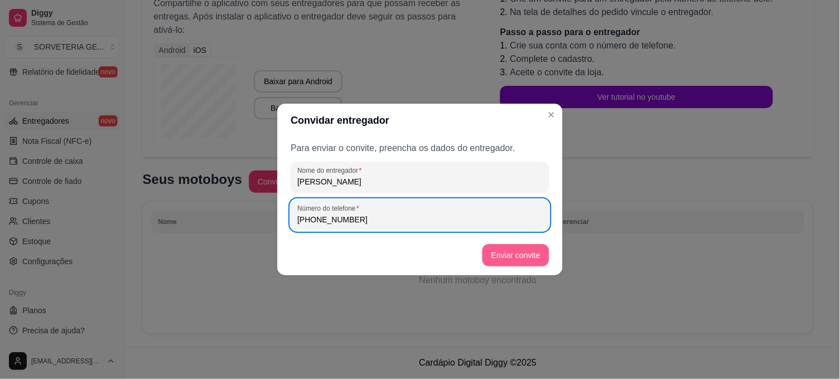
type input "(46) 9 9935-8042"
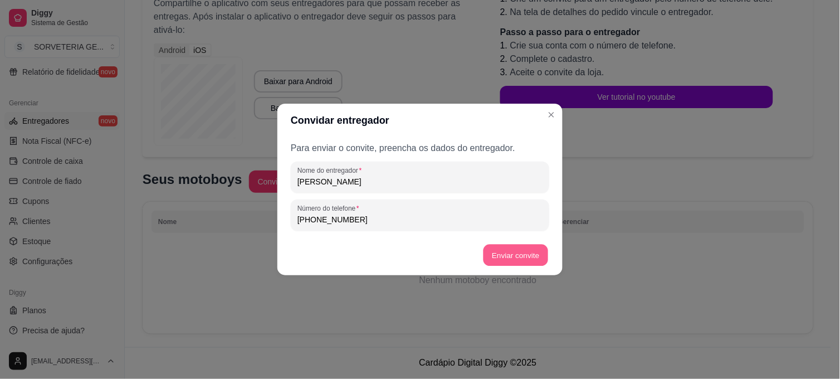
click at [511, 249] on button "Enviar convite" at bounding box center [516, 256] width 65 height 22
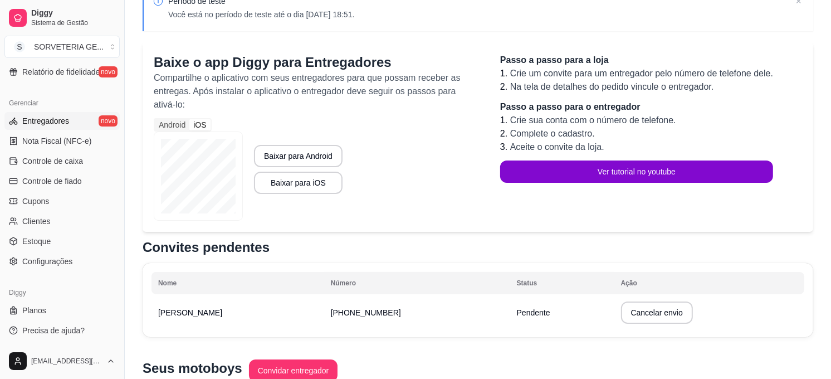
scroll to position [124, 0]
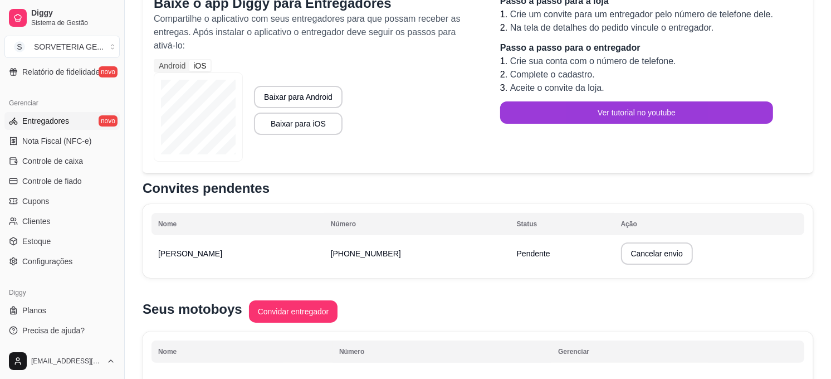
click at [669, 106] on button "Ver tutorial no youtube" at bounding box center [636, 112] width 273 height 22
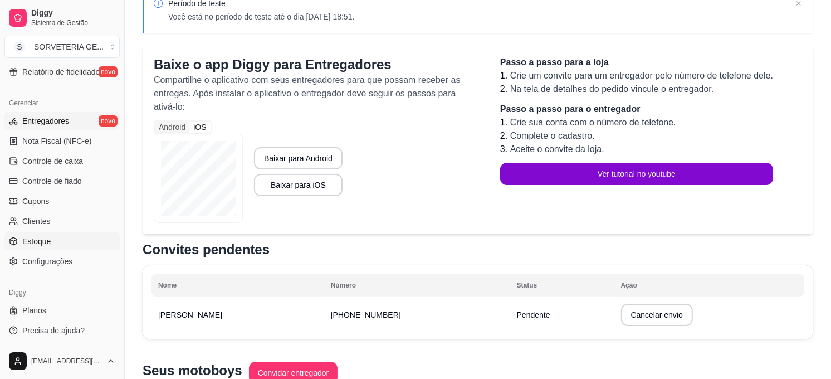
scroll to position [247, 0]
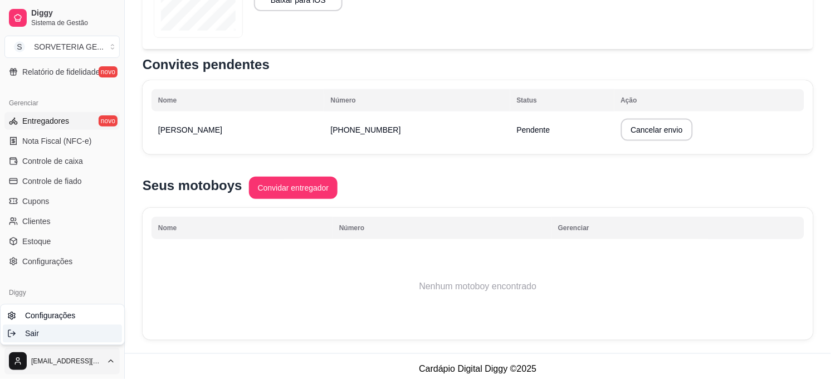
click at [53, 333] on div "Sair" at bounding box center [62, 334] width 119 height 18
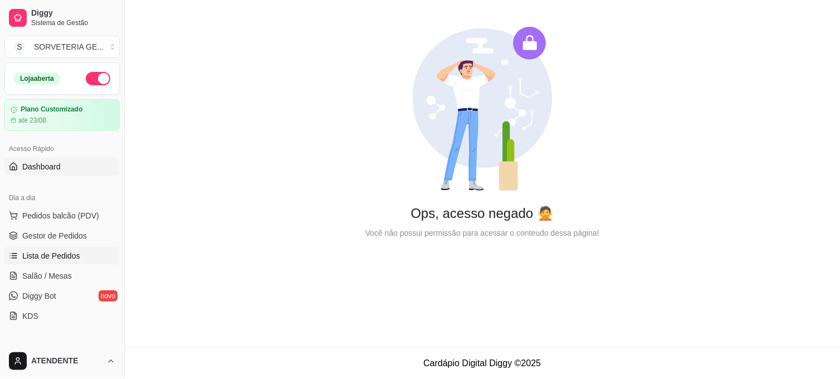
click at [47, 255] on span "Lista de Pedidos" at bounding box center [51, 255] width 58 height 11
